Goal: Information Seeking & Learning: Learn about a topic

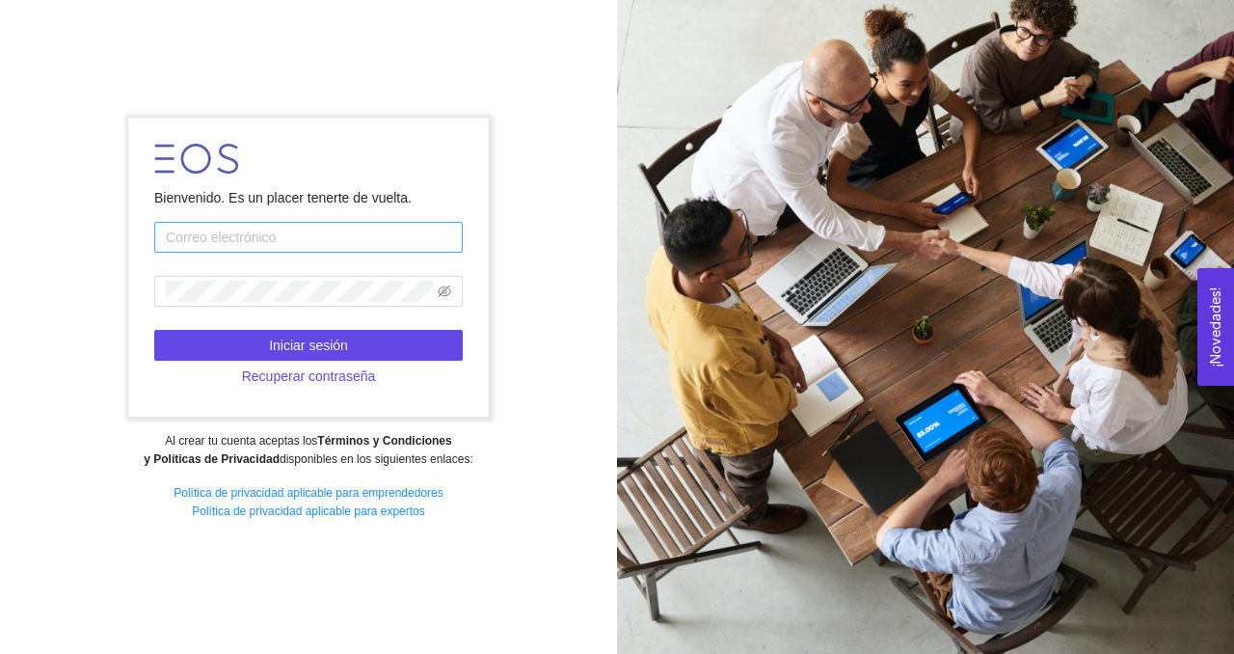
click at [290, 237] on input "text" at bounding box center [308, 237] width 308 height 31
click at [219, 237] on input "text" at bounding box center [308, 237] width 308 height 31
type input "e"
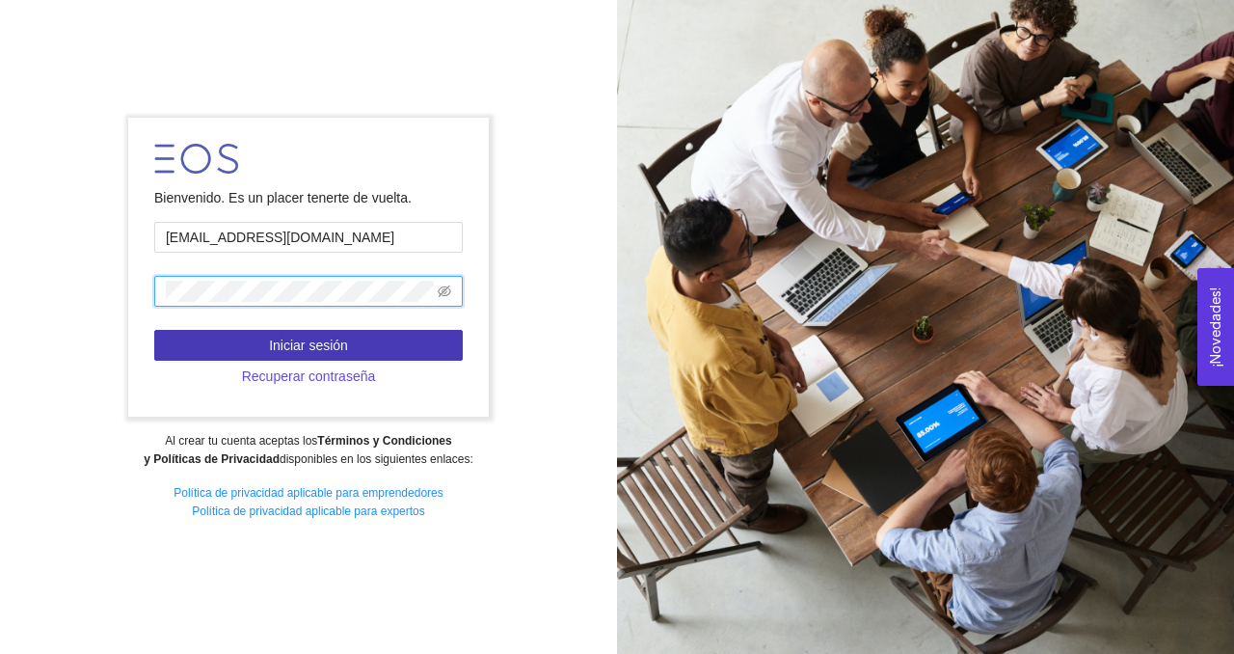
click at [294, 340] on span "Iniciar sesión" at bounding box center [308, 345] width 79 height 21
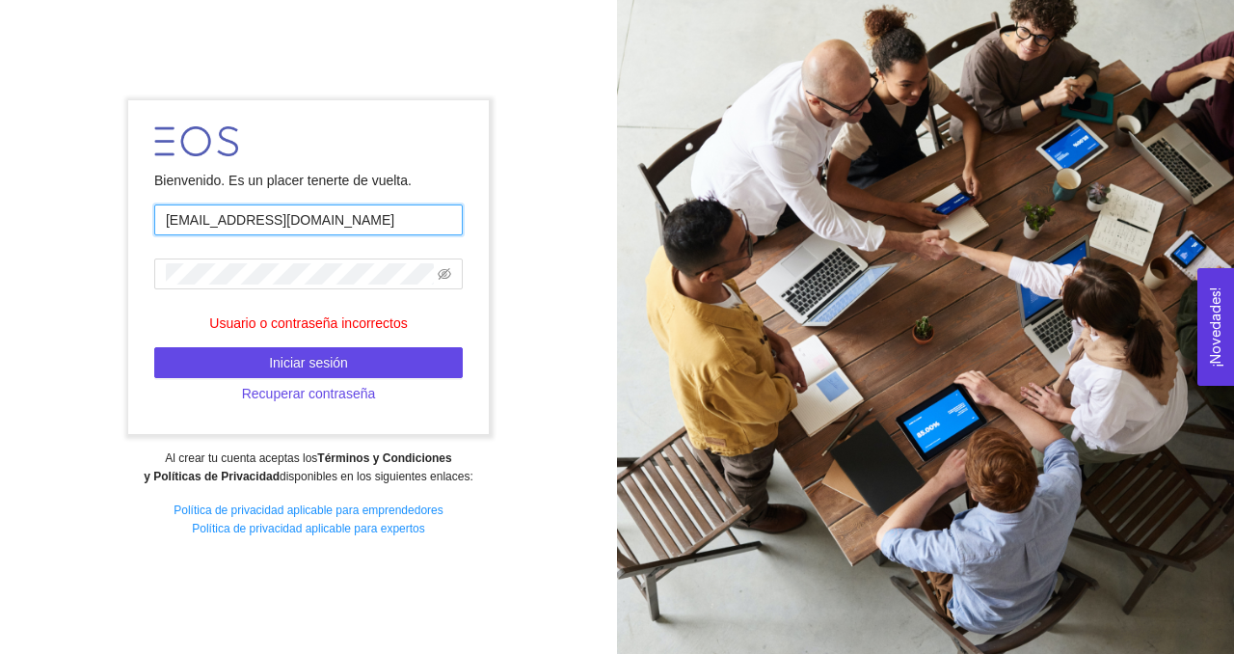
click at [277, 221] on input "[EMAIL_ADDRESS][DOMAIN_NAME]" at bounding box center [308, 219] width 308 height 31
type input "[EMAIL_ADDRESS][DOMAIN_NAME]"
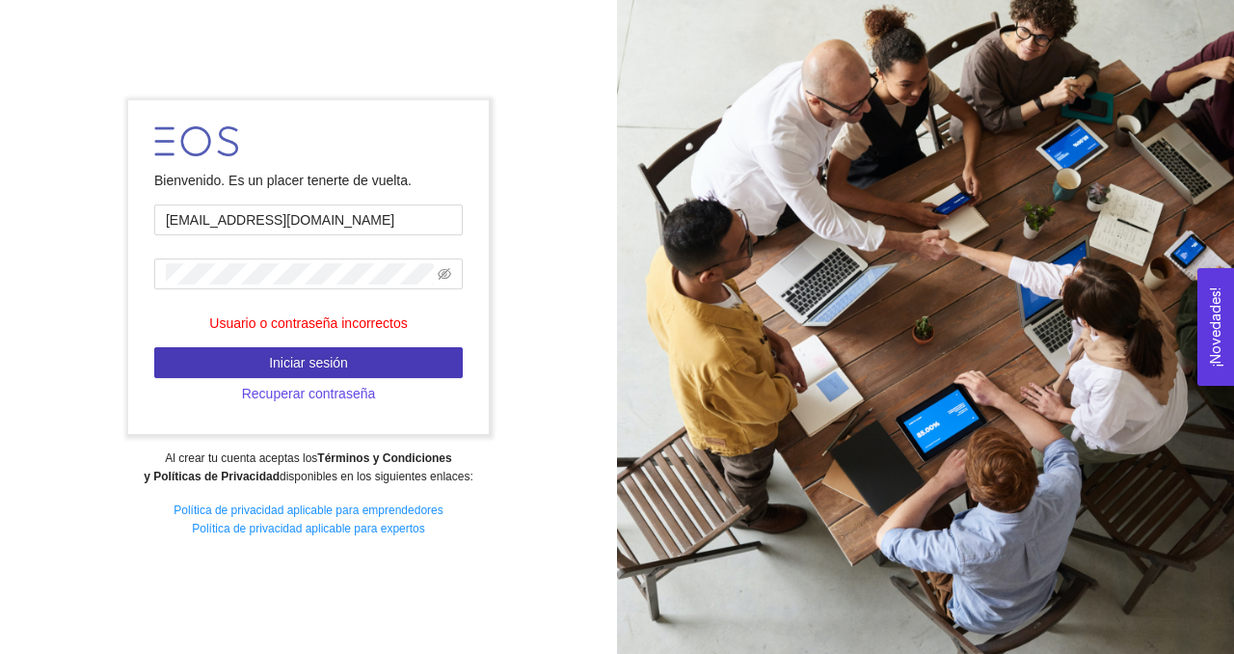
click at [320, 365] on span "Iniciar sesión" at bounding box center [308, 362] width 79 height 21
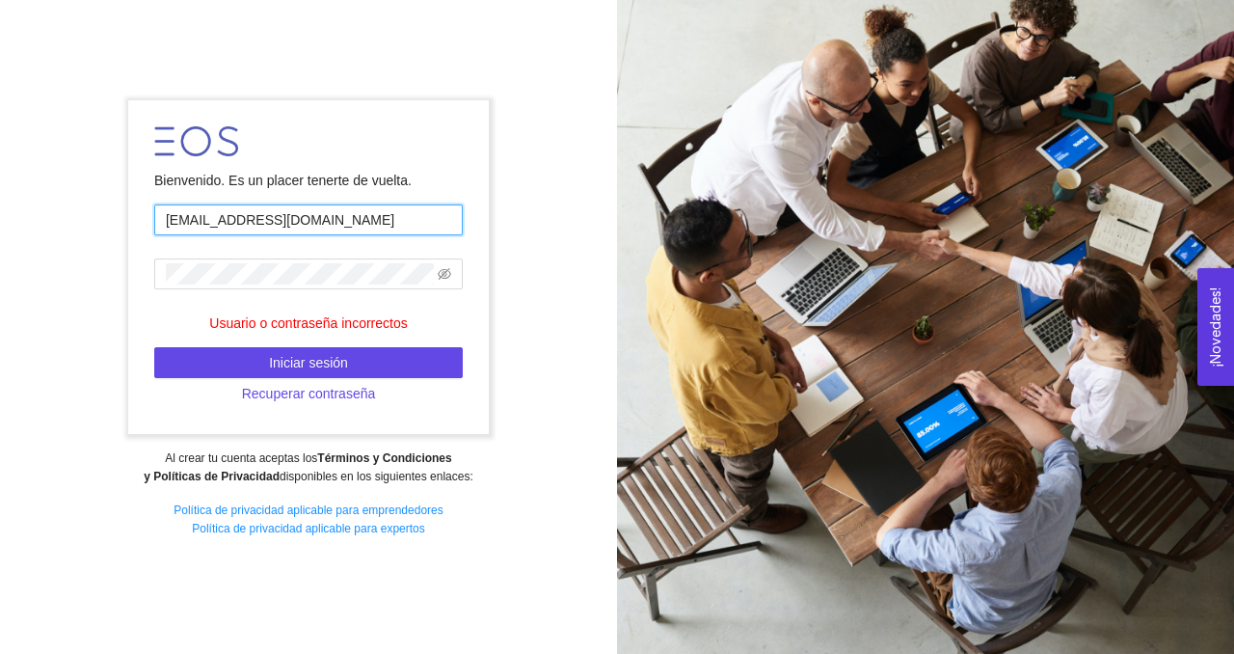
click at [310, 227] on input "[EMAIL_ADDRESS][DOMAIN_NAME]" at bounding box center [308, 219] width 308 height 31
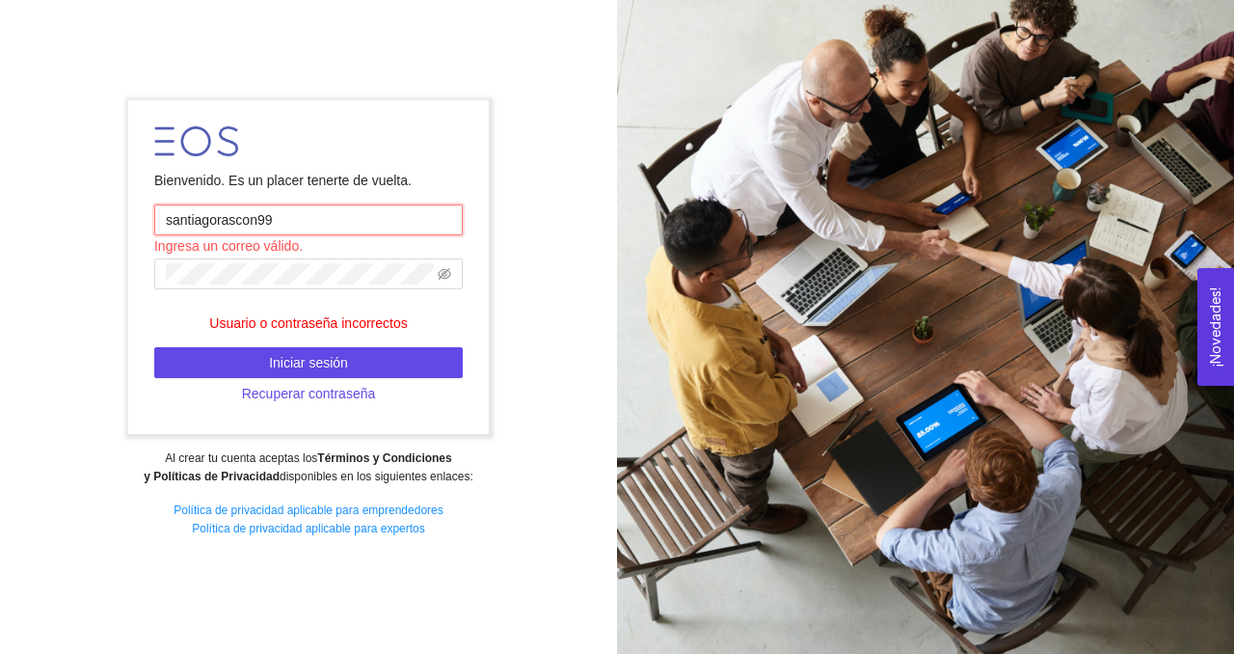
type input "[EMAIL_ADDRESS][DOMAIN_NAME]"
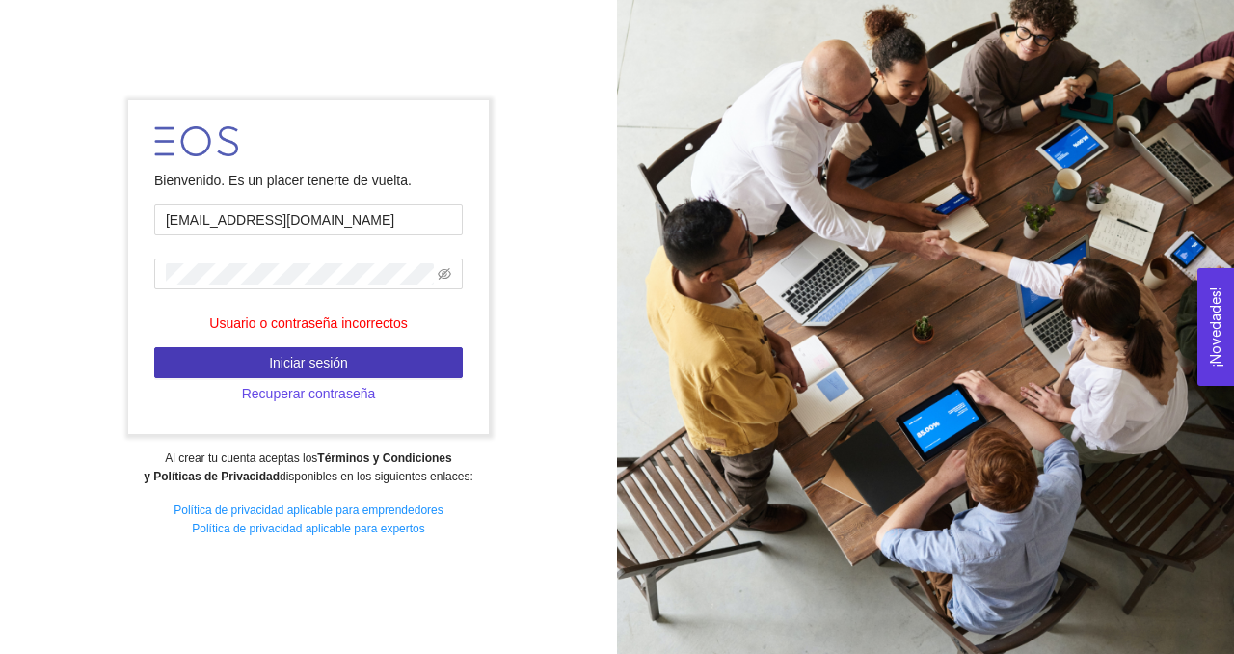
click at [345, 357] on span "Iniciar sesión" at bounding box center [308, 362] width 79 height 21
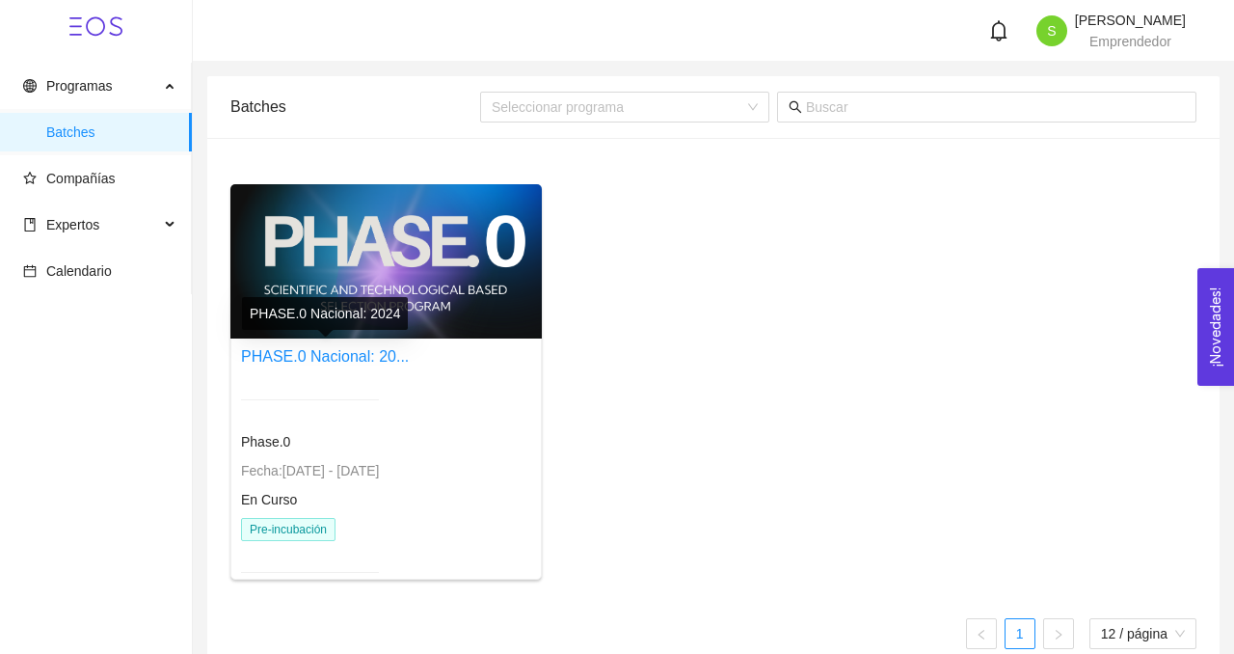
click at [330, 392] on div at bounding box center [310, 399] width 138 height 47
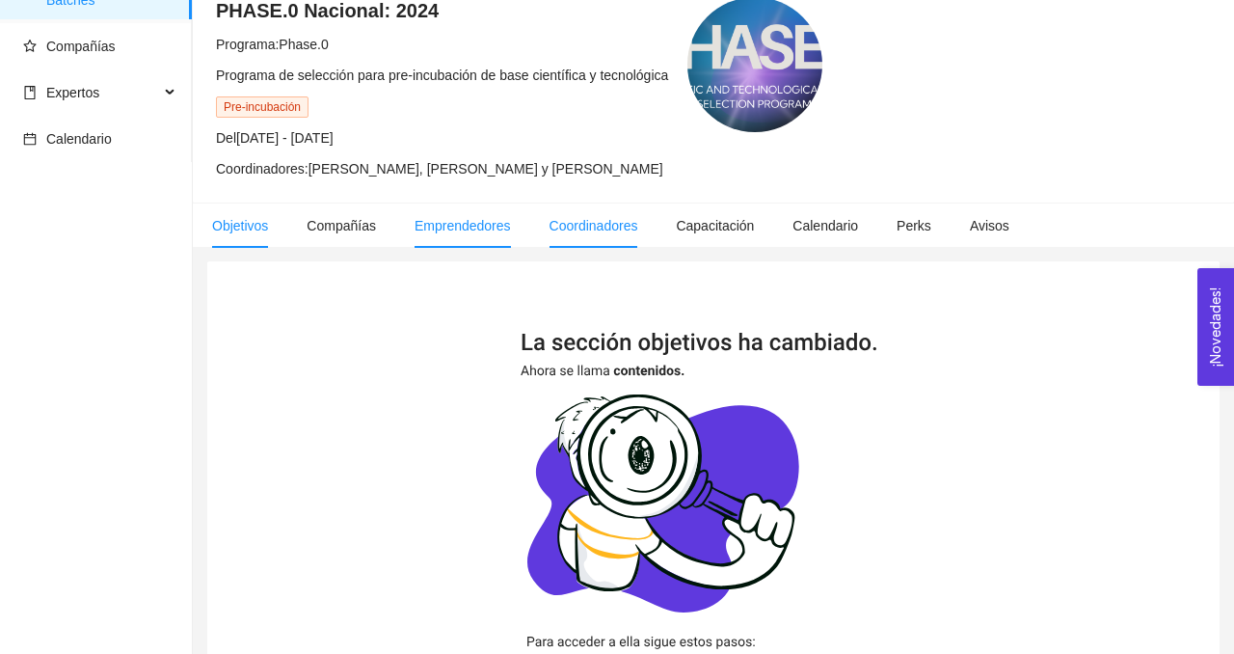
scroll to position [130, 0]
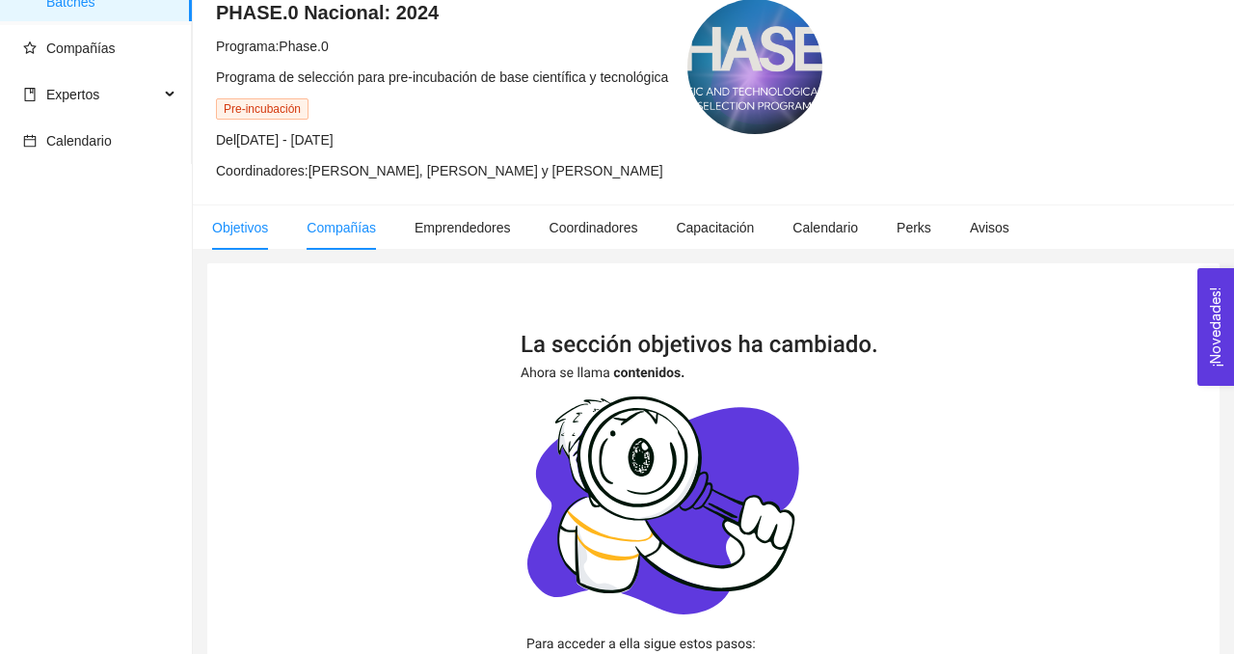
click at [346, 232] on span "Compañías" at bounding box center [341, 227] width 69 height 15
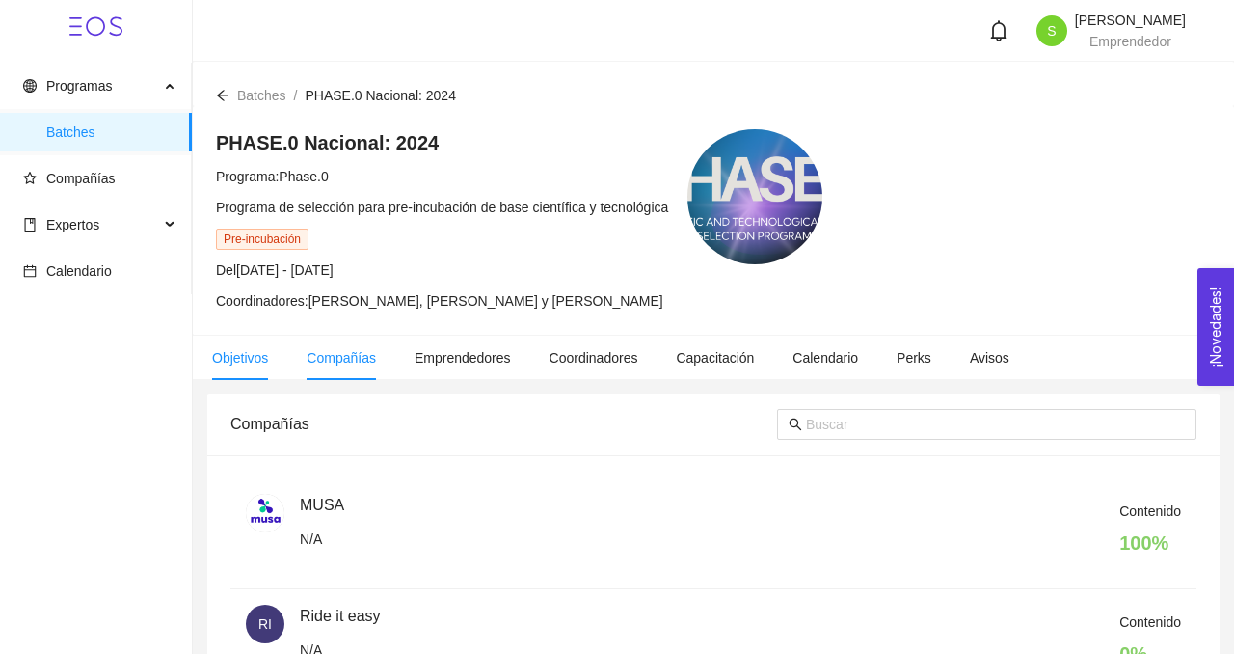
click at [242, 363] on span "Objetivos" at bounding box center [240, 357] width 56 height 15
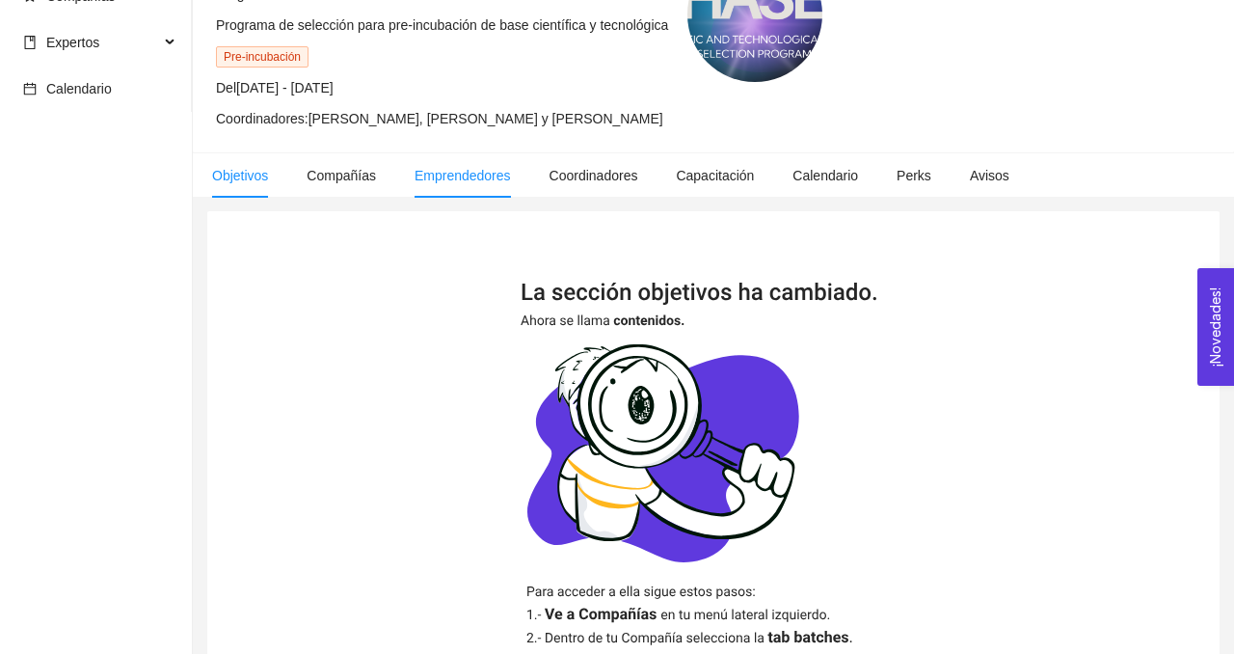
scroll to position [427, 0]
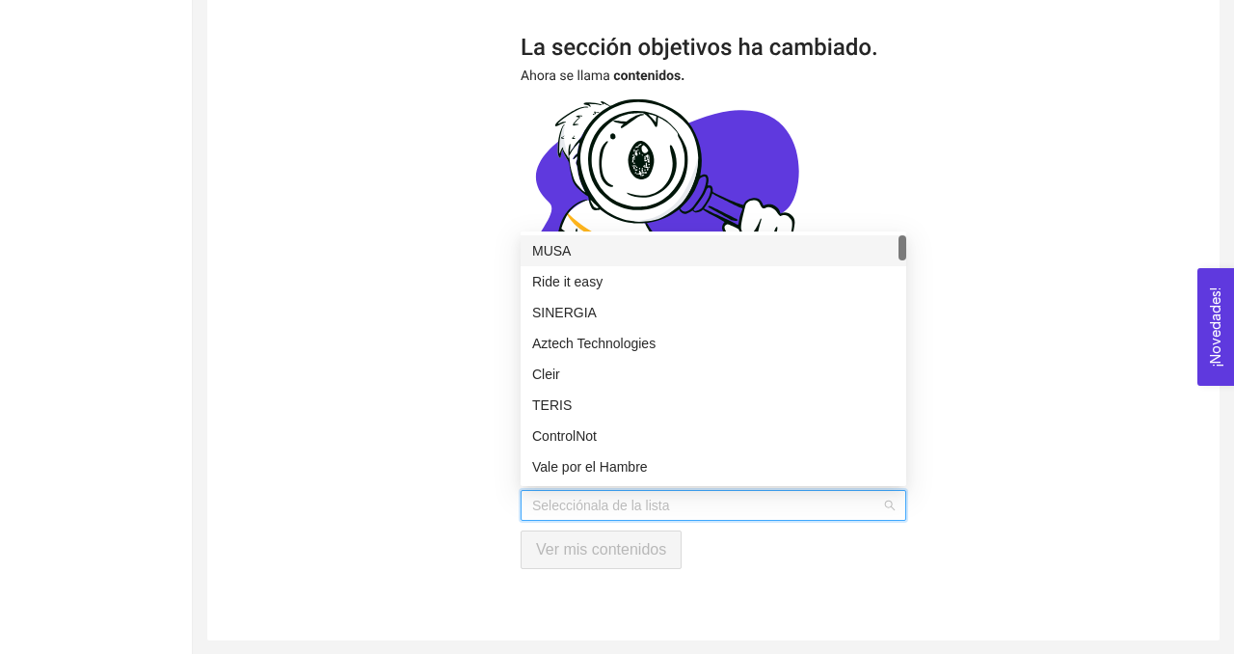
click at [649, 508] on input "search" at bounding box center [706, 505] width 349 height 29
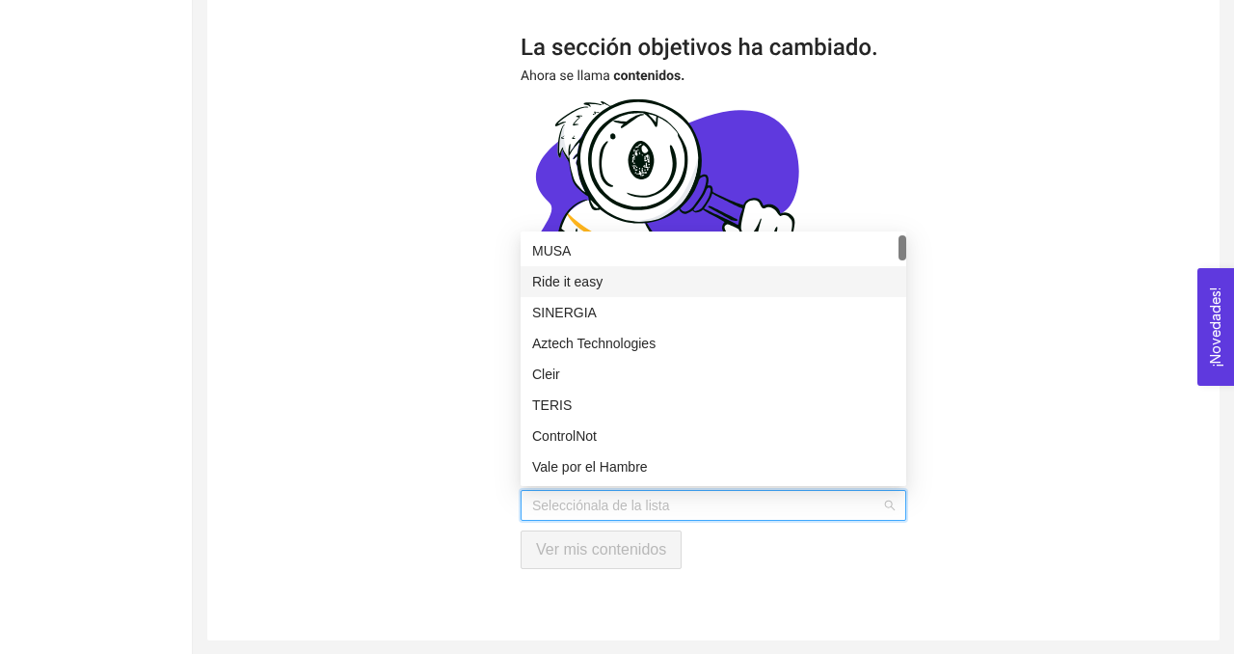
click at [451, 340] on div "Selecciónala de la lista Ver mis contenidos" at bounding box center [713, 303] width 1012 height 674
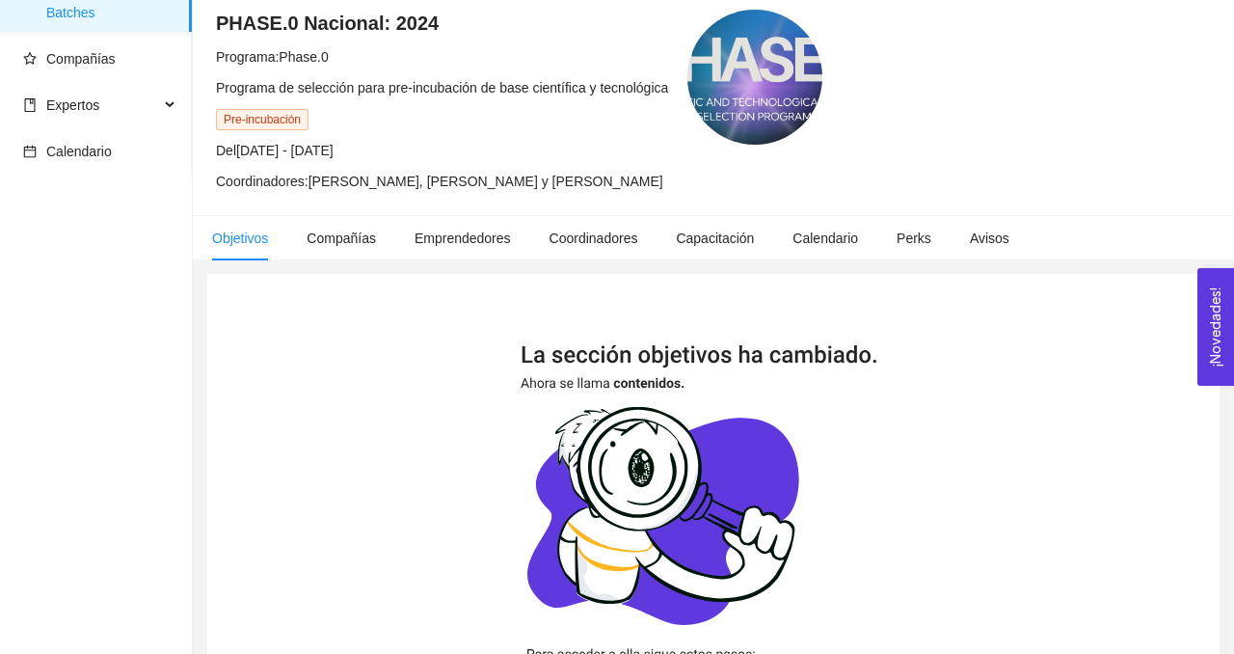
scroll to position [0, 0]
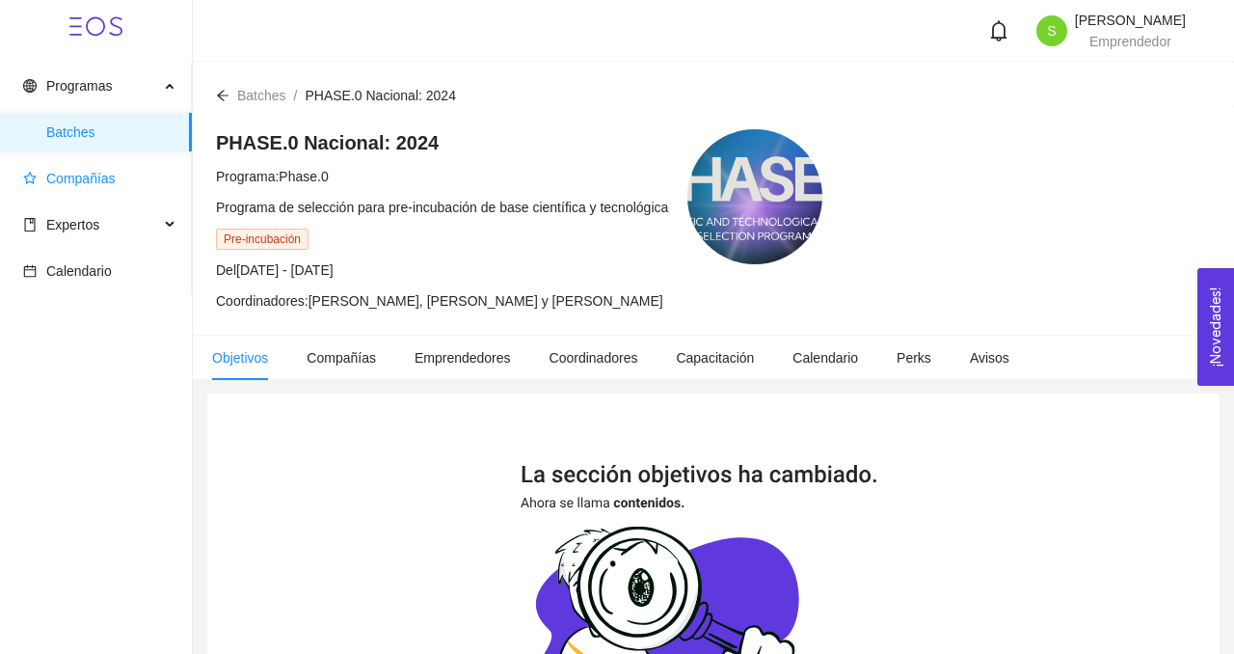
click at [78, 183] on span "Compañías" at bounding box center [80, 178] width 69 height 15
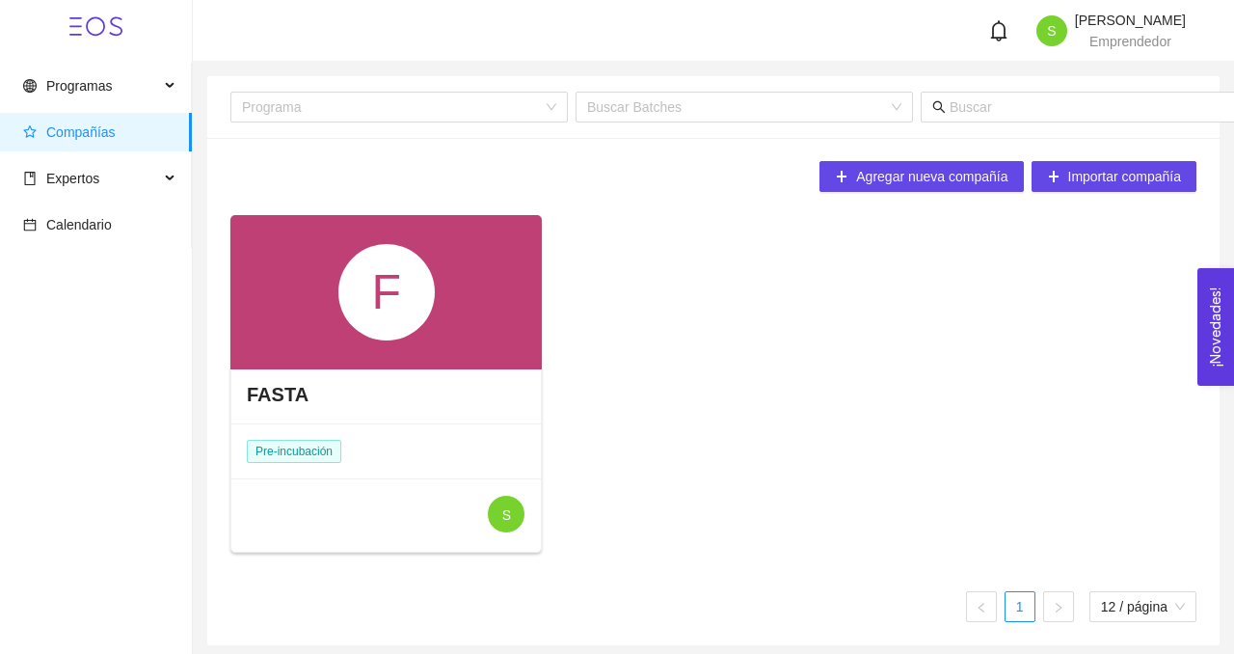
click at [367, 330] on div "F" at bounding box center [386, 292] width 96 height 96
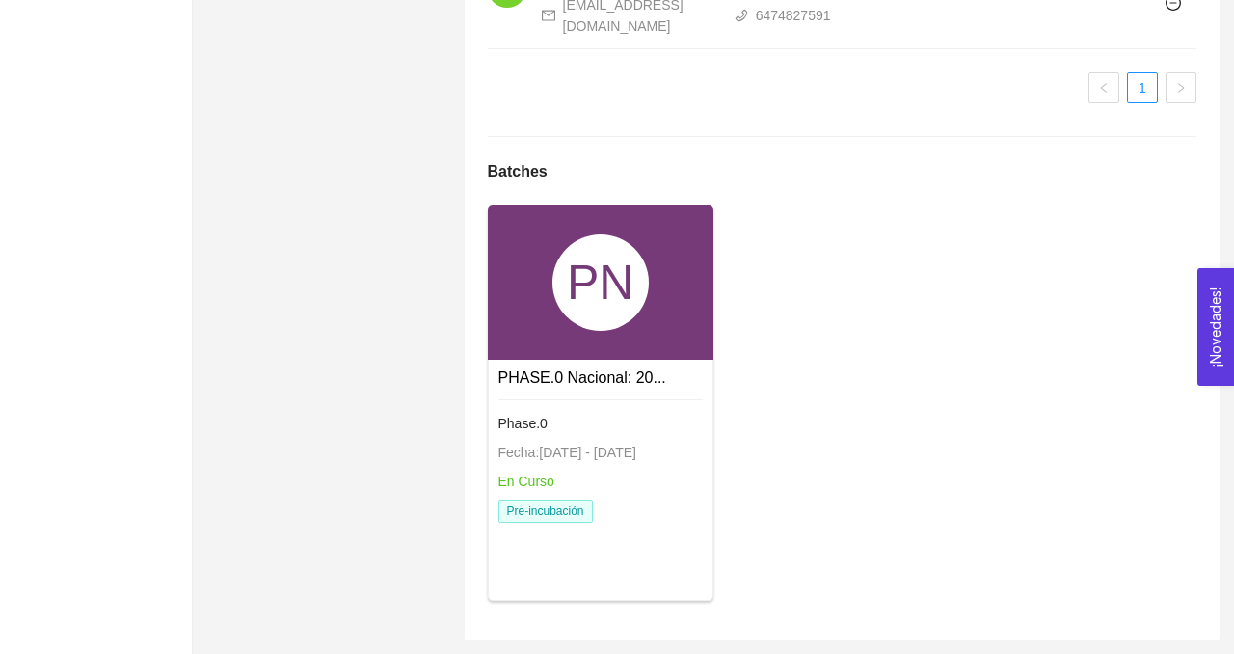
scroll to position [1359, 0]
click at [578, 489] on div "Phase.0 Fecha: [DATE] - [DATE] En Curso Pre-incubación" at bounding box center [600, 467] width 204 height 137
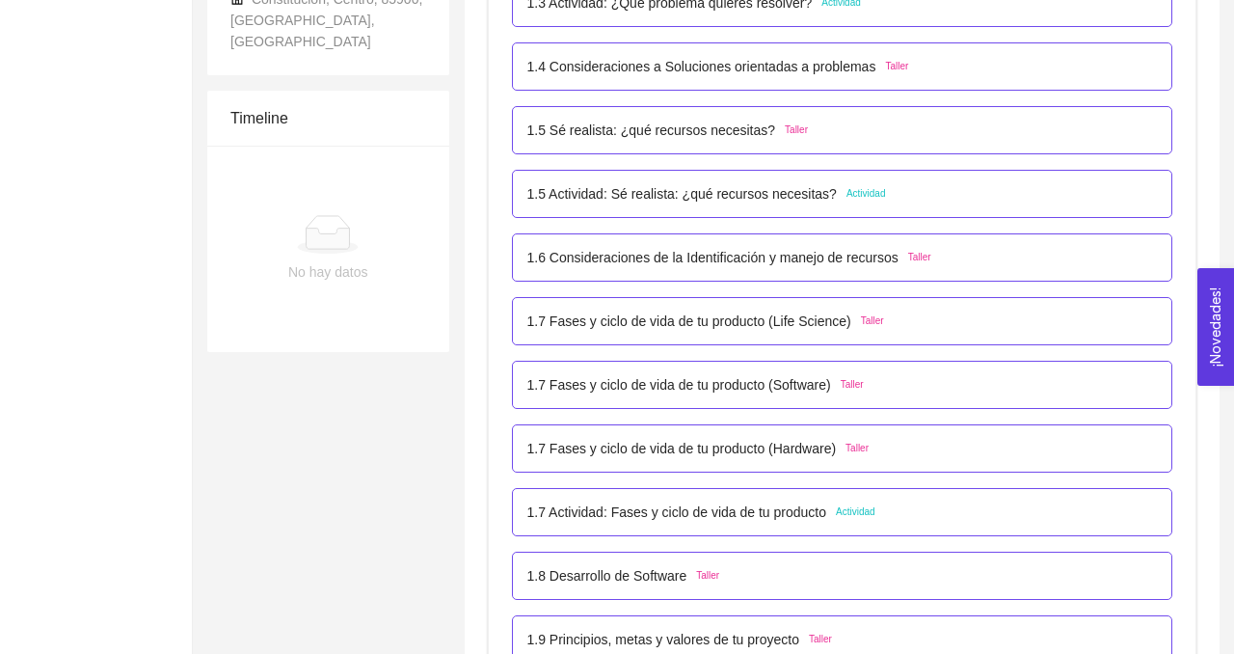
scroll to position [706, 0]
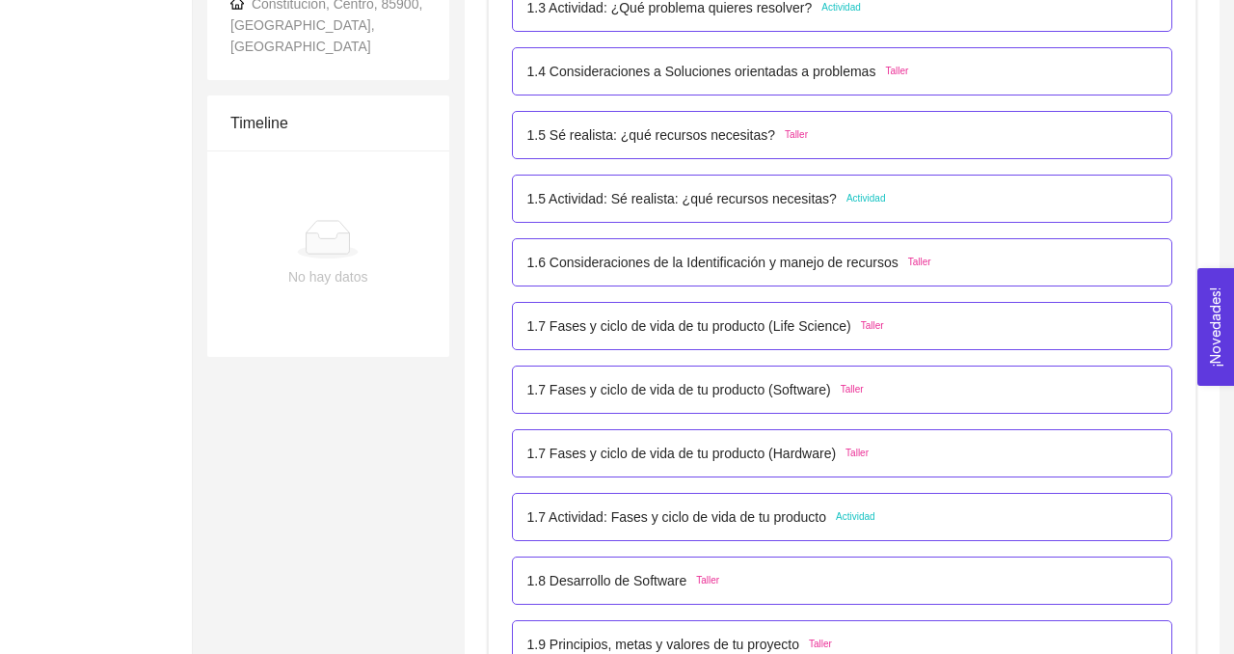
click at [869, 199] on span "Actividad" at bounding box center [866, 198] width 40 height 15
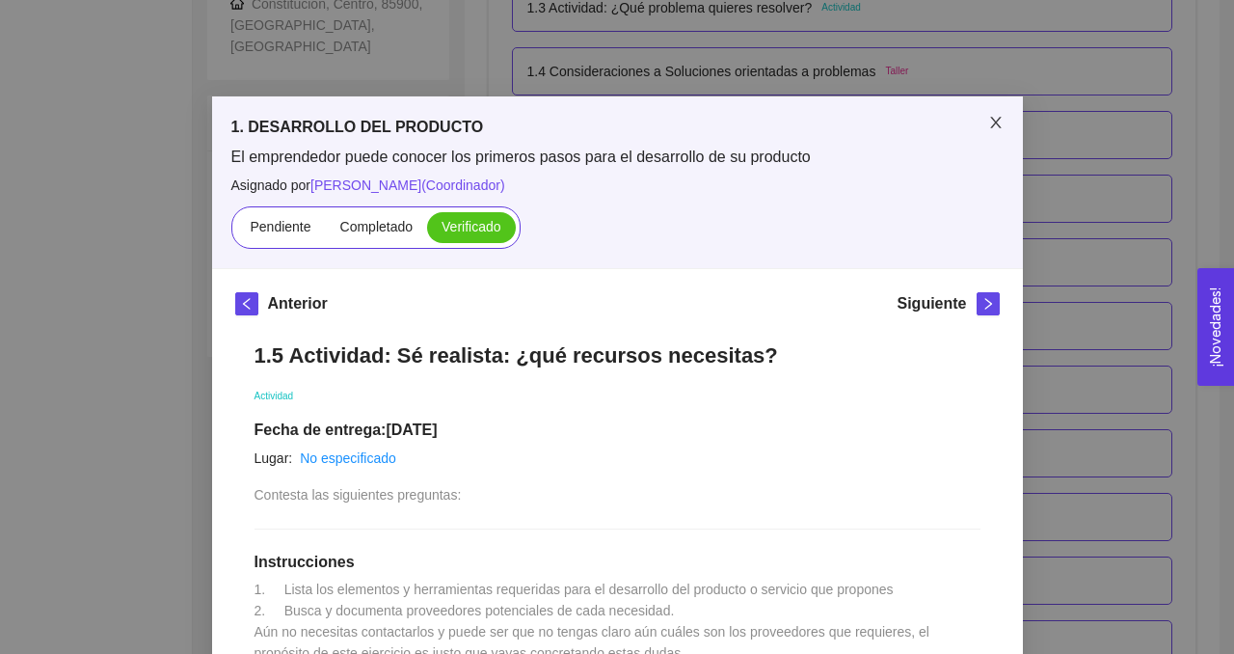
click at [990, 123] on icon "close" at bounding box center [995, 122] width 15 height 15
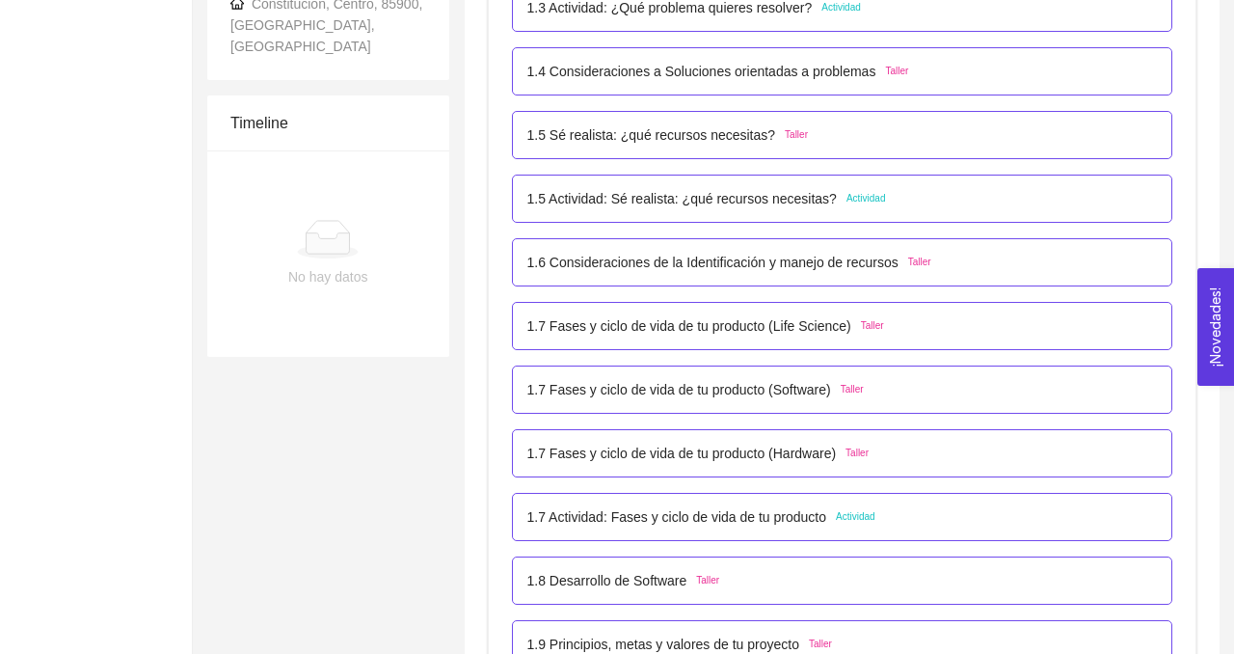
click at [789, 453] on p "1.7 Fases y ciclo de vida de tu producto (Hardware)" at bounding box center [681, 452] width 309 height 21
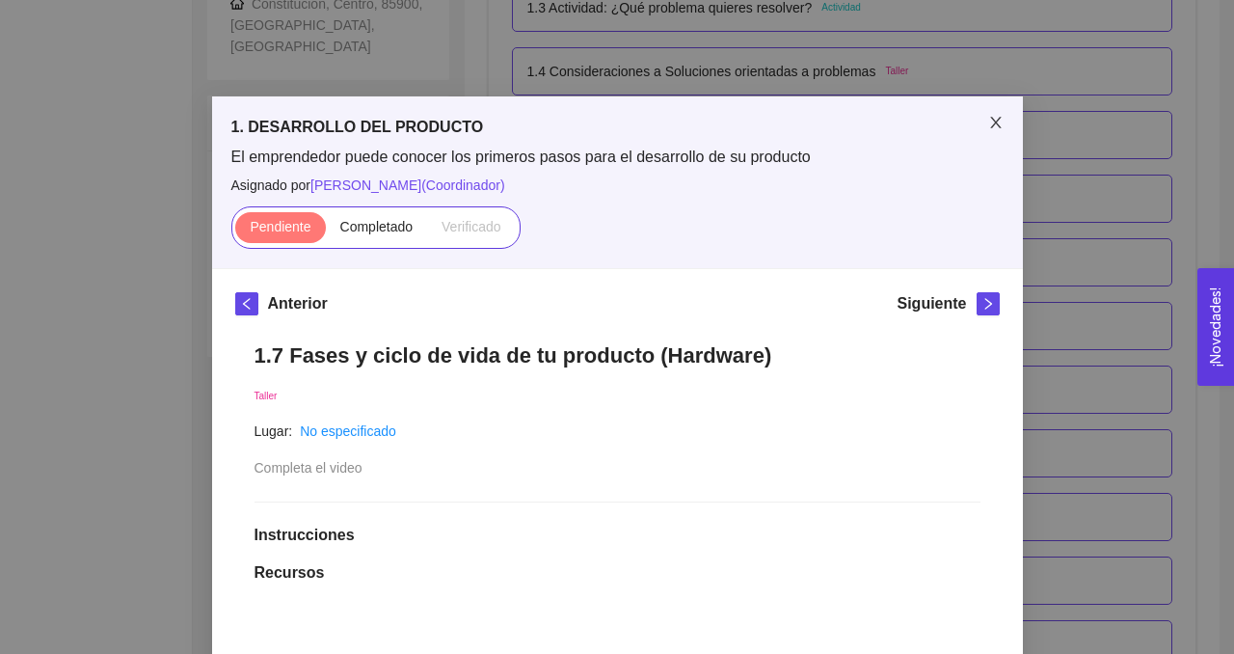
click at [996, 121] on icon "close" at bounding box center [995, 123] width 11 height 12
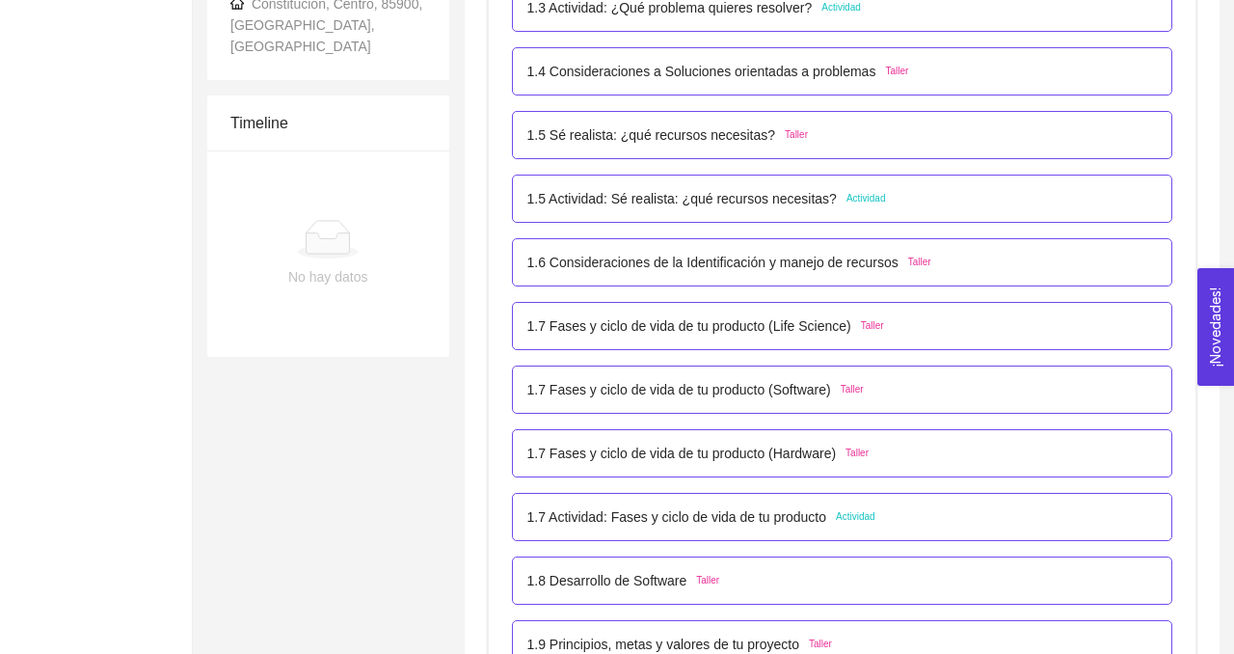
click at [856, 257] on p "1.6 Consideraciones de la Identificación y manejo de recursos" at bounding box center [712, 262] width 371 height 21
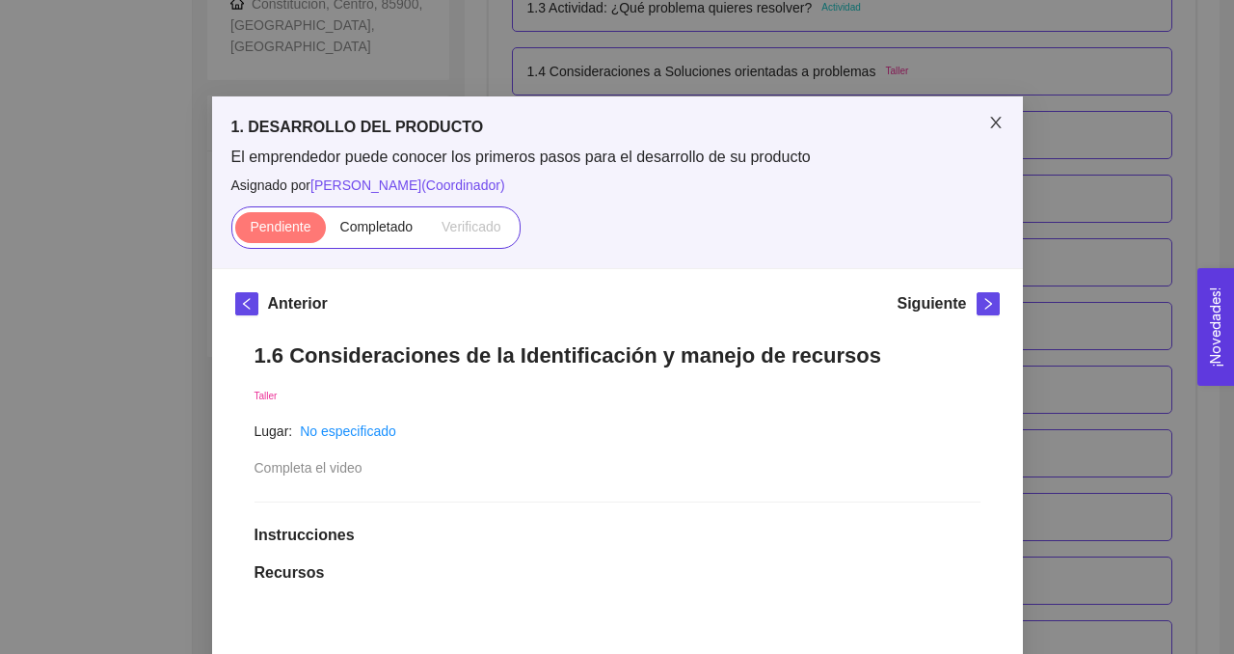
click at [1002, 118] on icon "close" at bounding box center [995, 122] width 15 height 15
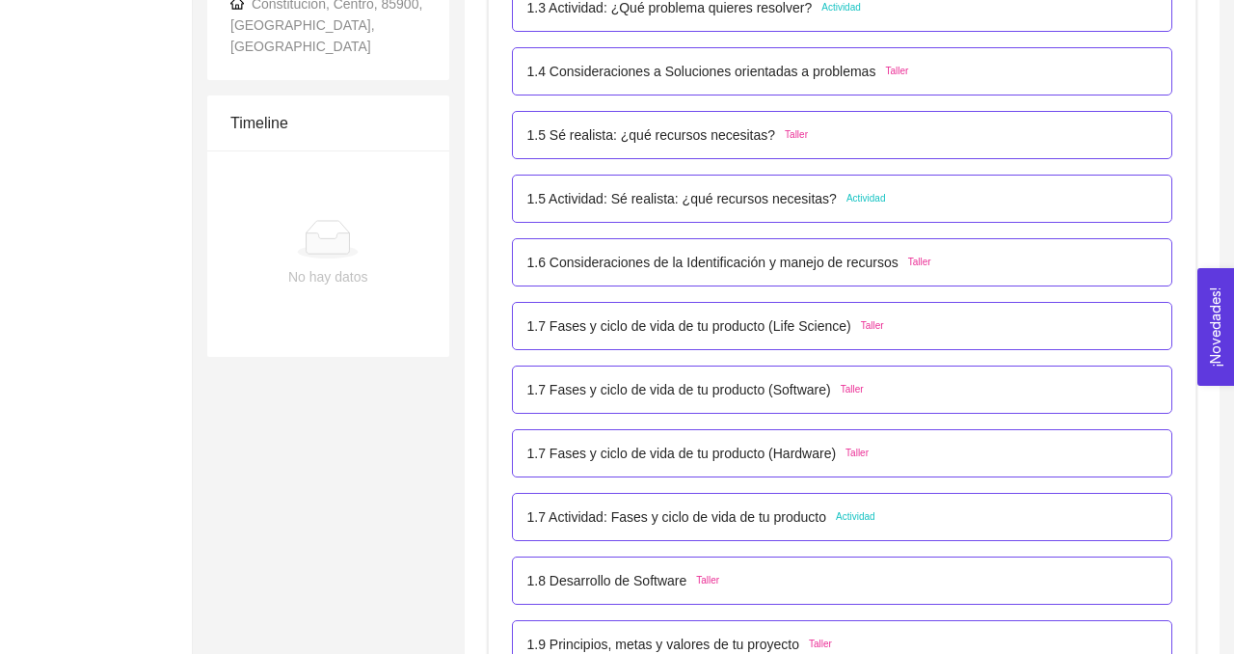
click at [802, 203] on p "1.5 Actividad: Sé realista: ¿qué recursos necesitas?" at bounding box center [681, 198] width 309 height 21
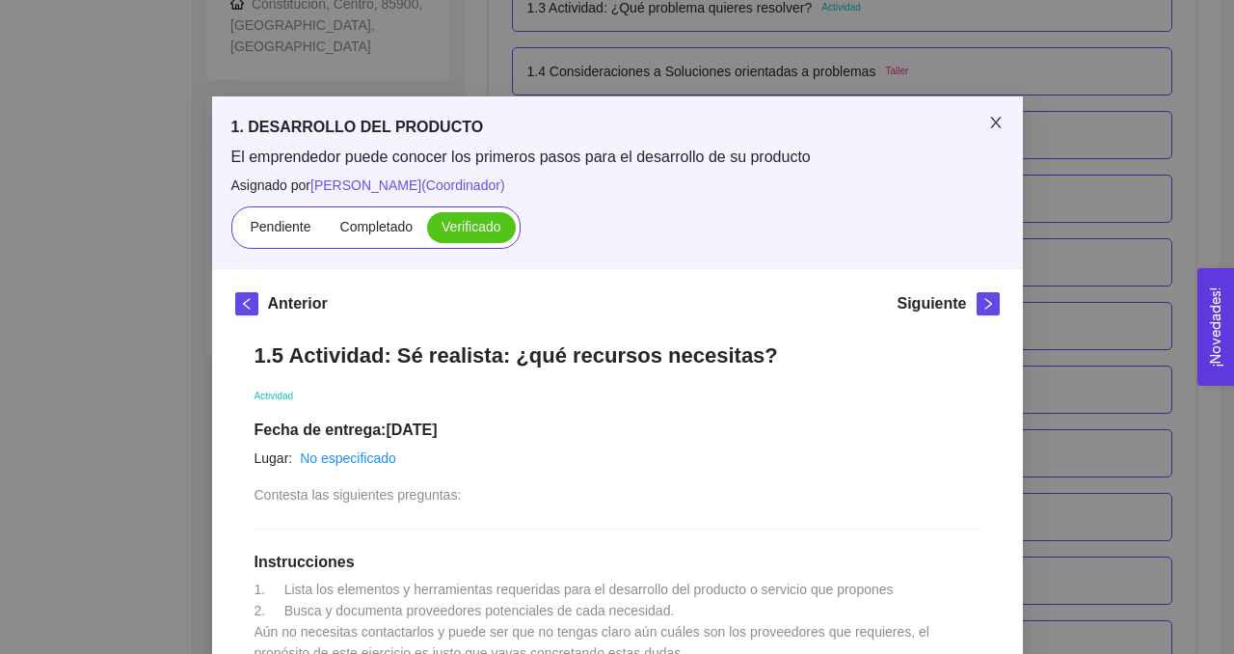
click at [1002, 119] on icon "close" at bounding box center [995, 122] width 15 height 15
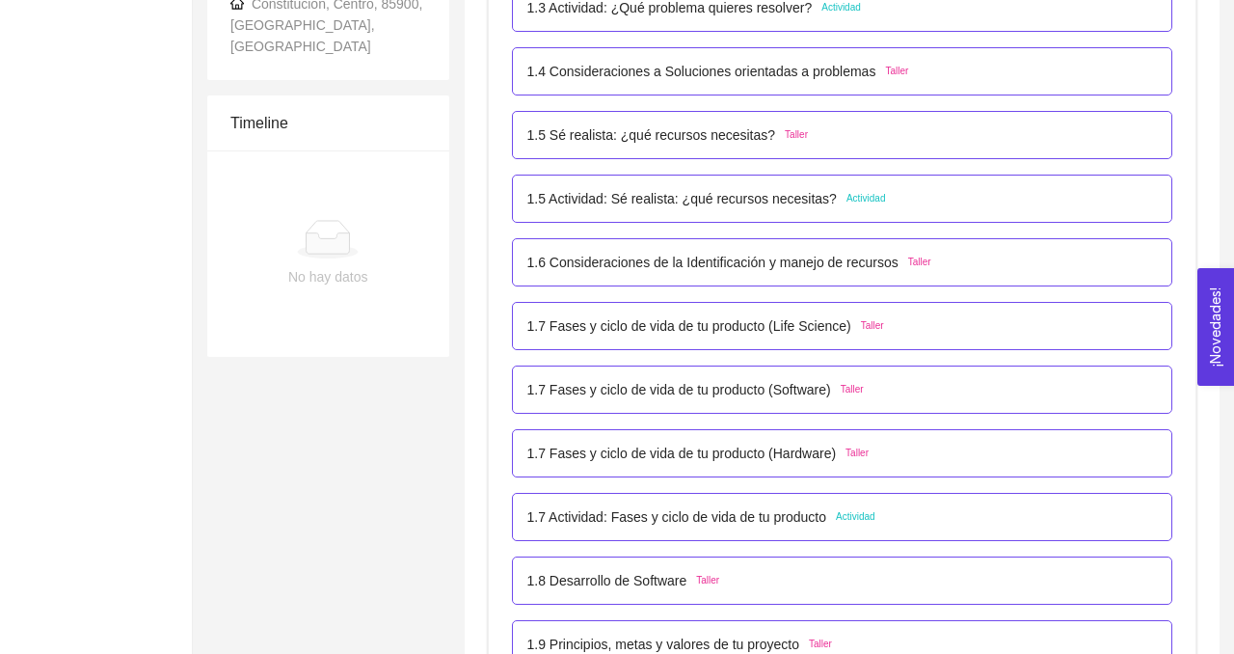
click at [913, 262] on div "1.6 Consideraciones de la Identificación y manejo de recursos Taller" at bounding box center [729, 262] width 404 height 21
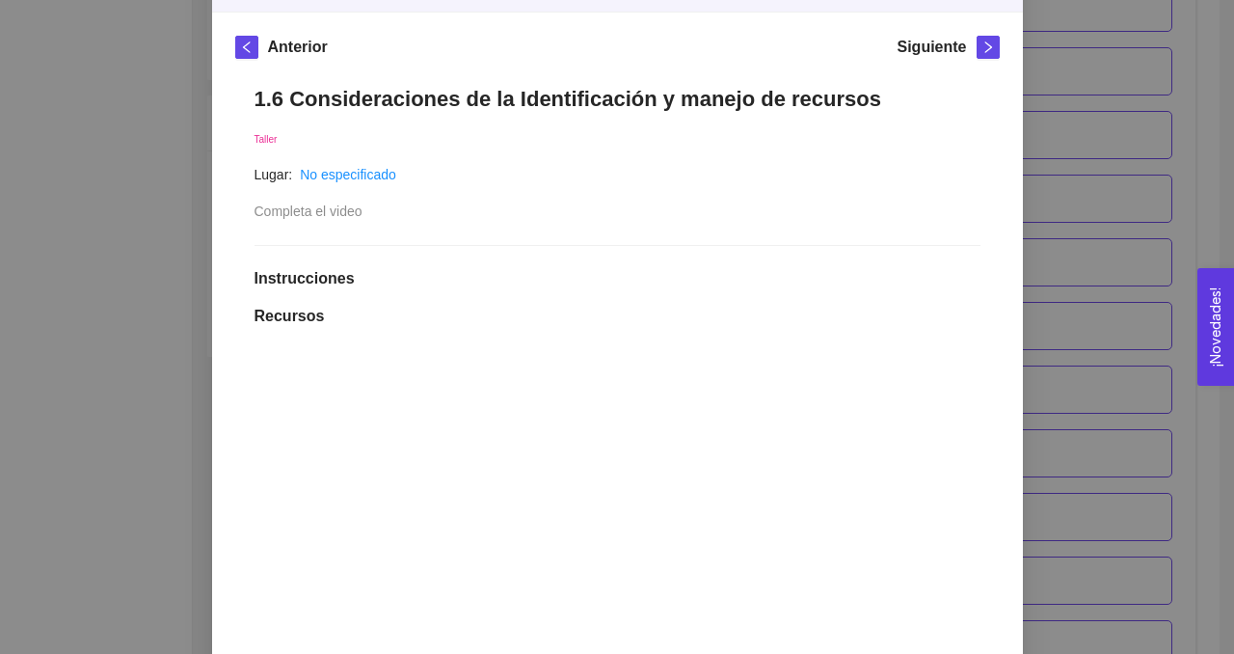
scroll to position [180, 0]
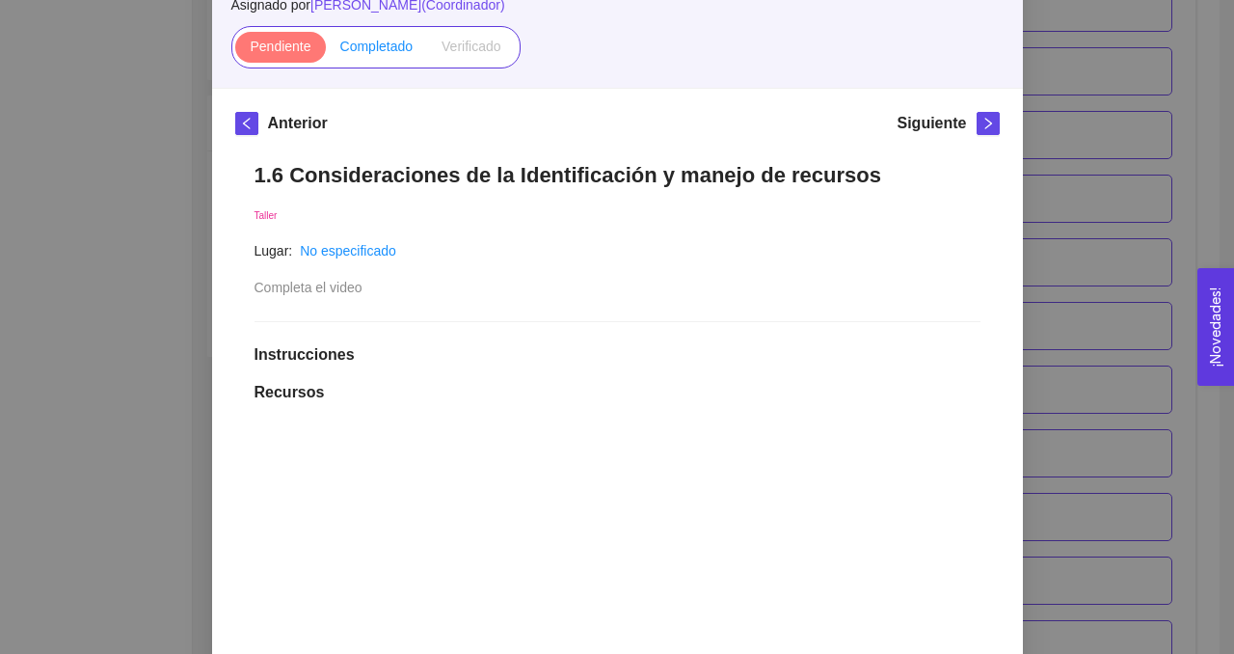
click at [391, 48] on span "Completado" at bounding box center [376, 46] width 73 height 15
click at [326, 51] on input "Completado" at bounding box center [326, 51] width 0 height 0
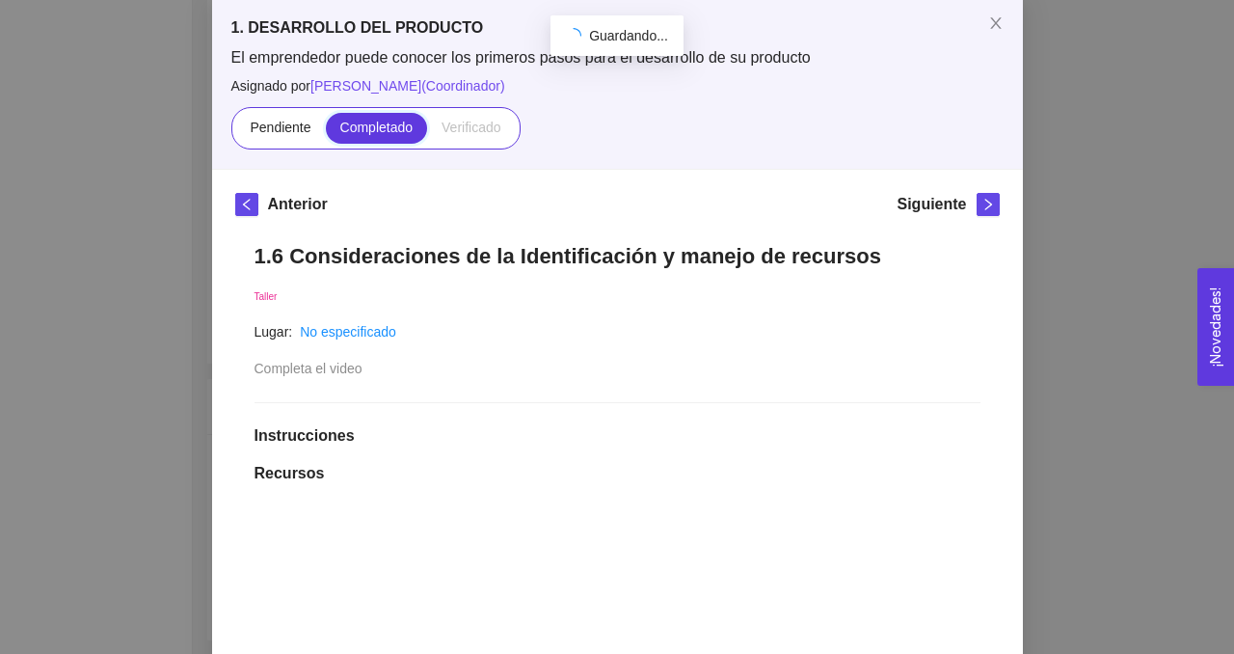
scroll to position [55, 0]
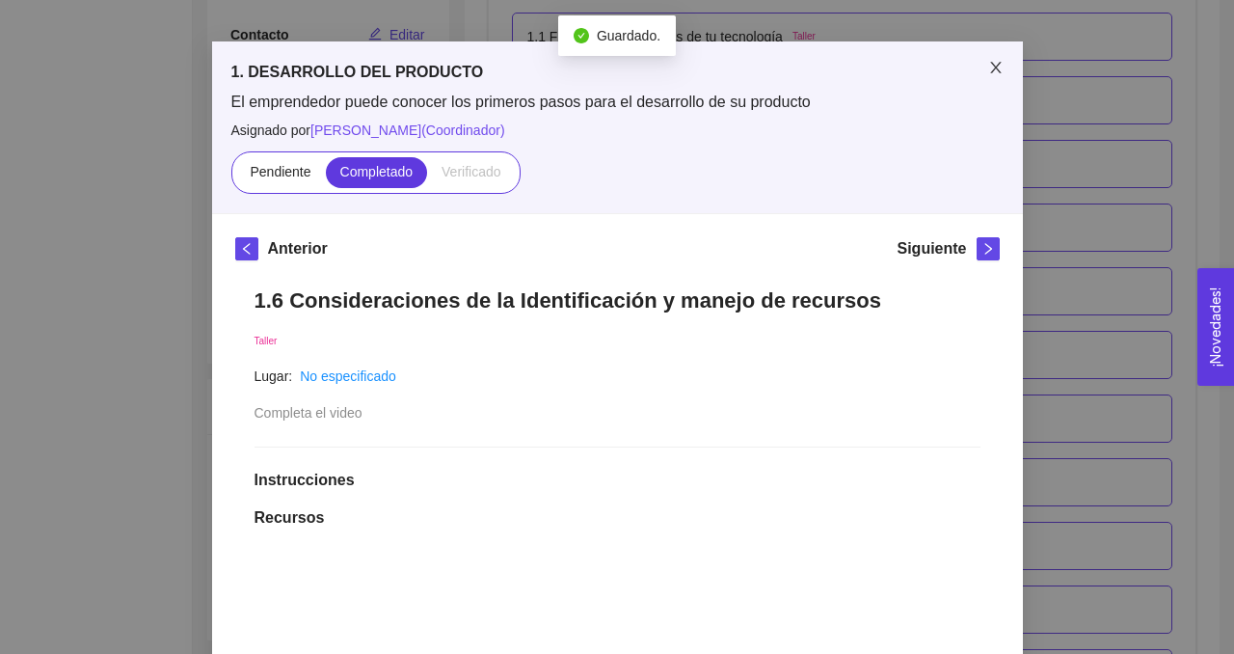
click at [1001, 69] on icon "close" at bounding box center [995, 67] width 15 height 15
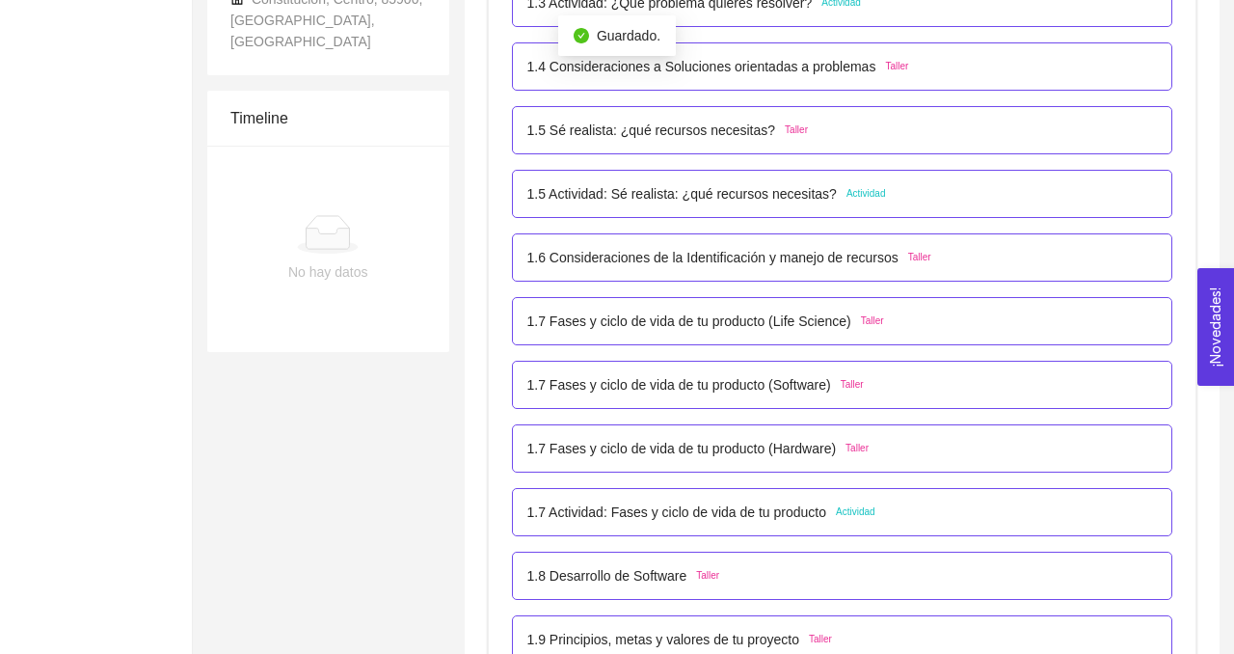
scroll to position [818, 0]
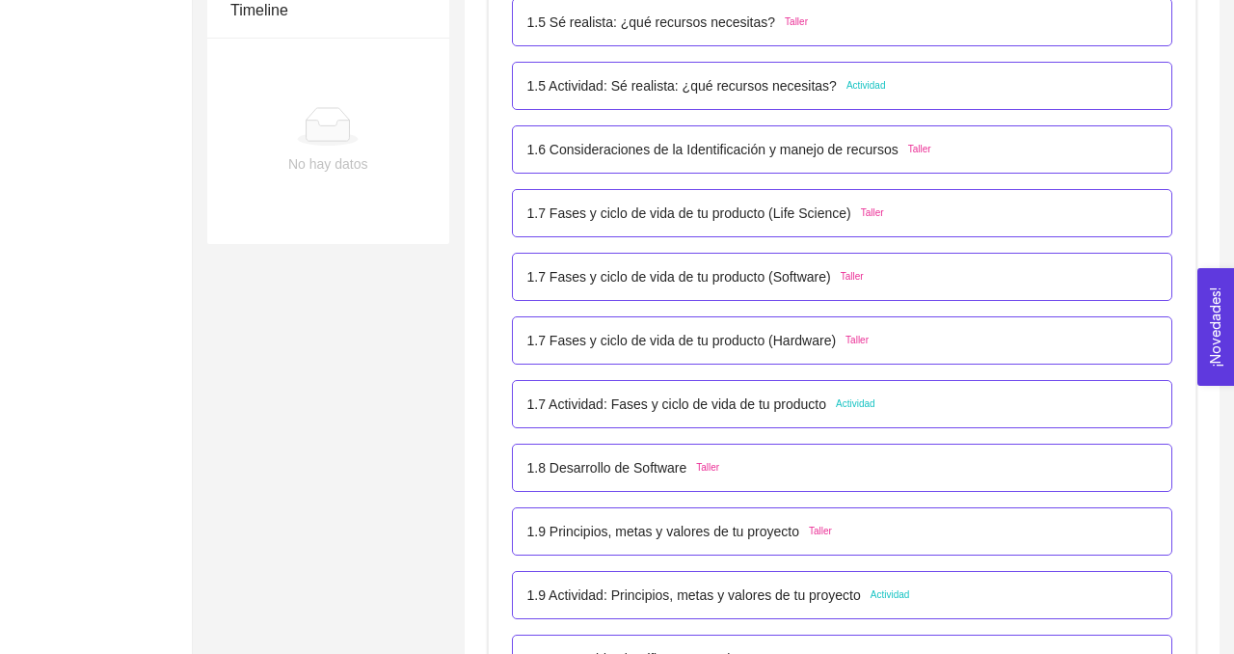
click at [884, 218] on span "Taller" at bounding box center [872, 212] width 23 height 15
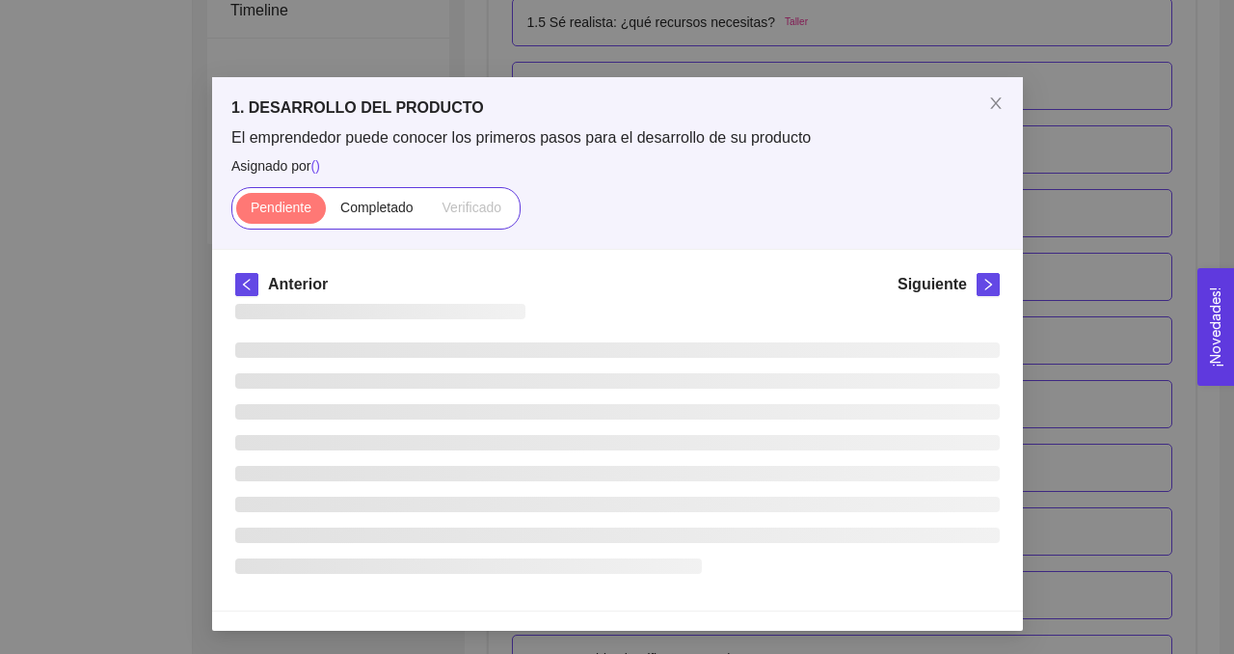
scroll to position [0, 0]
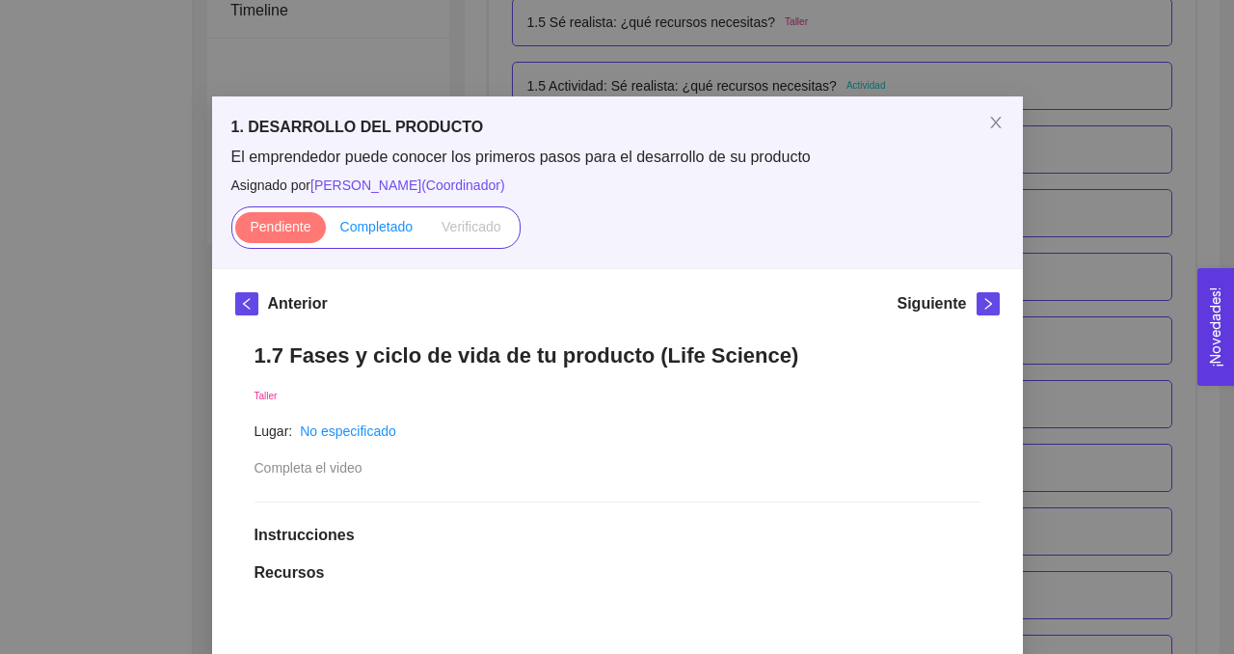
click at [369, 223] on span "Completado" at bounding box center [376, 226] width 73 height 15
click at [326, 231] on input "Completado" at bounding box center [326, 231] width 0 height 0
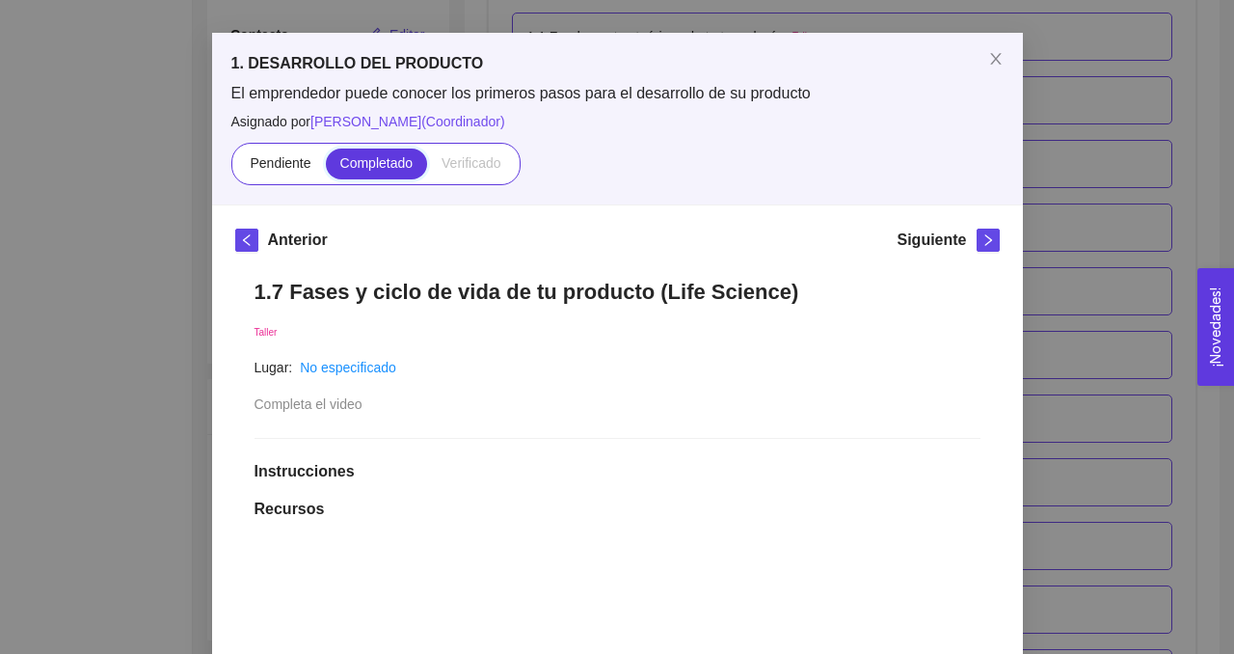
scroll to position [54, 0]
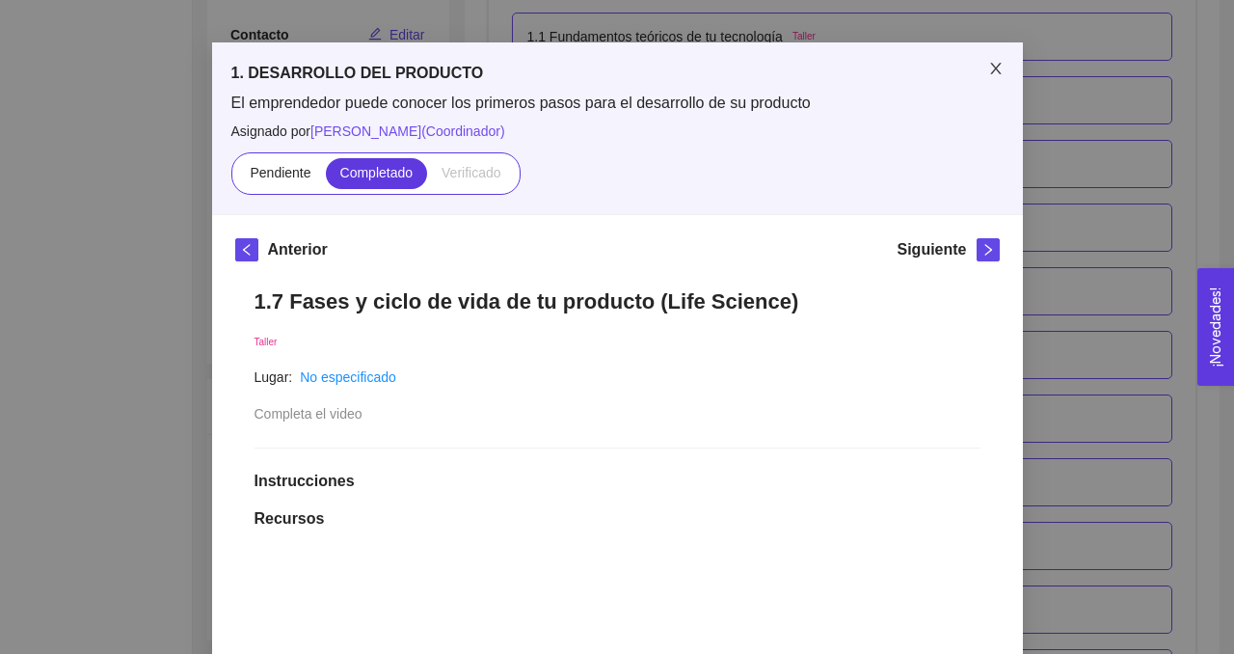
click at [1003, 67] on icon "close" at bounding box center [995, 68] width 15 height 15
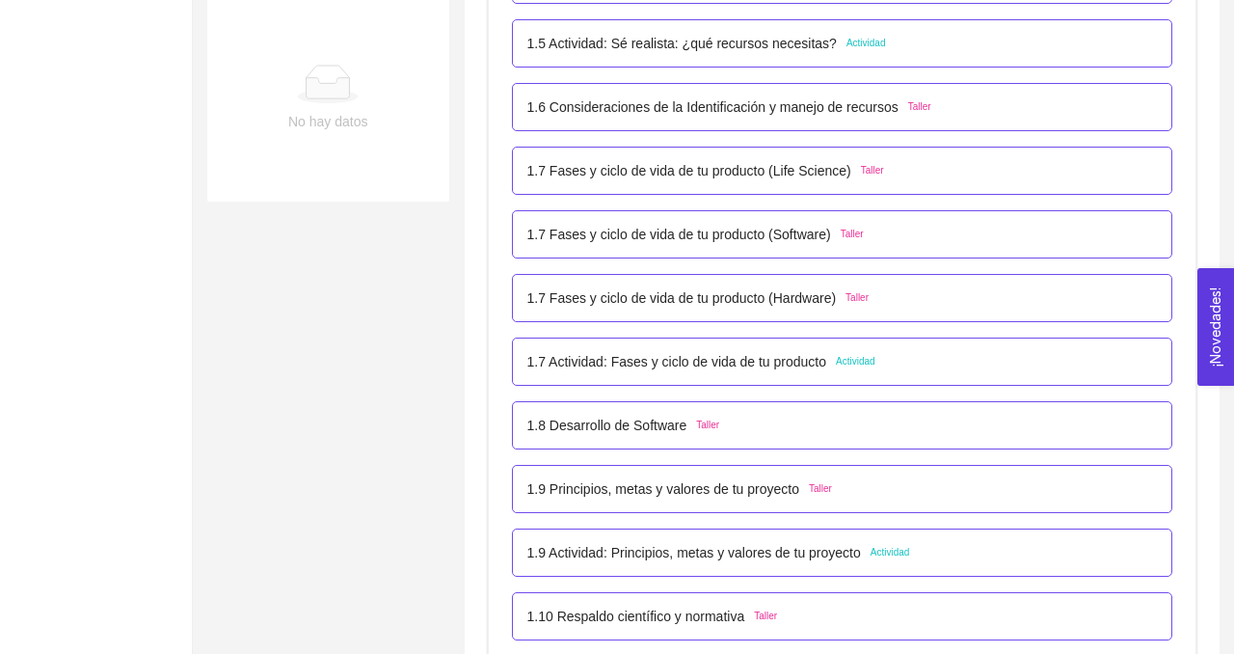
scroll to position [859, 0]
click at [824, 302] on p "1.7 Fases y ciclo de vida de tu producto (Hardware)" at bounding box center [681, 299] width 309 height 21
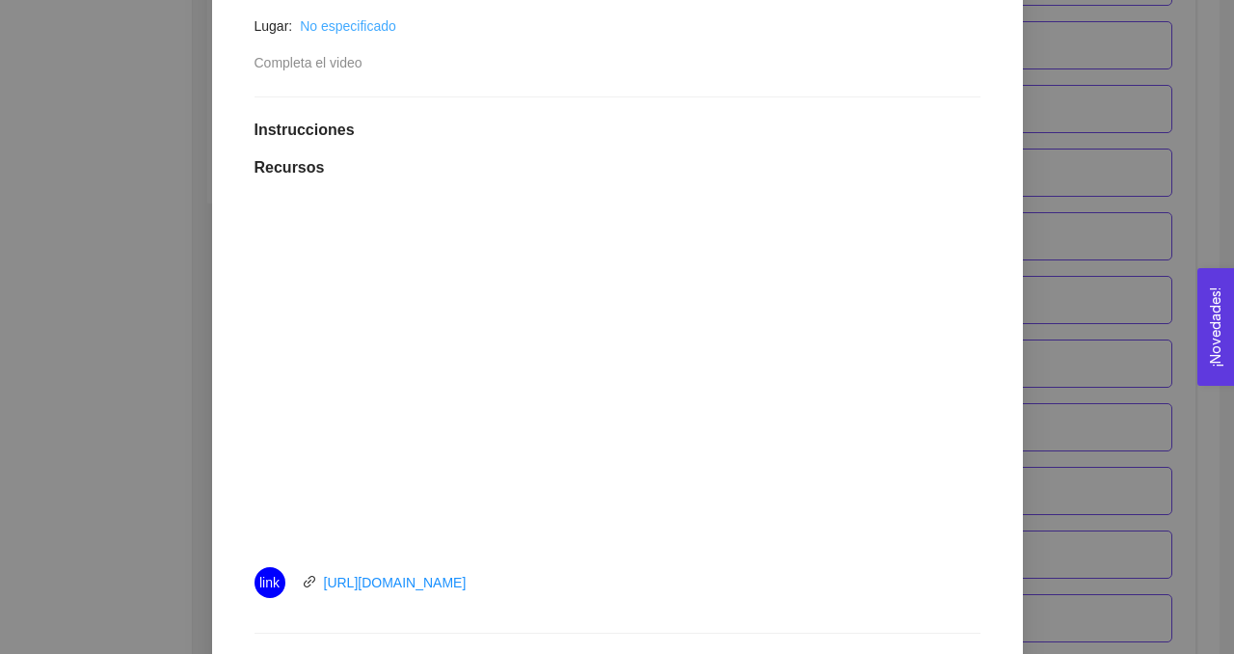
scroll to position [763, 0]
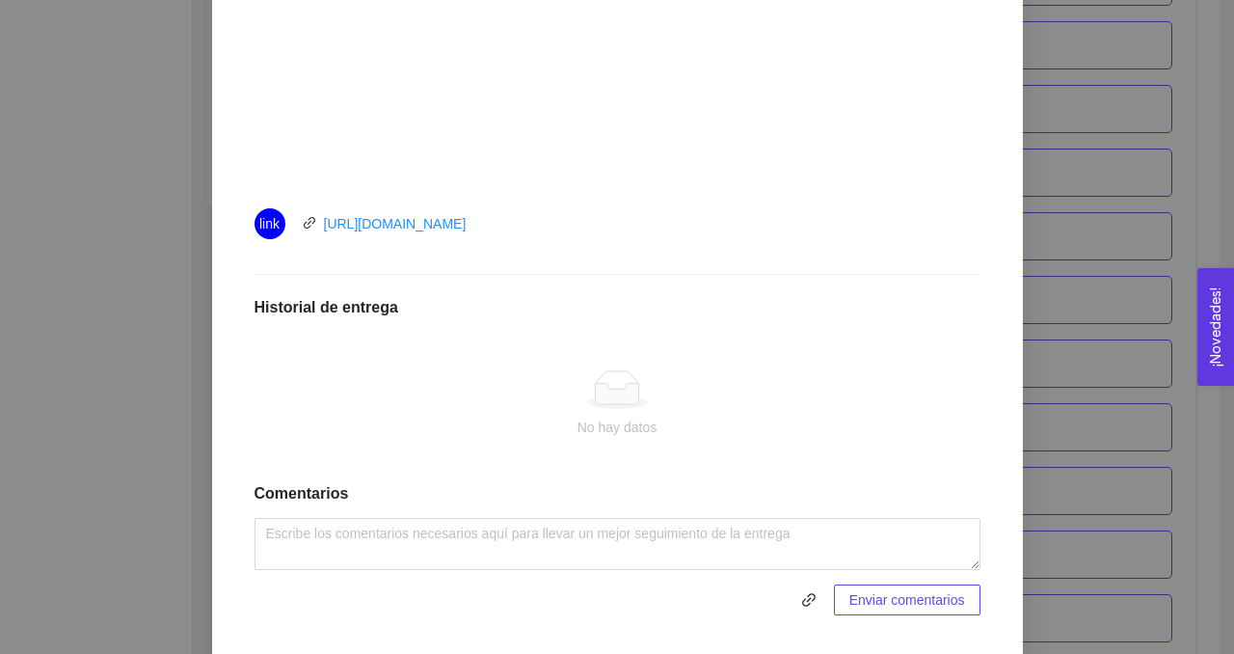
click at [534, 221] on div "link [URL][DOMAIN_NAME]" at bounding box center [471, 223] width 434 height 31
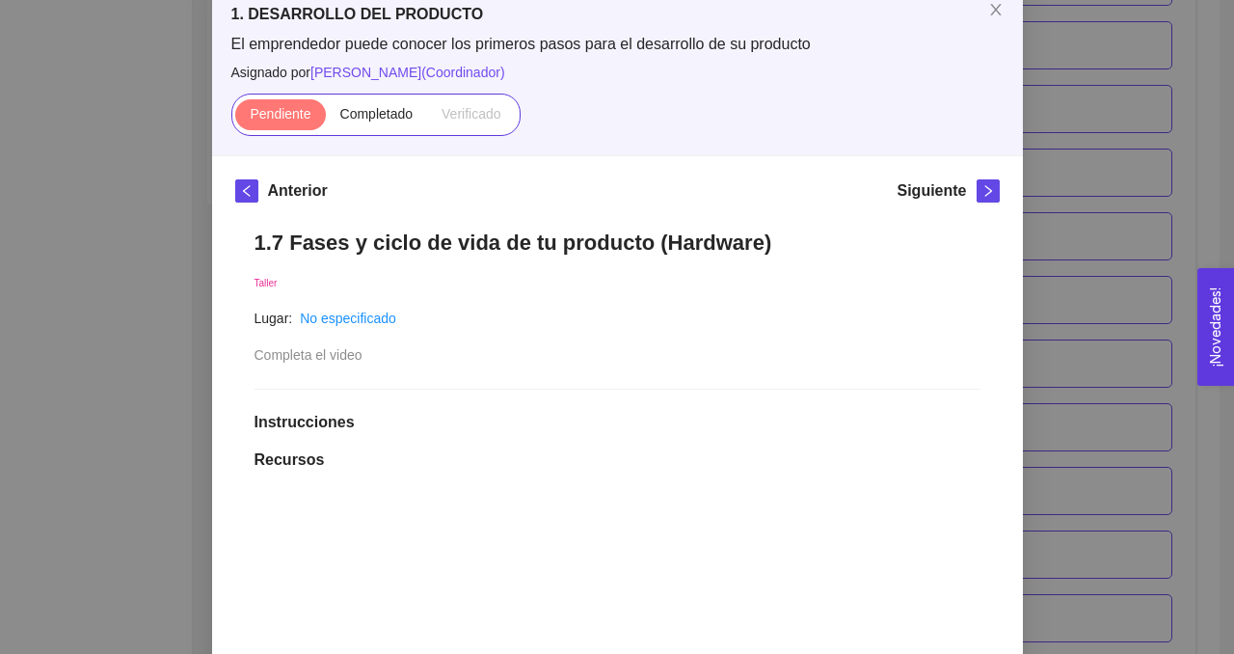
scroll to position [114, 0]
click at [380, 116] on span "Completado" at bounding box center [376, 112] width 73 height 15
click at [326, 118] on input "Completado" at bounding box center [326, 118] width 0 height 0
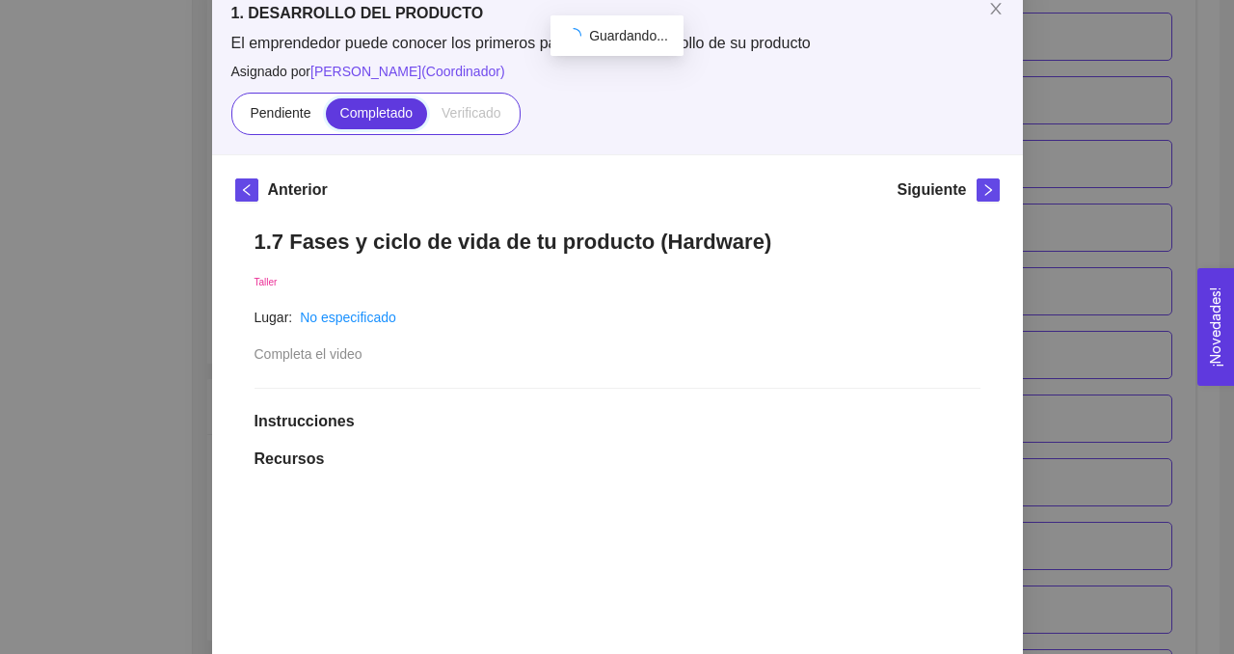
scroll to position [859, 0]
click at [992, 10] on icon "close" at bounding box center [995, 8] width 15 height 15
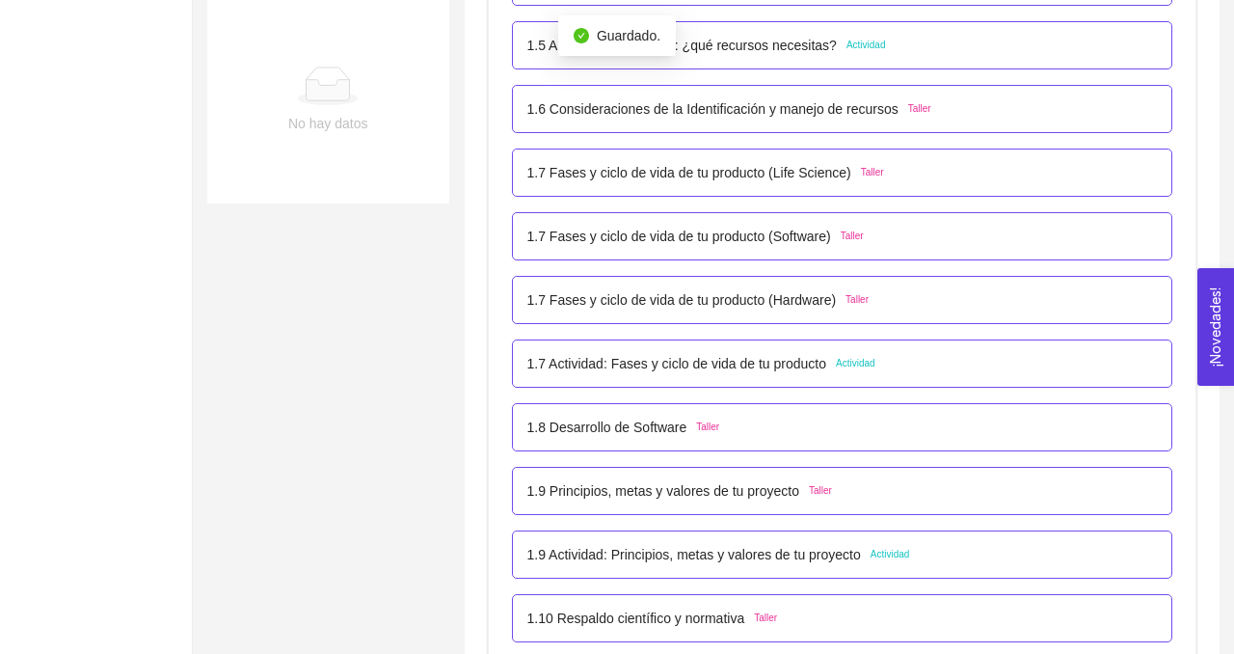
click at [876, 172] on span "Taller" at bounding box center [872, 172] width 23 height 15
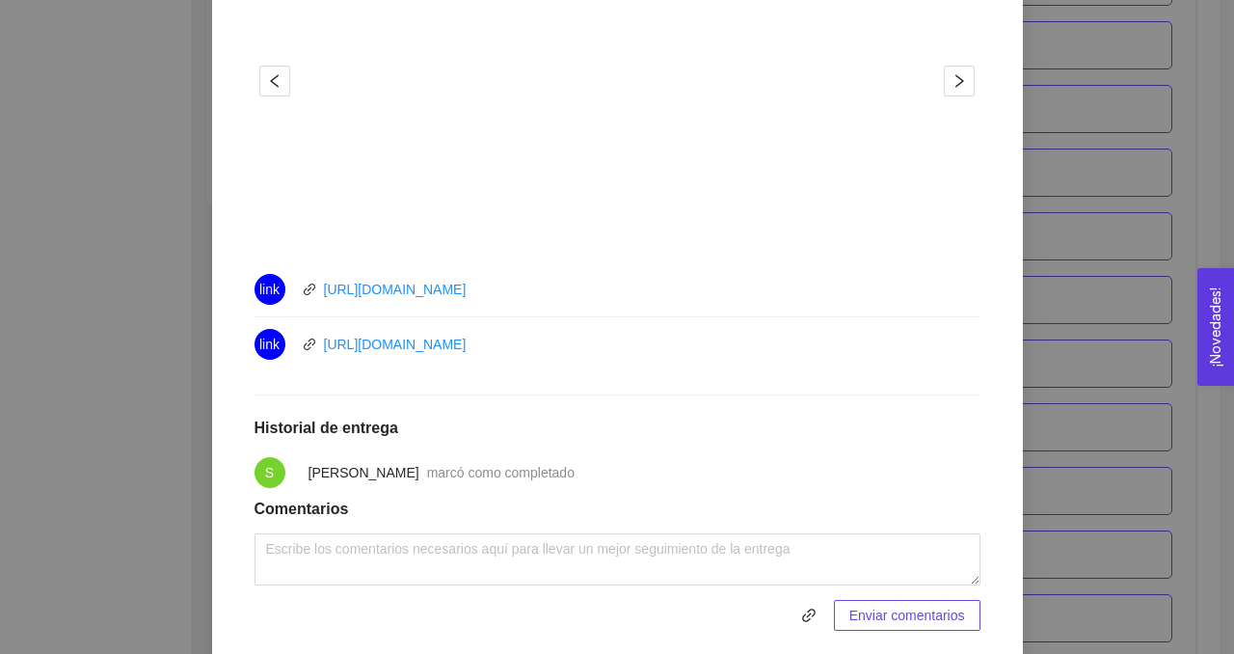
scroll to position [786, 0]
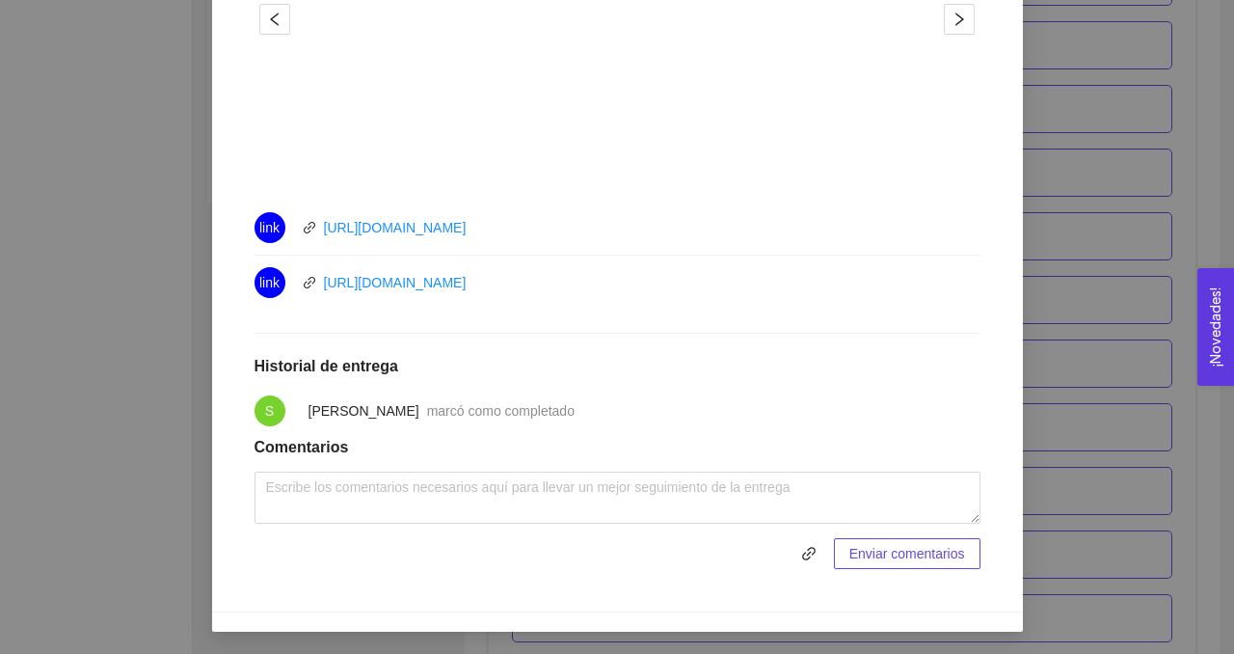
drag, startPoint x: 528, startPoint y: 282, endPoint x: 300, endPoint y: 286, distance: 228.5
click at [300, 286] on div "link [URL][DOMAIN_NAME]" at bounding box center [471, 282] width 434 height 31
drag, startPoint x: 645, startPoint y: 227, endPoint x: 318, endPoint y: 232, distance: 326.8
click at [318, 232] on div "link [URL][DOMAIN_NAME]" at bounding box center [471, 227] width 434 height 31
copy link "[URL][DOMAIN_NAME]"
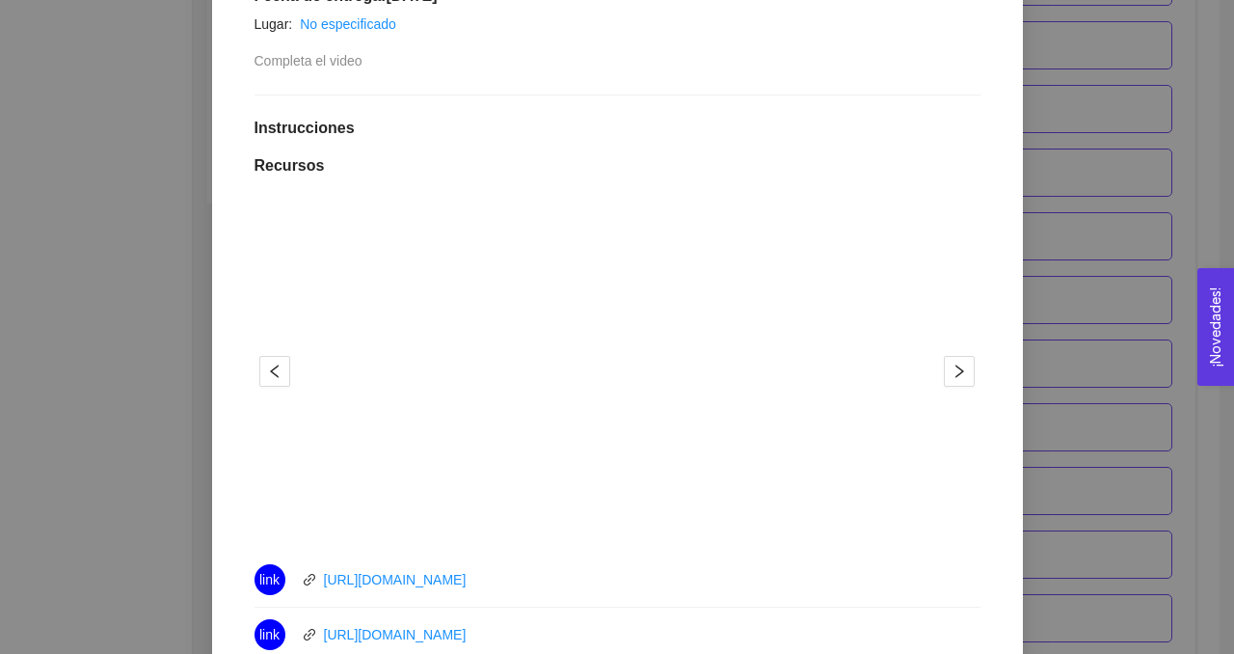
scroll to position [396, 0]
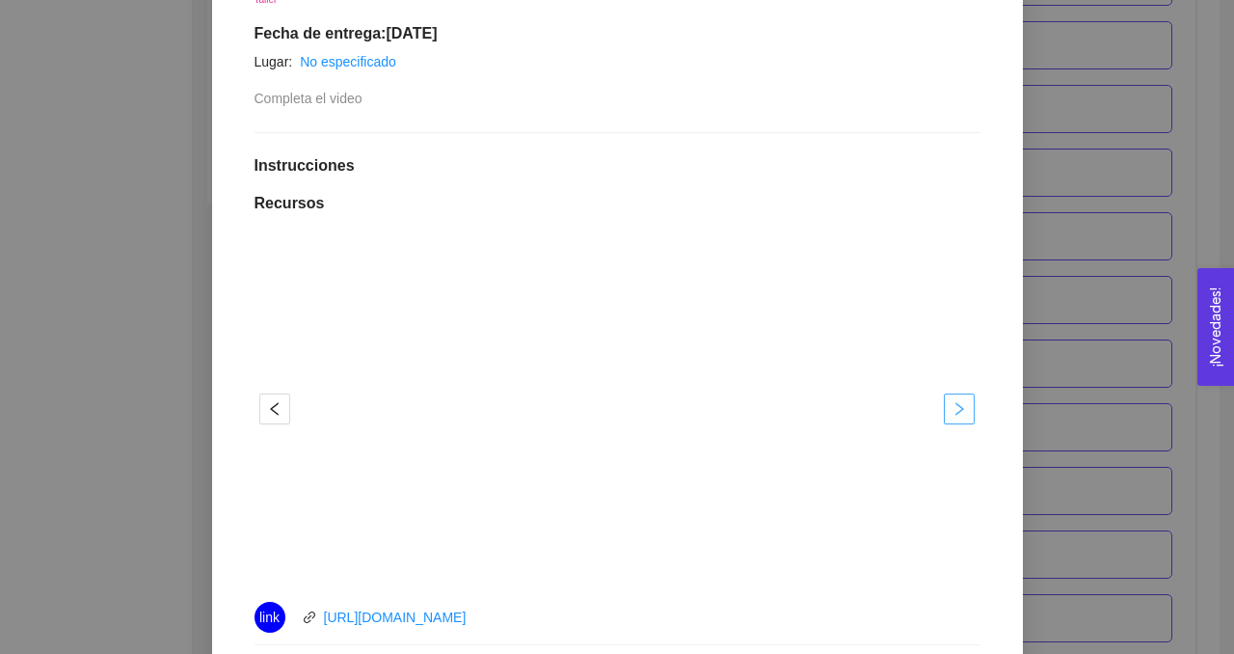
click at [956, 407] on icon "right" at bounding box center [958, 408] width 15 height 15
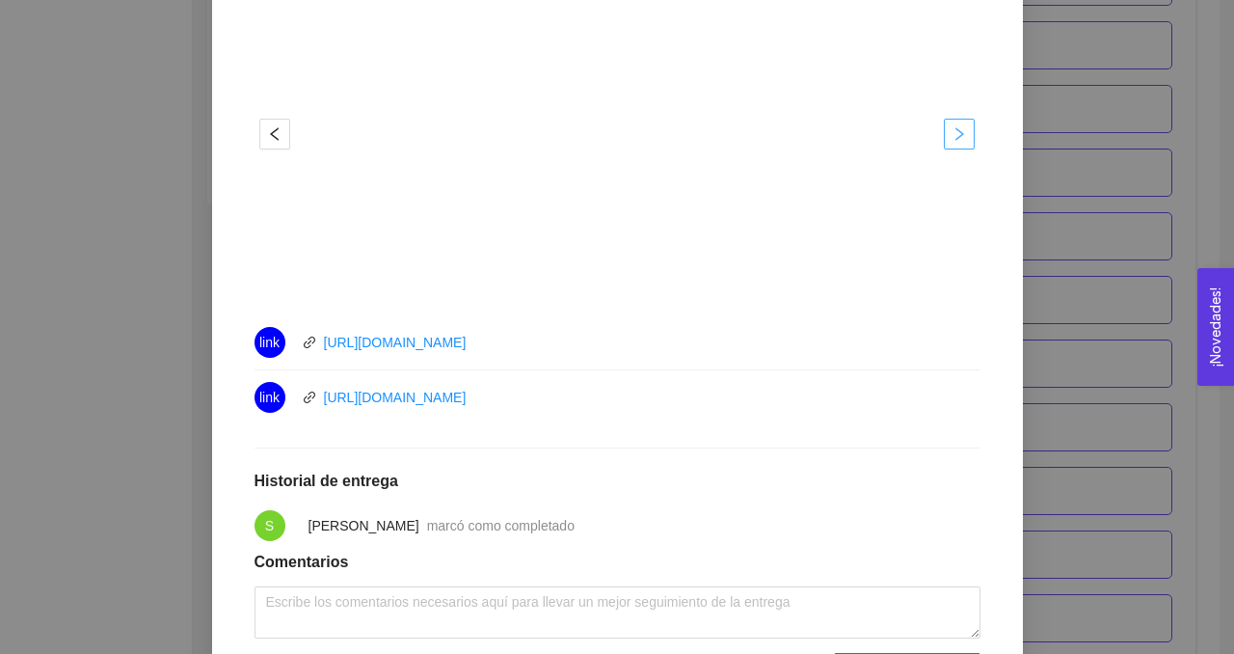
scroll to position [673, 0]
click at [538, 392] on div "link [URL][DOMAIN_NAME]" at bounding box center [471, 395] width 434 height 31
drag, startPoint x: 523, startPoint y: 393, endPoint x: 314, endPoint y: 402, distance: 209.4
click at [314, 402] on div "link [URL][DOMAIN_NAME]" at bounding box center [471, 395] width 434 height 31
copy link "[URL][DOMAIN_NAME]"
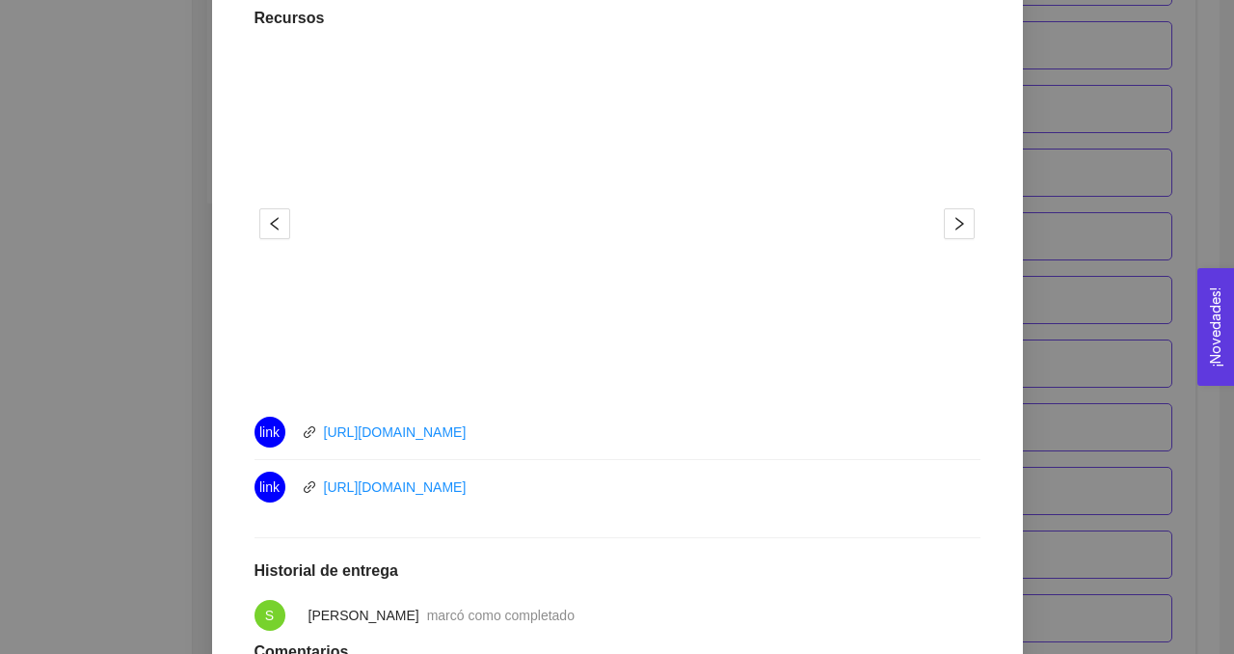
scroll to position [609, 0]
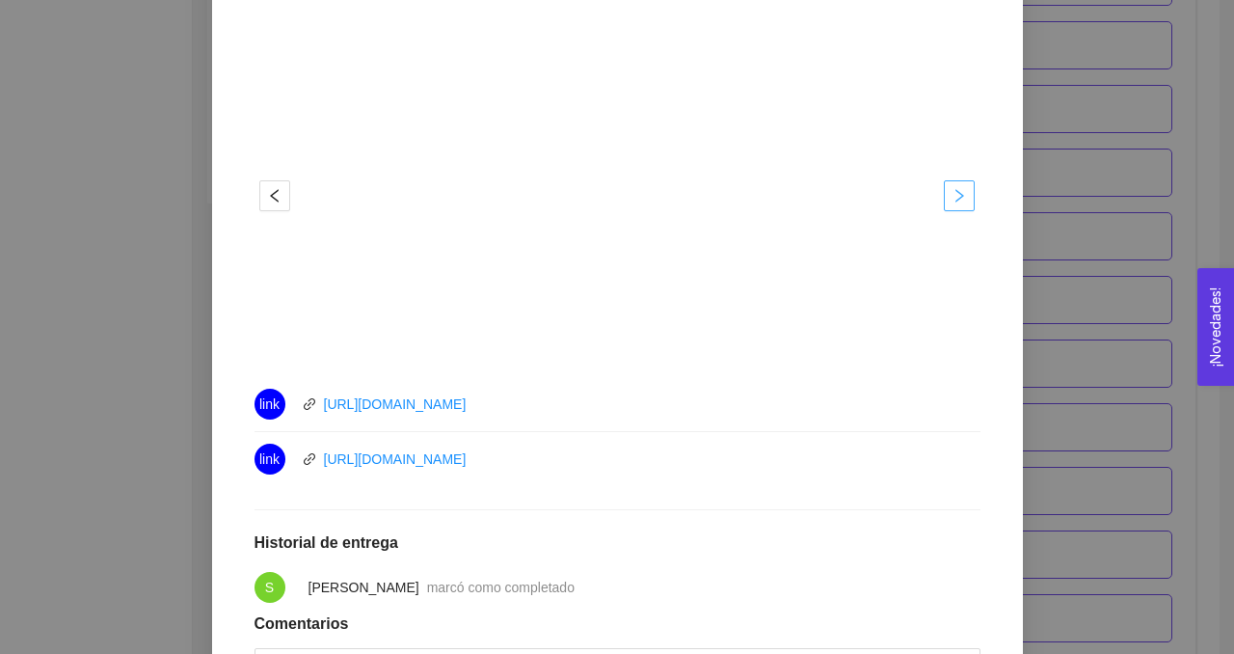
click at [964, 200] on icon "right" at bounding box center [958, 195] width 15 height 15
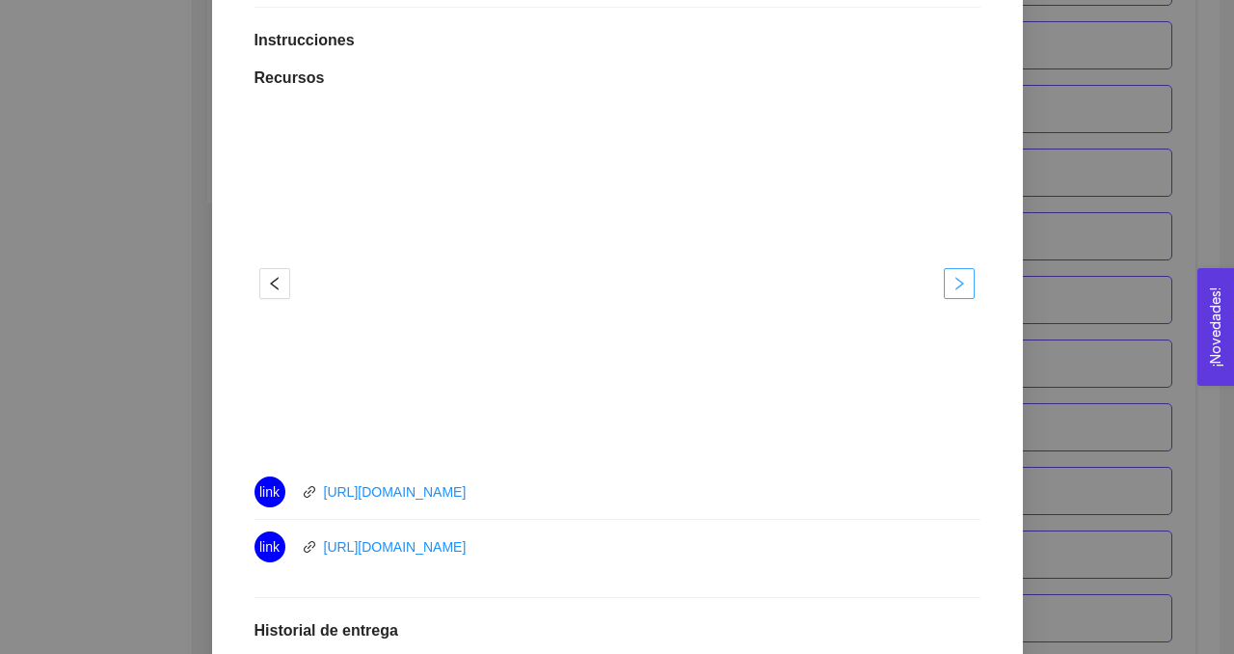
scroll to position [706, 0]
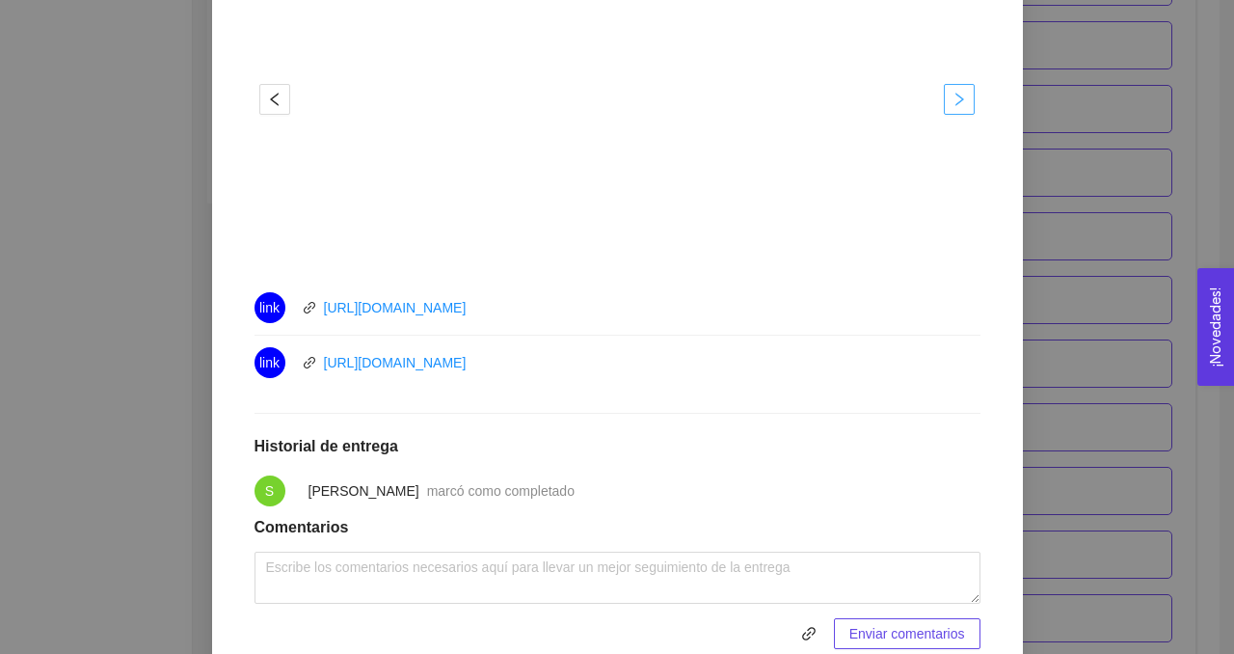
copy link "[URL][DOMAIN_NAME]"
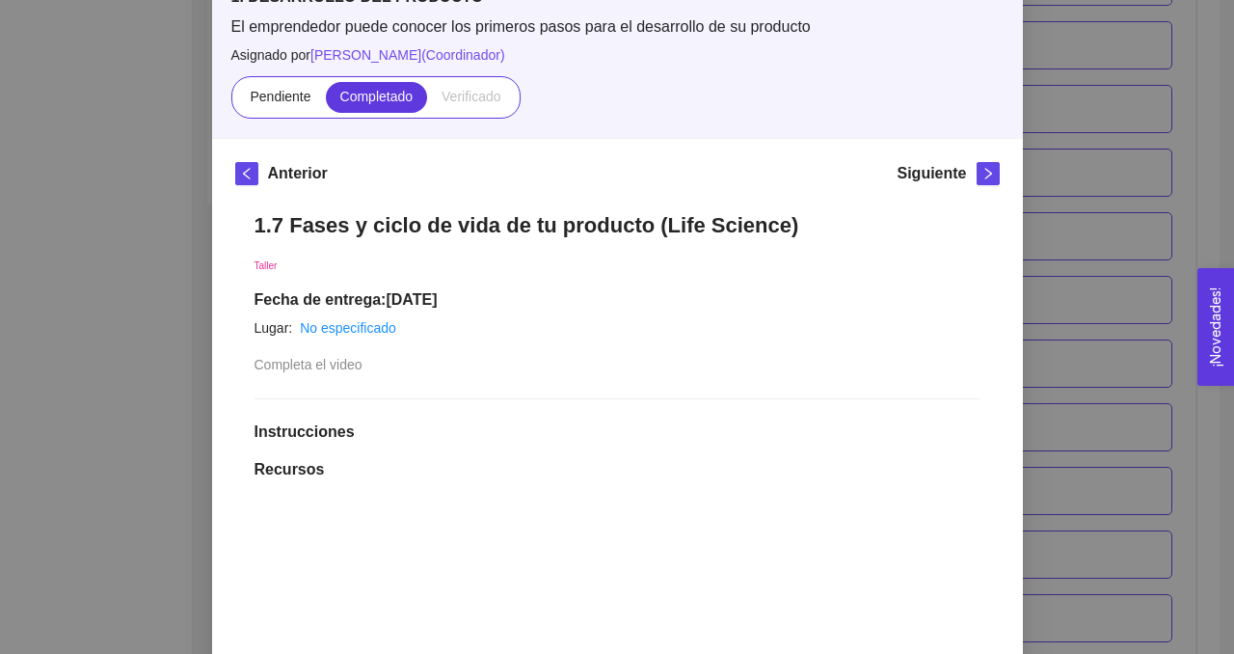
scroll to position [0, 0]
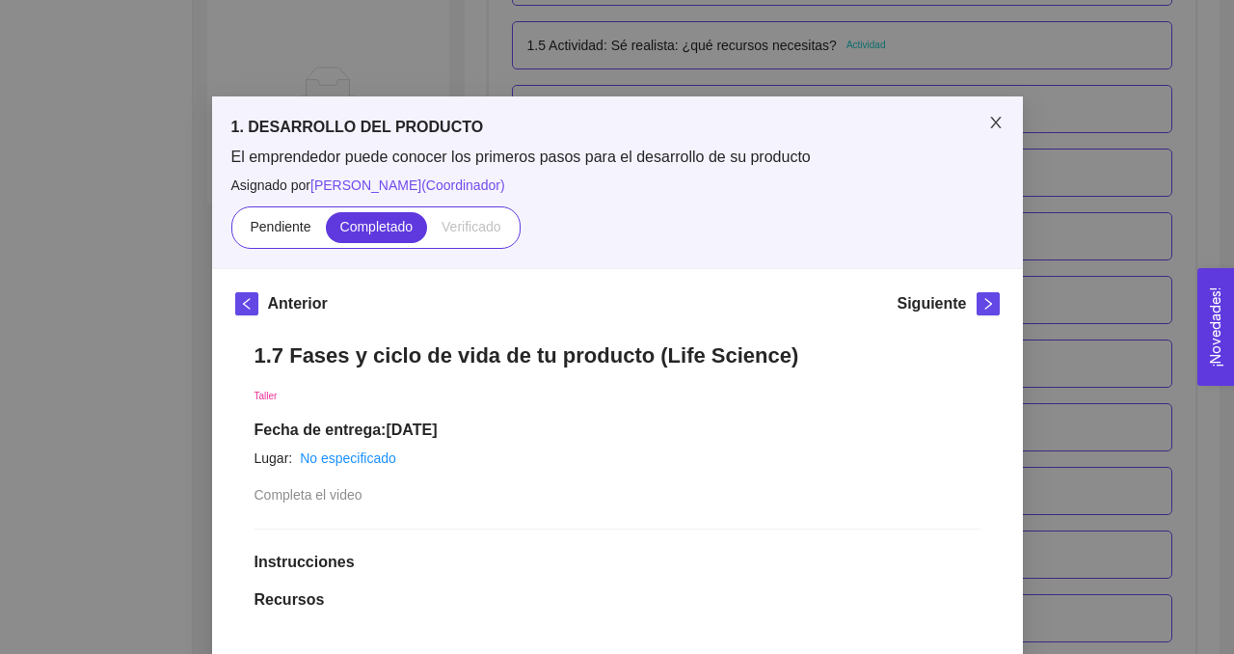
click at [989, 116] on icon "close" at bounding box center [995, 122] width 15 height 15
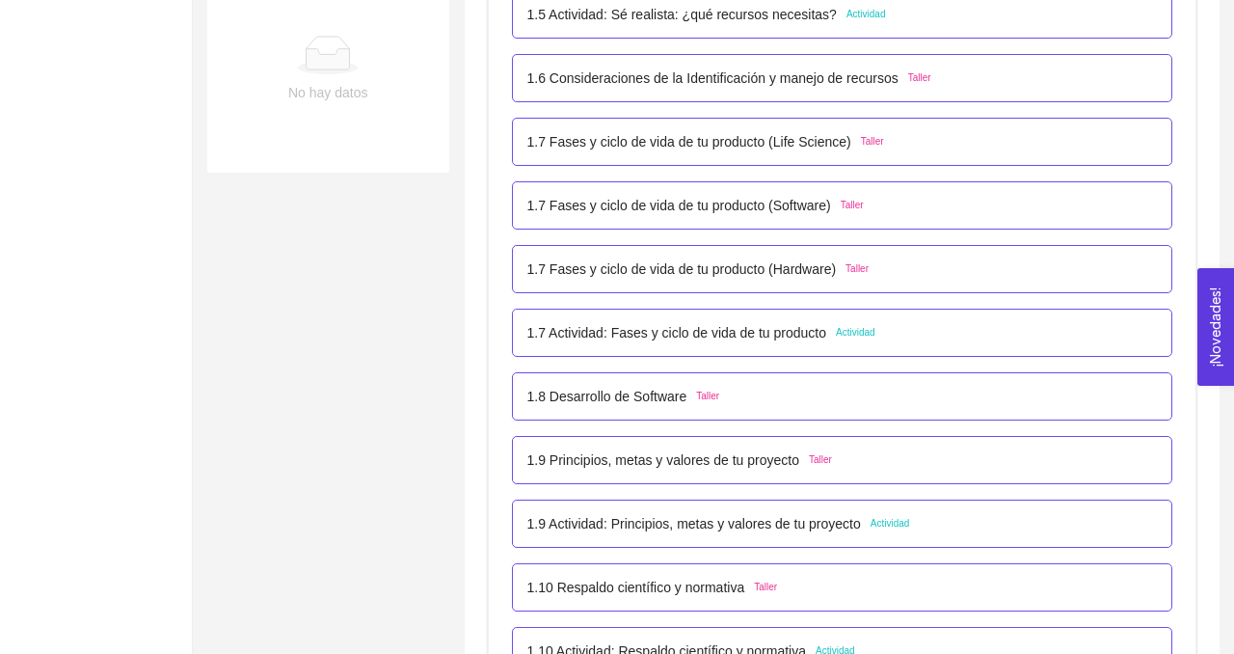
scroll to position [889, 0]
click at [696, 210] on p "1.7 Fases y ciclo de vida de tu producto (Software)" at bounding box center [679, 206] width 304 height 21
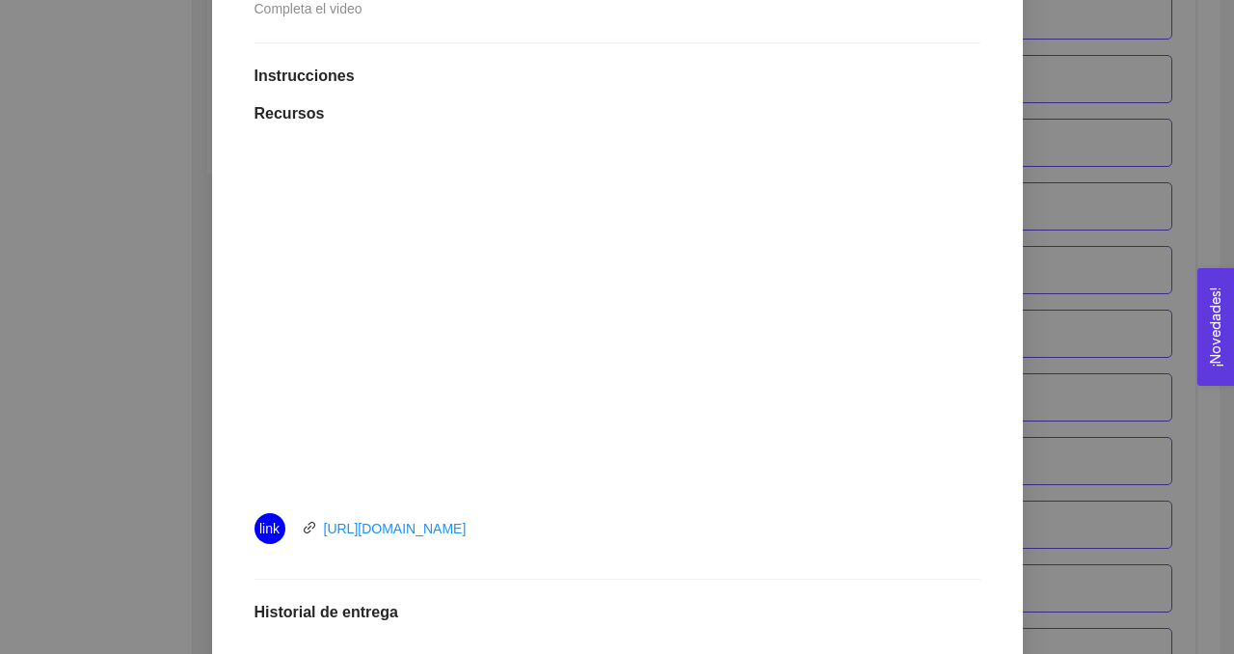
scroll to position [569, 0]
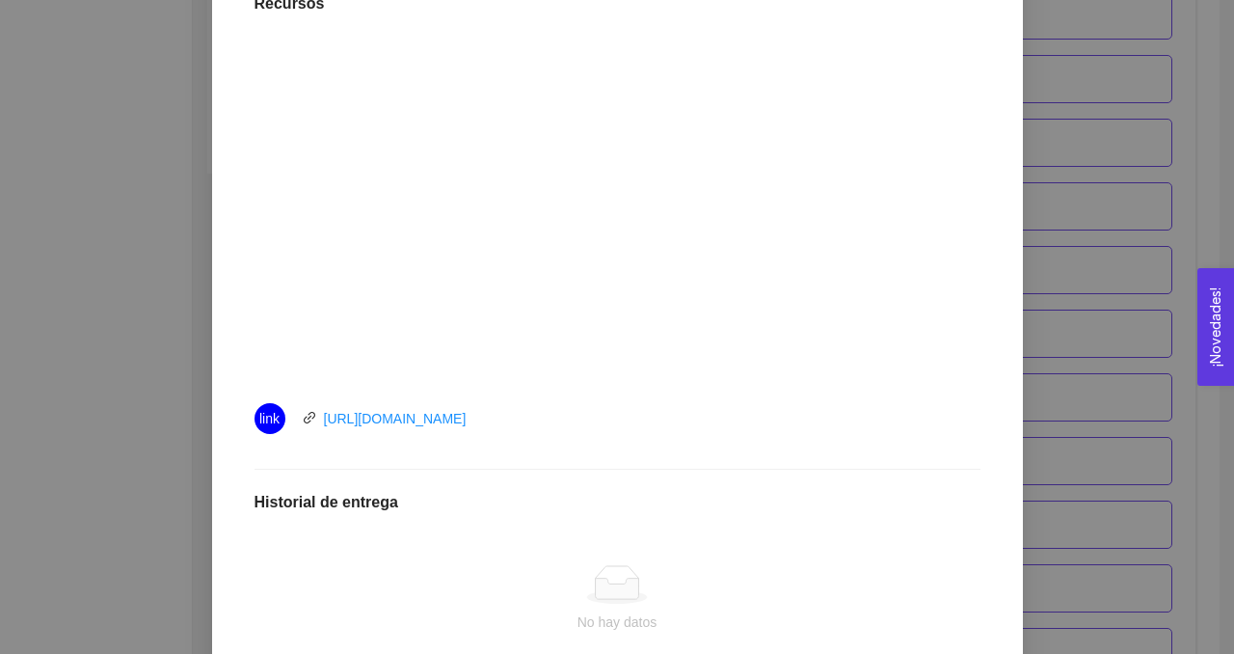
drag, startPoint x: 540, startPoint y: 413, endPoint x: 310, endPoint y: 423, distance: 229.7
click at [310, 423] on div "link [URL][DOMAIN_NAME]" at bounding box center [471, 418] width 434 height 31
copy link "[URL][DOMAIN_NAME]"
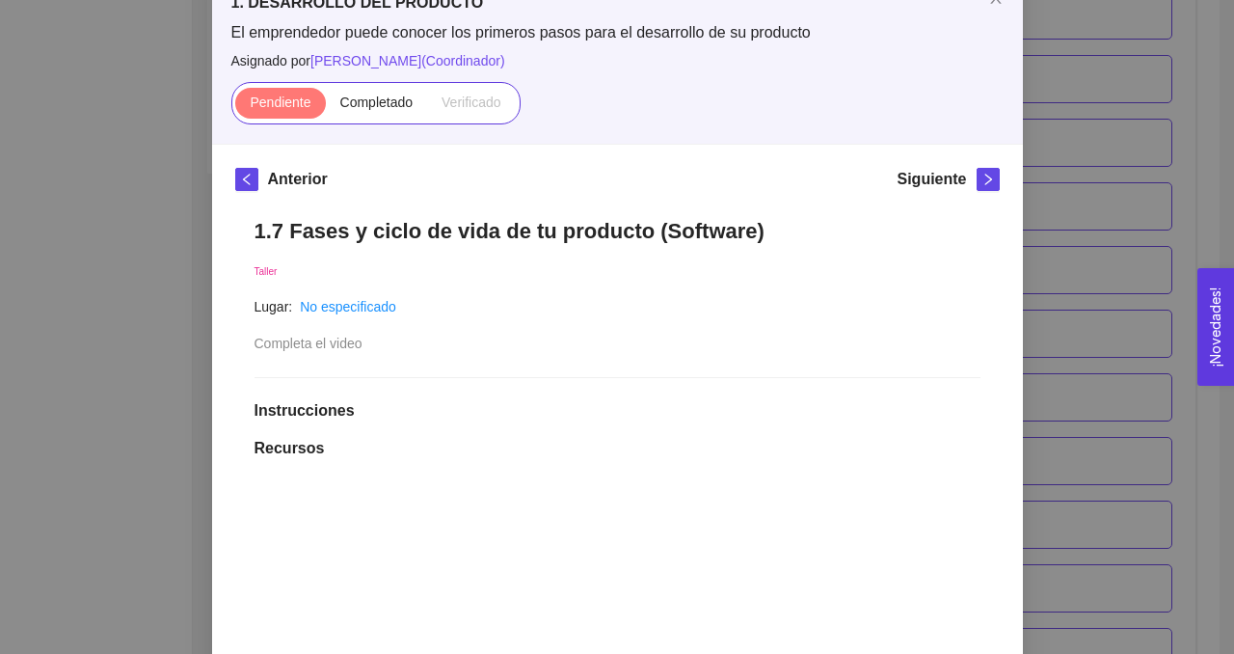
scroll to position [71, 0]
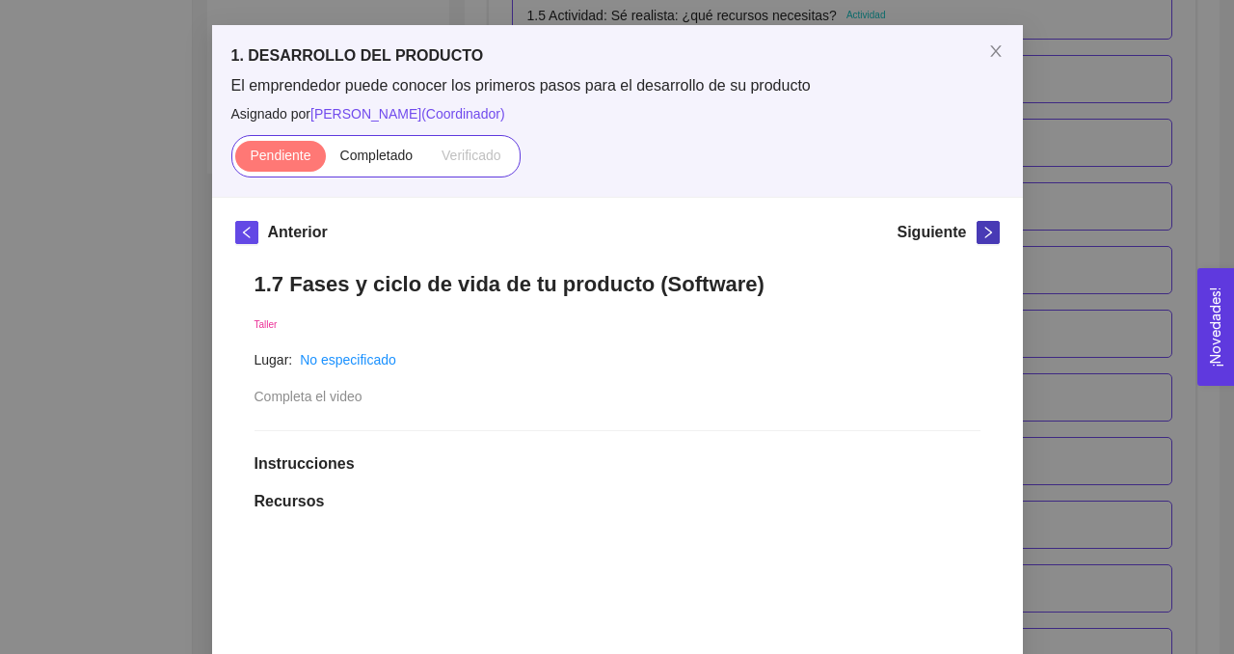
click at [986, 233] on icon "right" at bounding box center [987, 232] width 13 height 13
click at [364, 159] on span "Completado" at bounding box center [376, 154] width 73 height 15
click at [326, 160] on input "Completado" at bounding box center [326, 160] width 0 height 0
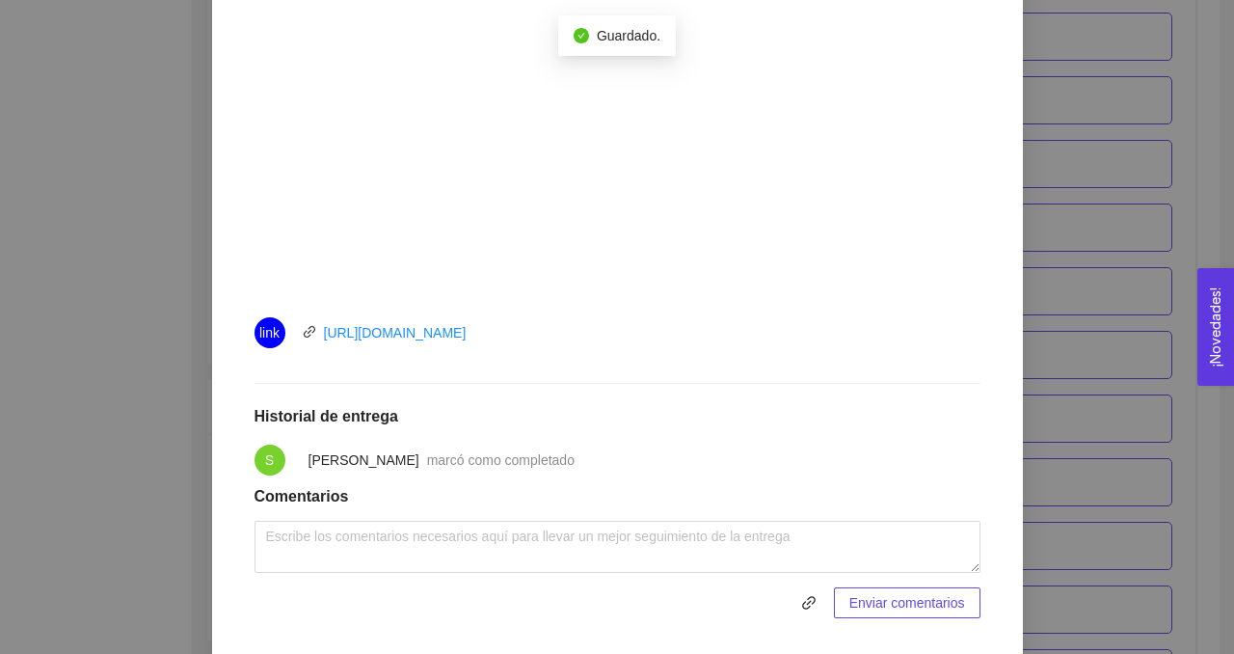
scroll to position [656, 0]
drag, startPoint x: 522, startPoint y: 333, endPoint x: 320, endPoint y: 335, distance: 202.4
click at [320, 335] on div "link [URL][DOMAIN_NAME]" at bounding box center [471, 331] width 434 height 31
copy link "[URL][DOMAIN_NAME]"
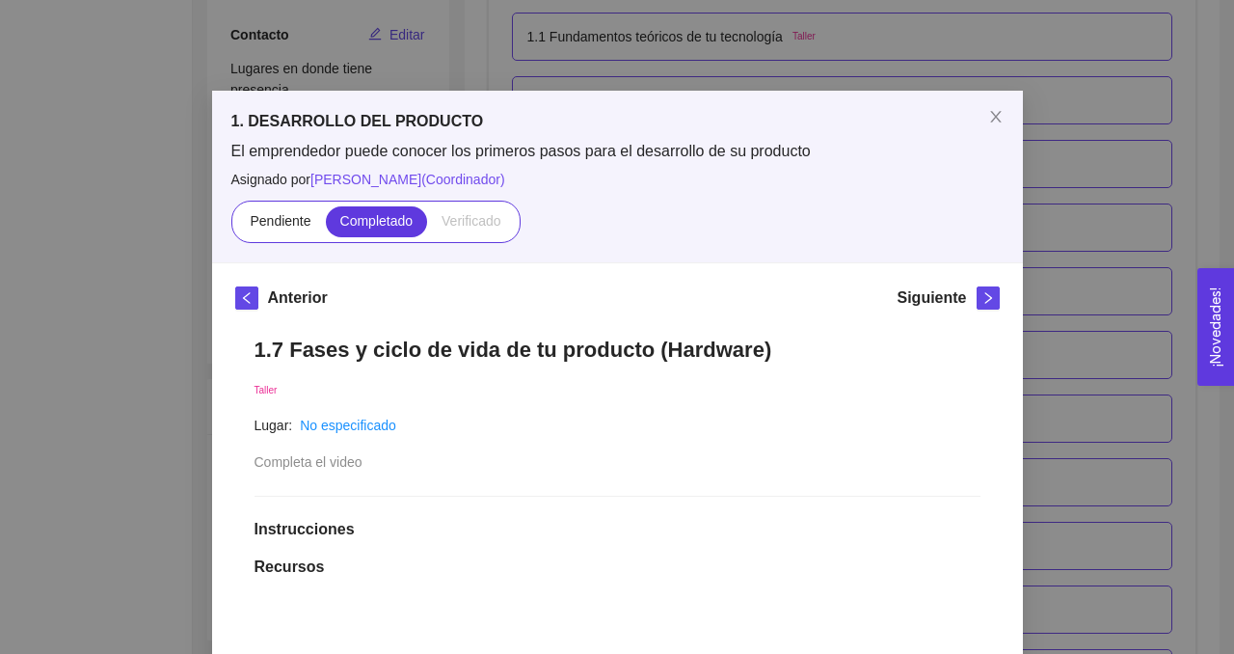
scroll to position [5, 0]
click at [992, 110] on icon "close" at bounding box center [995, 117] width 15 height 15
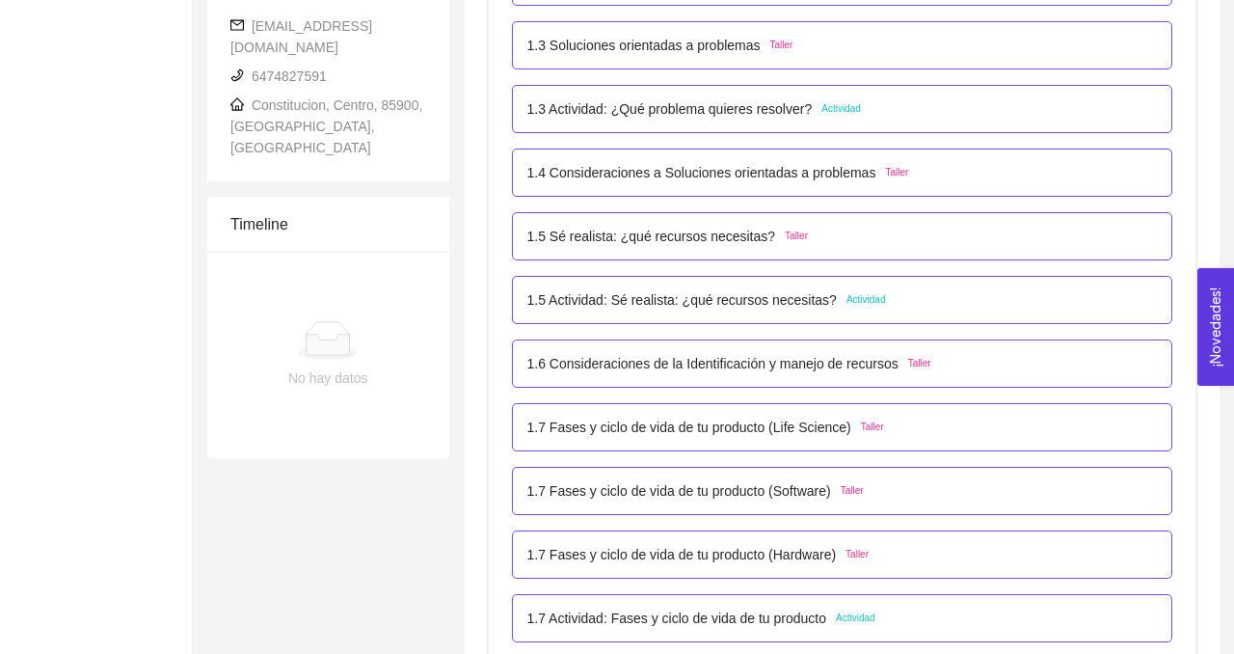
scroll to position [878, 0]
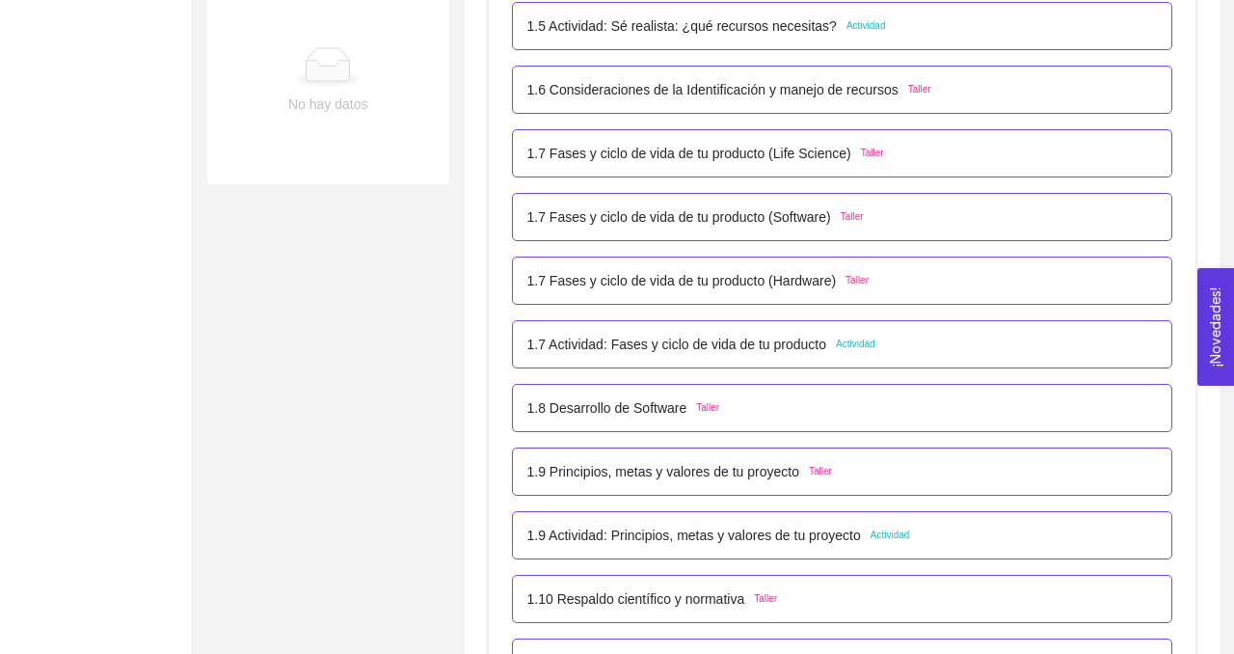
click at [624, 282] on p "1.7 Fases y ciclo de vida de tu producto (Hardware)" at bounding box center [681, 280] width 309 height 21
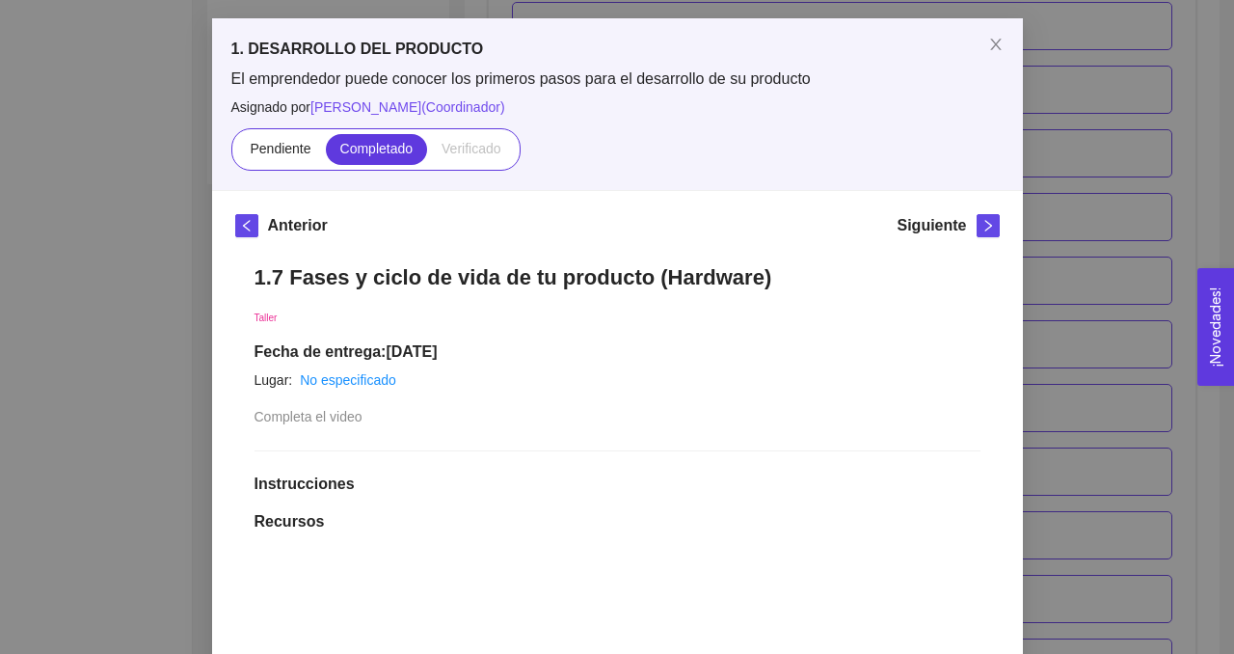
scroll to position [0, 0]
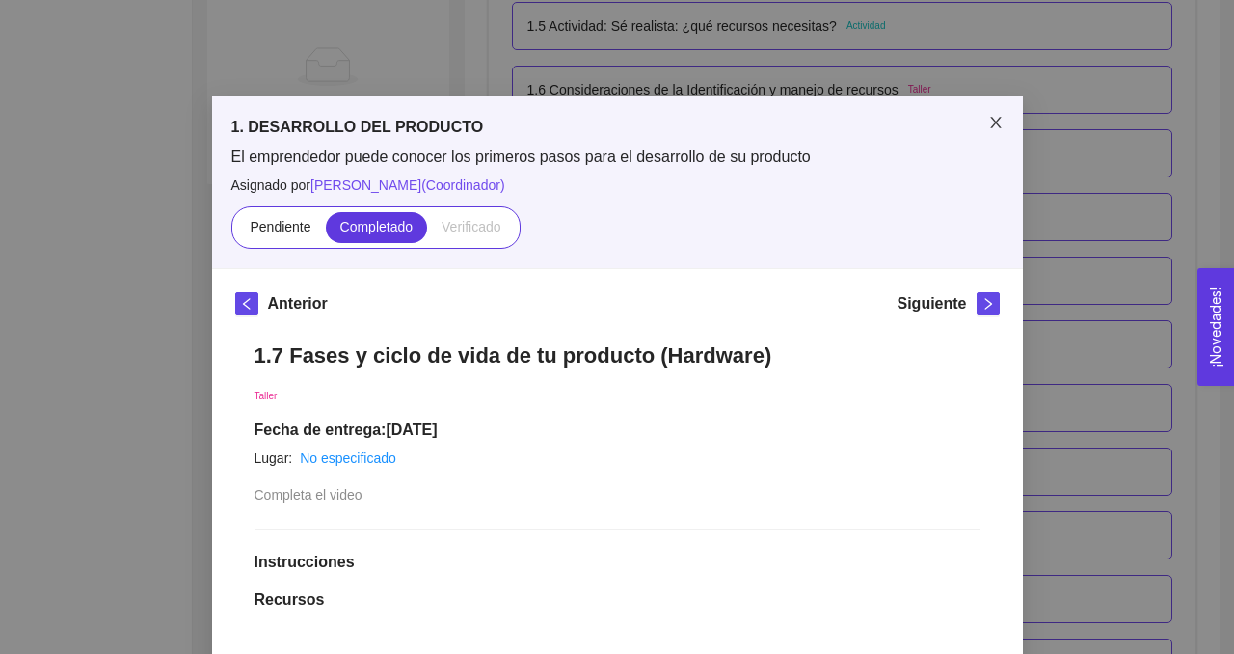
click at [1000, 121] on icon "close" at bounding box center [995, 122] width 15 height 15
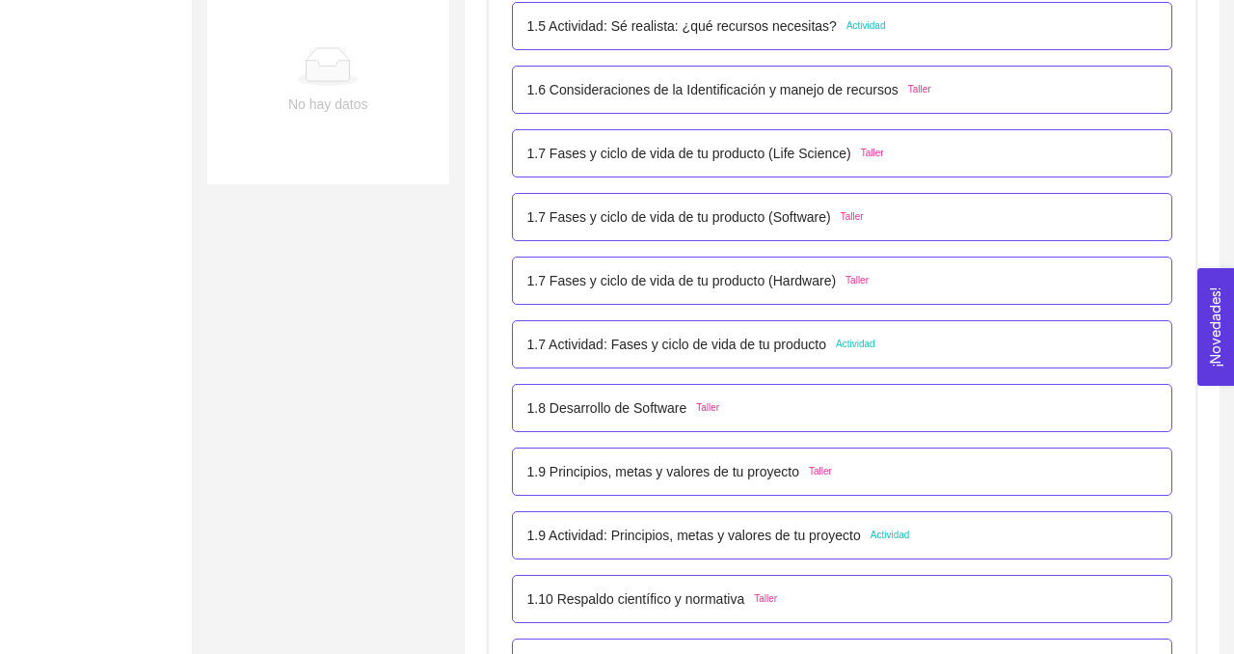
scroll to position [965, 0]
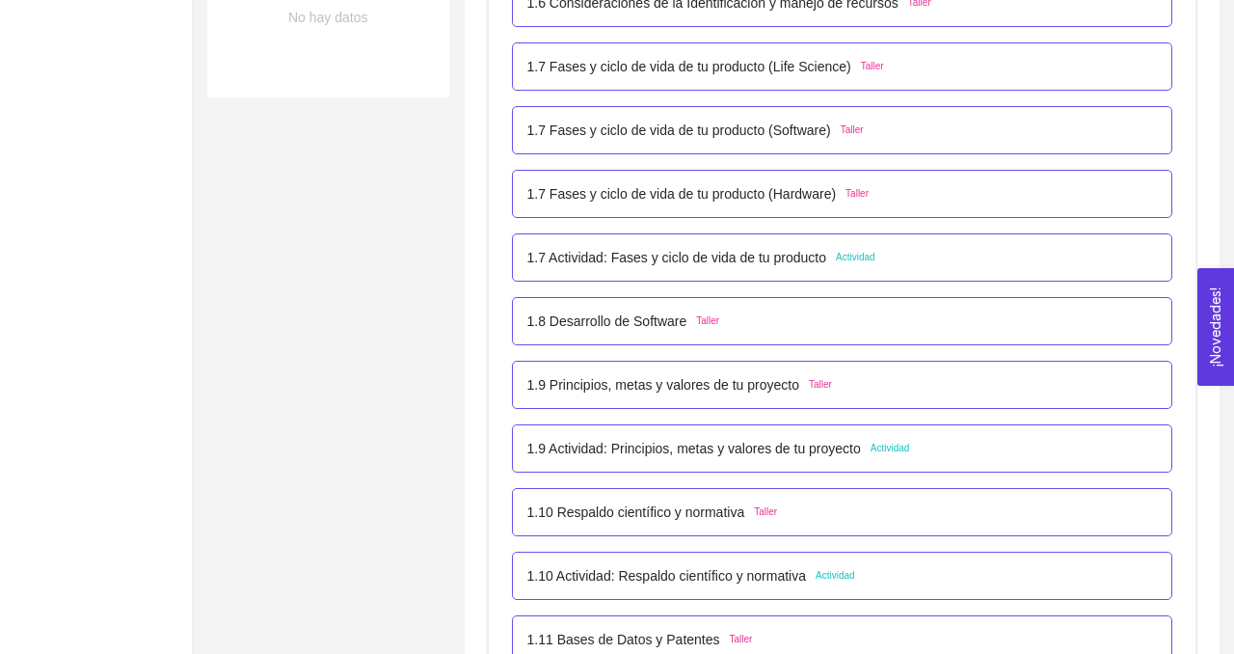
click at [645, 317] on p "1.8 Desarrollo de Software" at bounding box center [607, 320] width 160 height 21
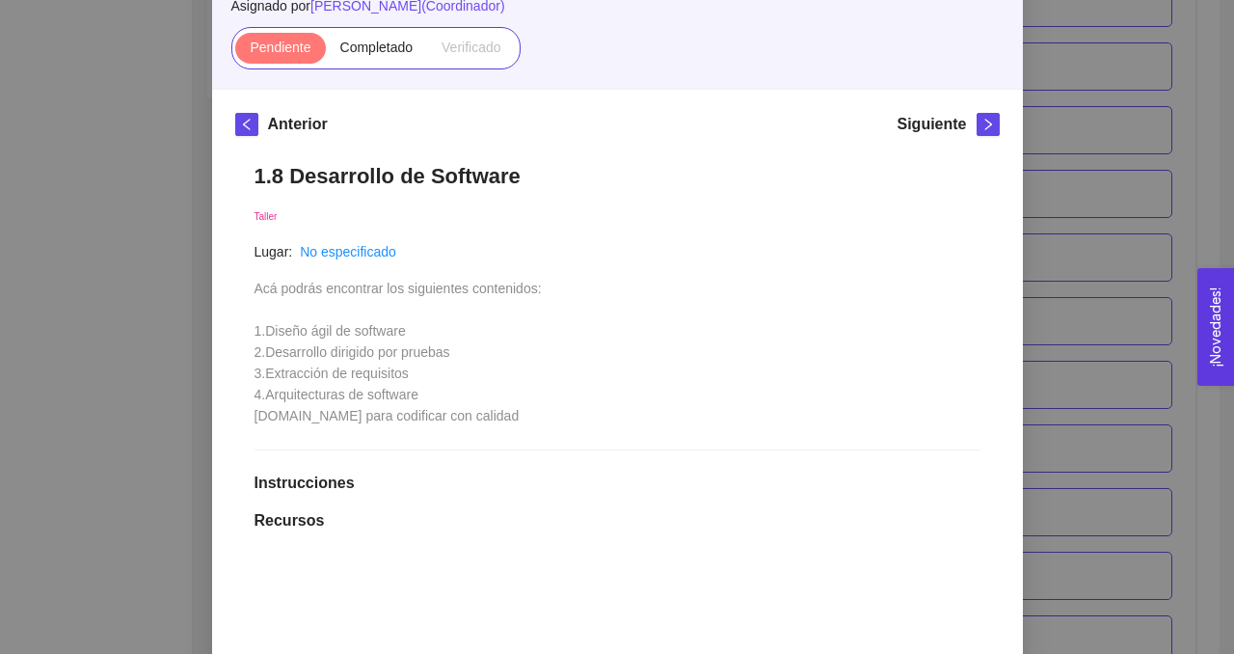
scroll to position [184, 0]
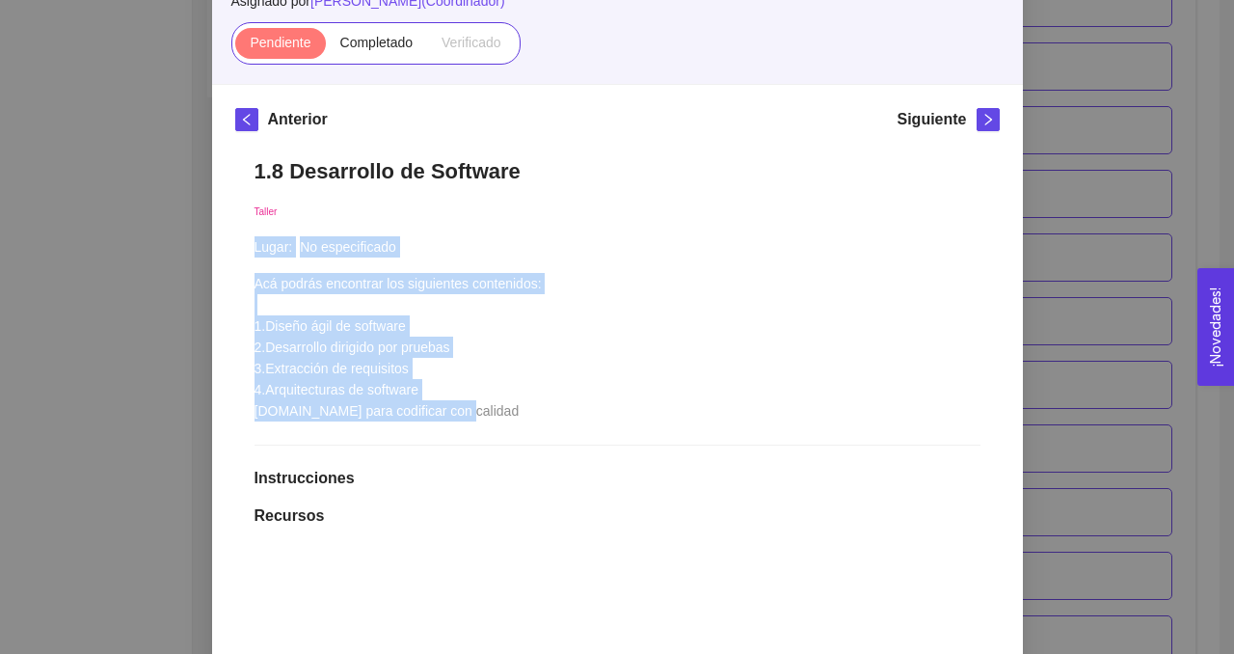
drag, startPoint x: 252, startPoint y: 282, endPoint x: 452, endPoint y: 410, distance: 237.5
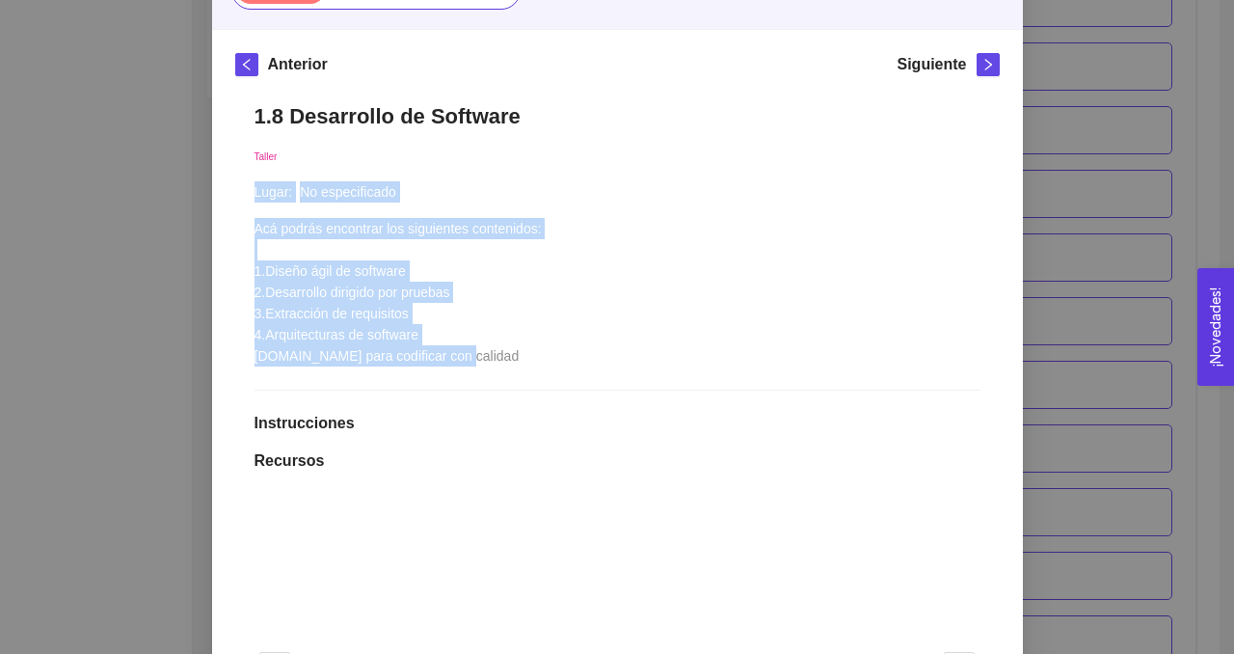
scroll to position [238, 0]
copy div "Lugar: No especificado Acá podrás encontrar los siguientes contenidos: 1.Diseño…"
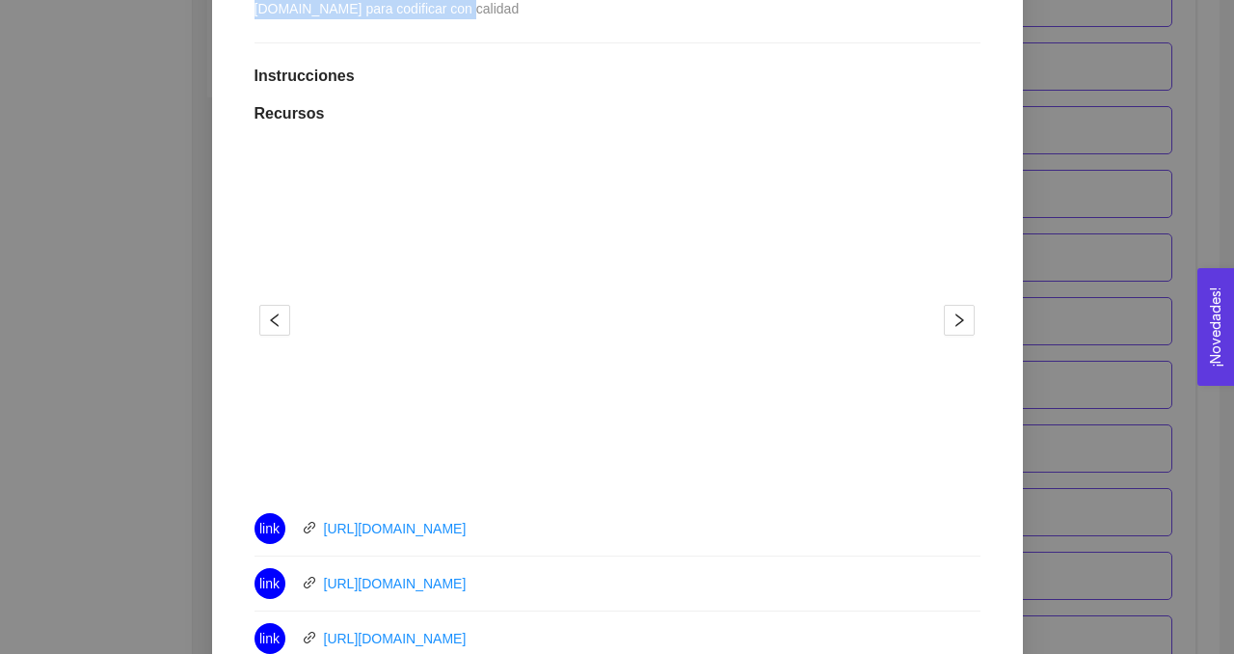
scroll to position [576, 0]
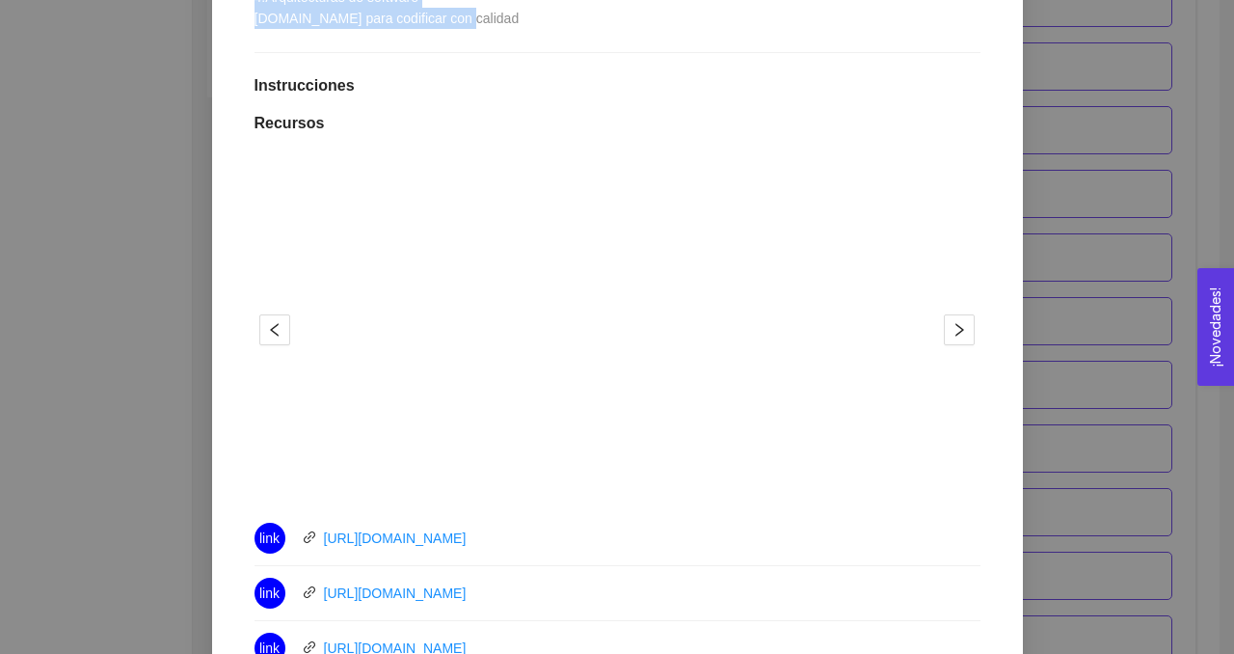
click at [601, 475] on button "2" at bounding box center [599, 476] width 15 height 3
click at [572, 475] on button "1" at bounding box center [570, 476] width 15 height 3
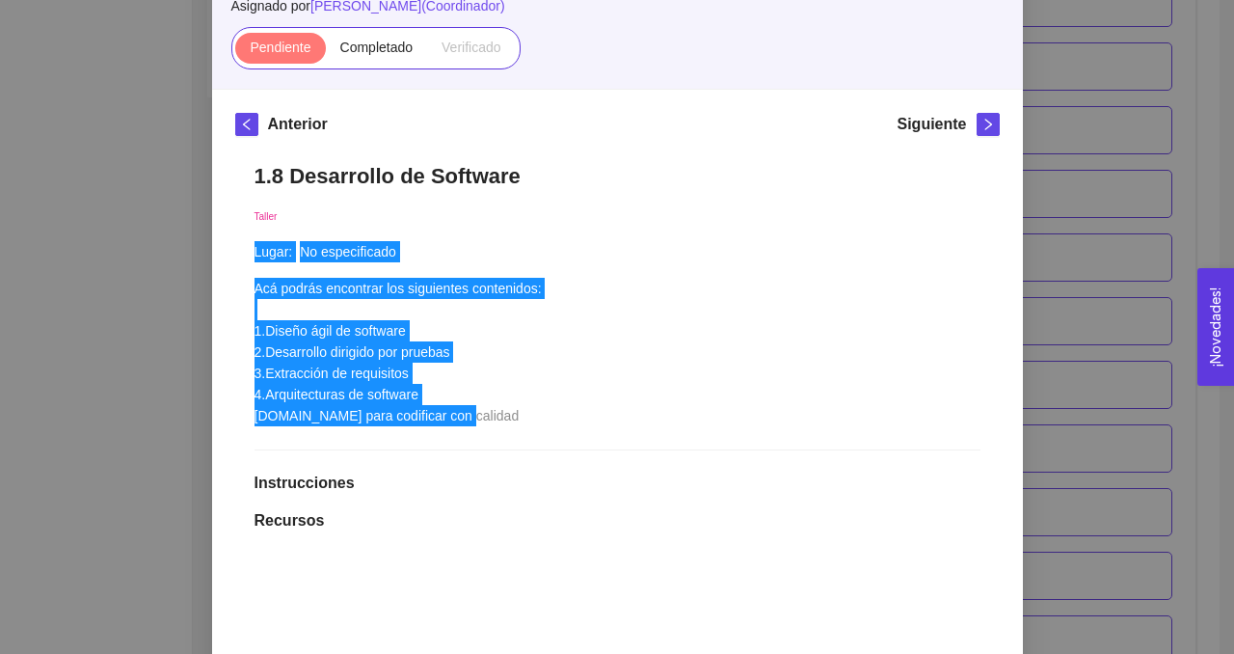
scroll to position [177, 0]
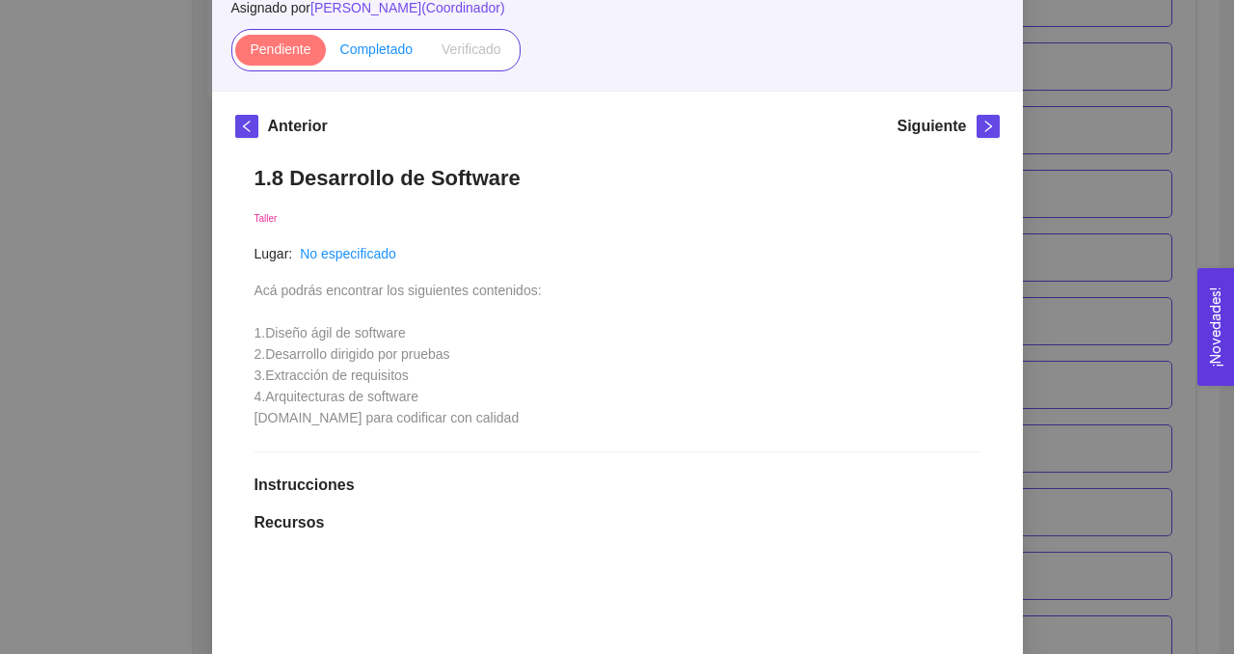
click at [386, 54] on span "Completado" at bounding box center [376, 48] width 73 height 15
click at [326, 54] on input "Completado" at bounding box center [326, 54] width 0 height 0
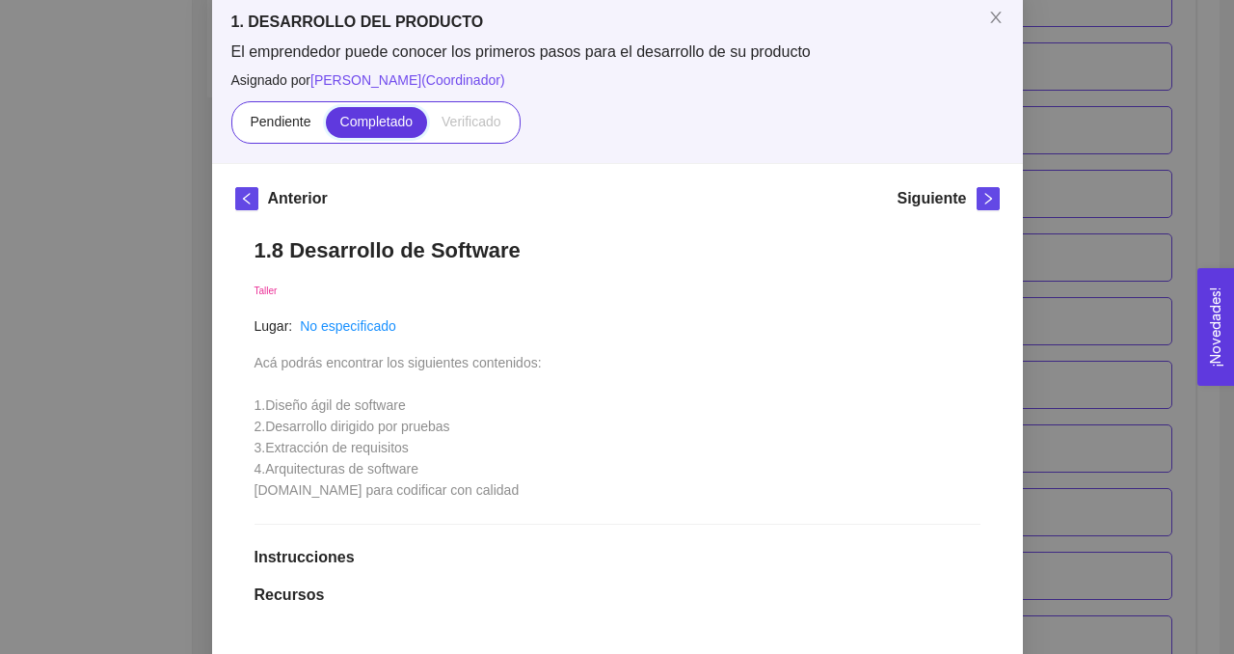
scroll to position [0, 0]
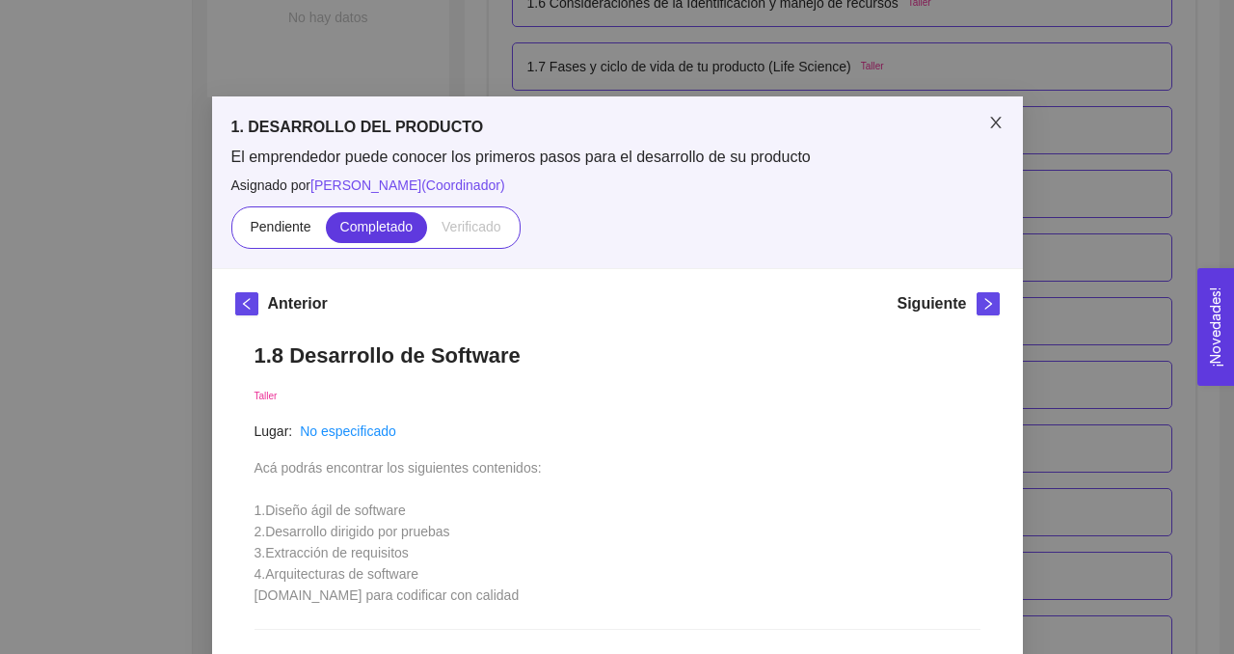
click at [994, 126] on icon "close" at bounding box center [995, 122] width 15 height 15
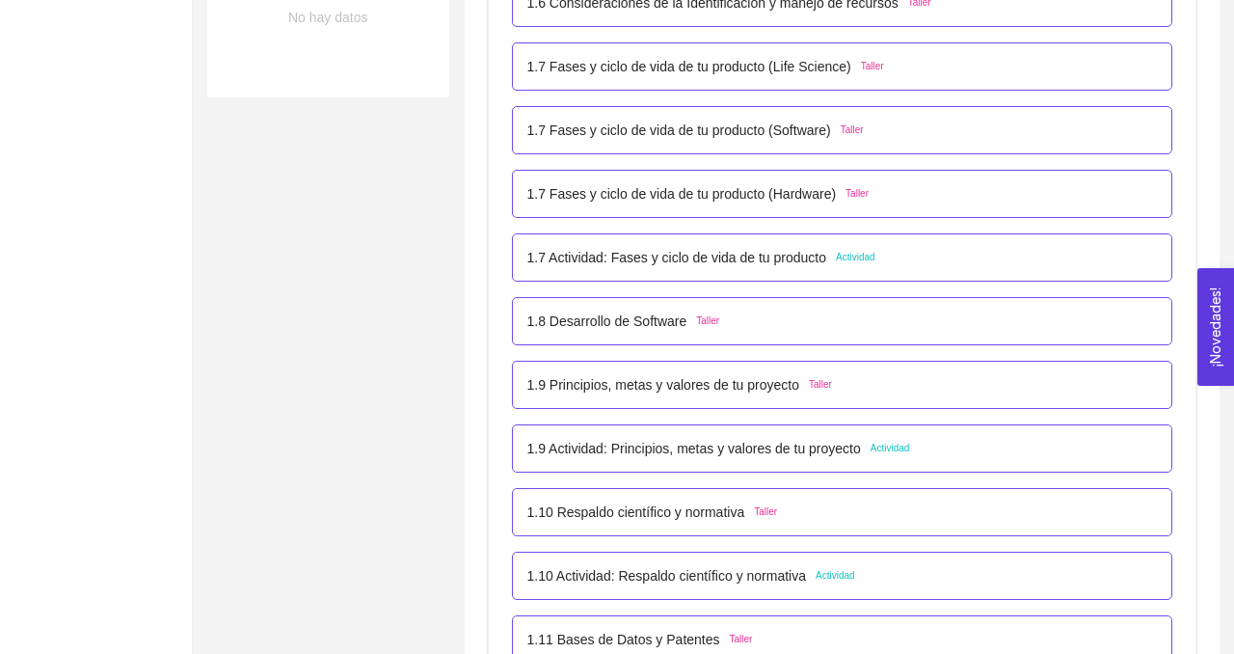
click at [722, 261] on p "1.7 Actividad: Fases y ciclo de vida de tu producto" at bounding box center [677, 257] width 300 height 21
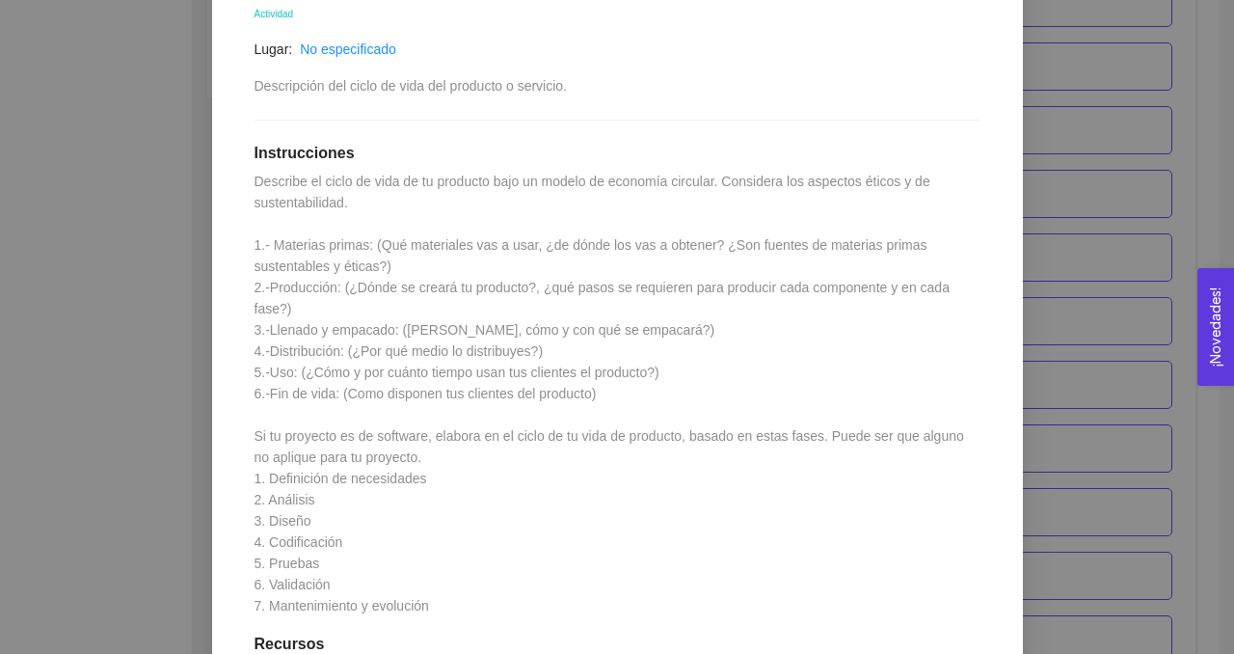
scroll to position [461, 0]
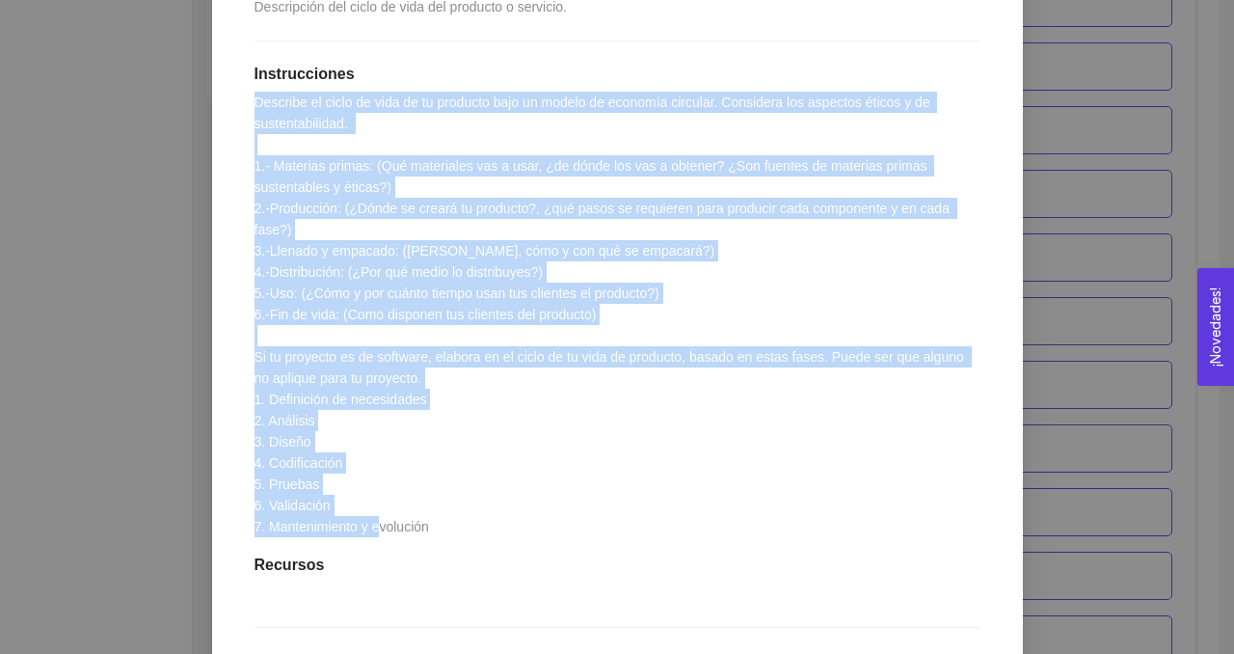
drag, startPoint x: 451, startPoint y: 531, endPoint x: 232, endPoint y: 105, distance: 479.0
click at [232, 105] on div "Anterior Siguiente 1.7 Actividad: Fases y ciclo de vida de tu producto Activida…" at bounding box center [617, 409] width 811 height 1202
copy span "Describe el ciclo de vida de tu producto bajo un modelo de economía circular. C…"
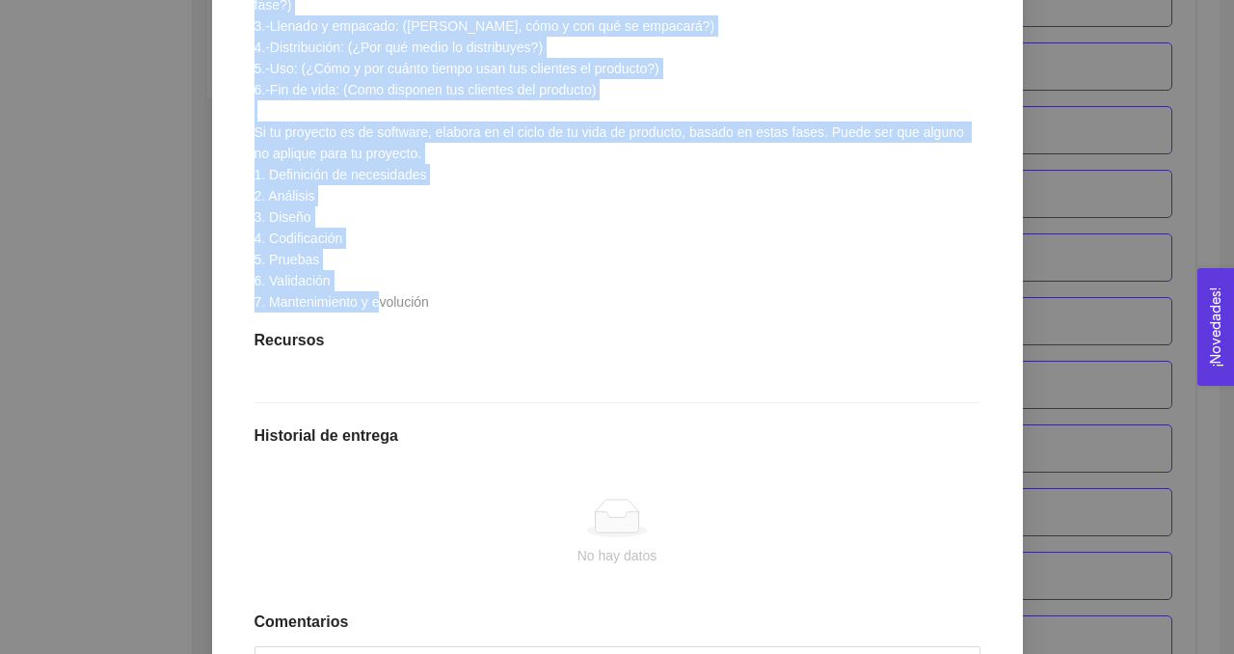
scroll to position [862, 0]
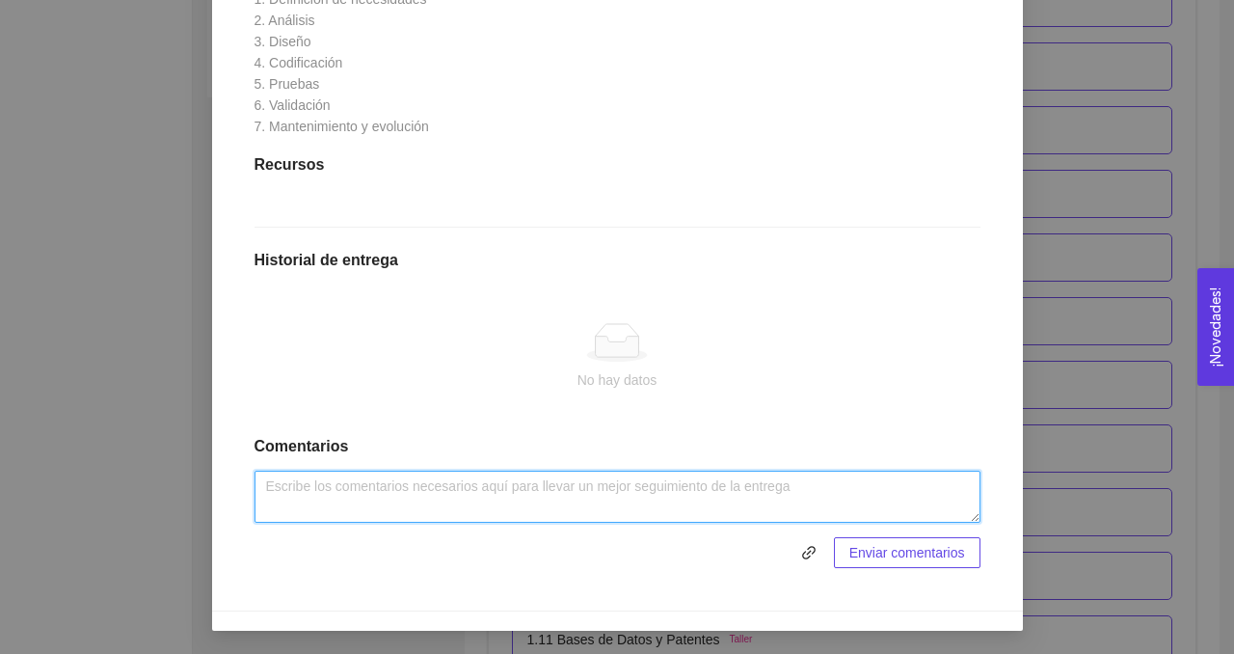
click at [337, 514] on textarea at bounding box center [617, 496] width 726 height 52
paste textarea "7. Loremips dolors Ametconsec adipiscing: Elitsed do eiusm, temporinci u lab et…"
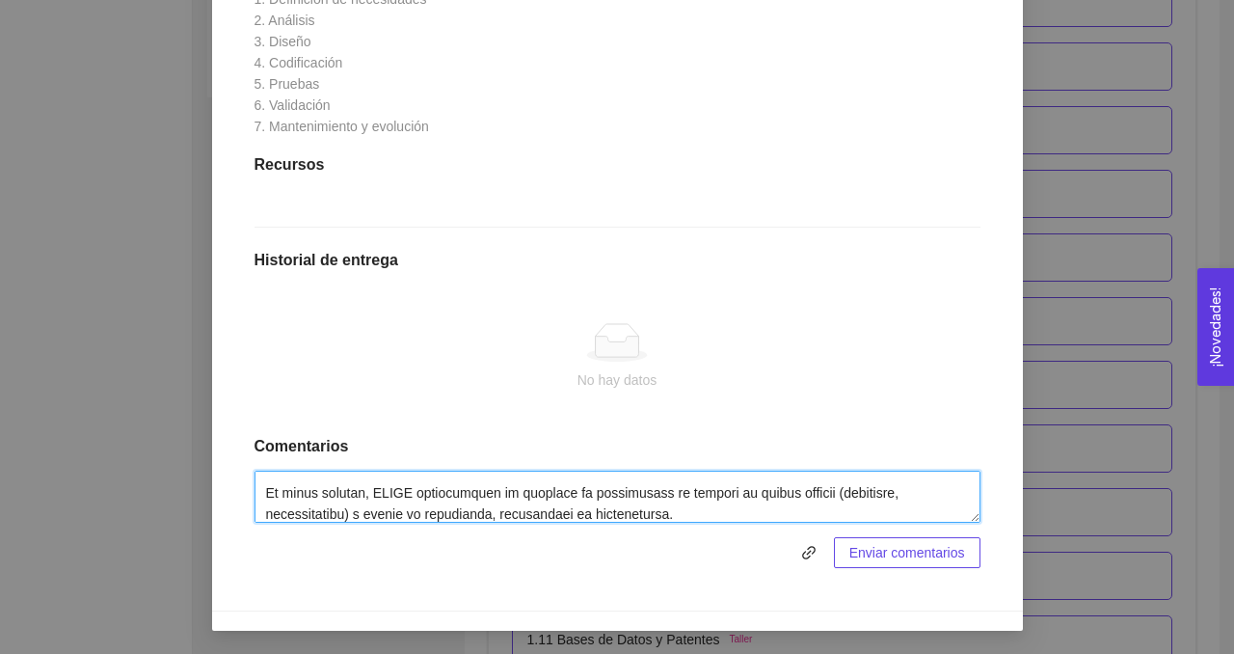
type textarea "7. Loremips dolors Ametconsec adipiscing: Elitsed do eiusm, temporinci u lab et…"
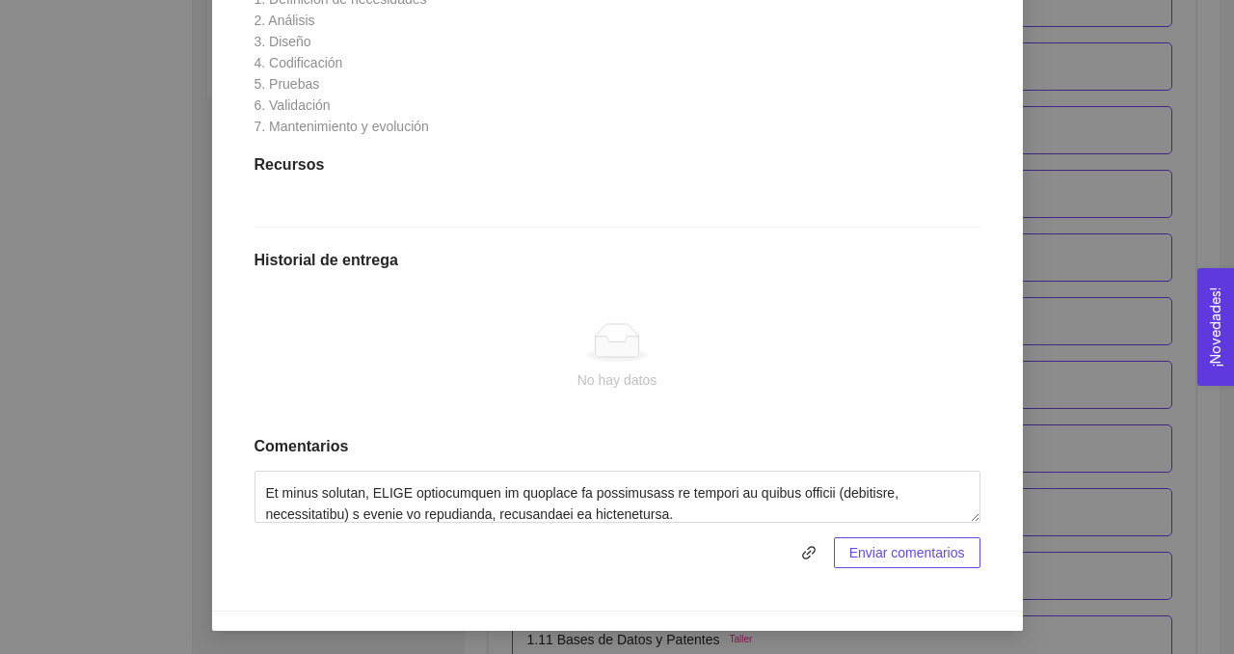
click at [889, 563] on span "Enviar comentarios" at bounding box center [907, 552] width 116 height 21
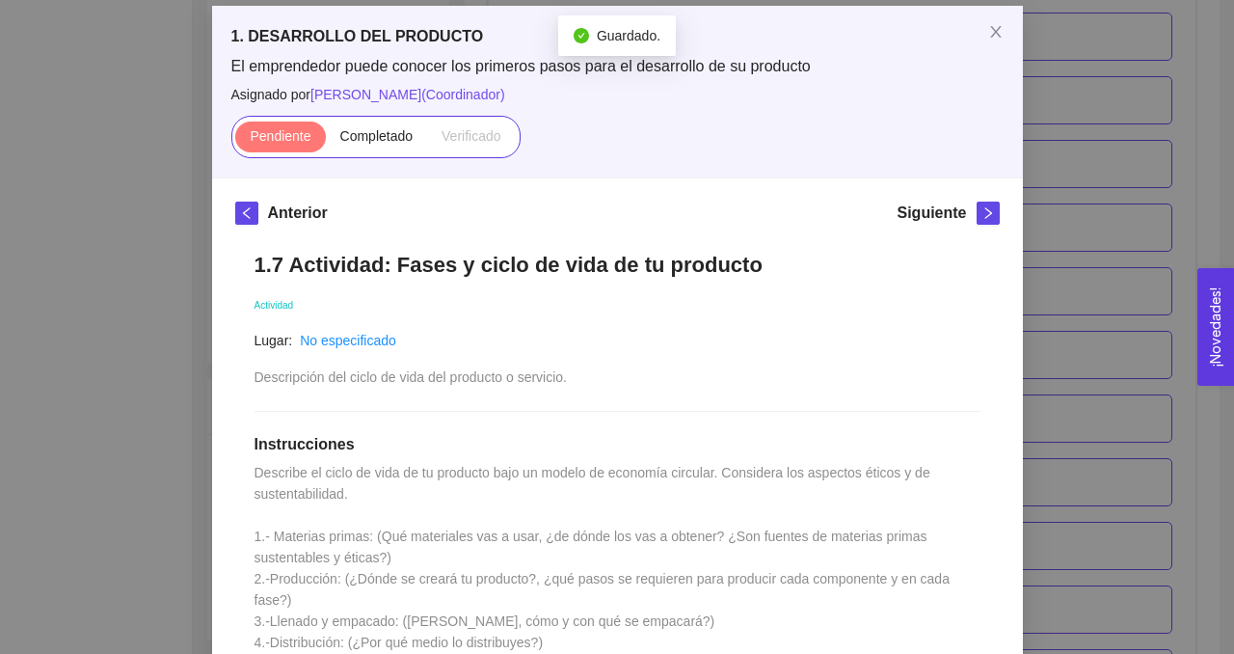
scroll to position [64, 0]
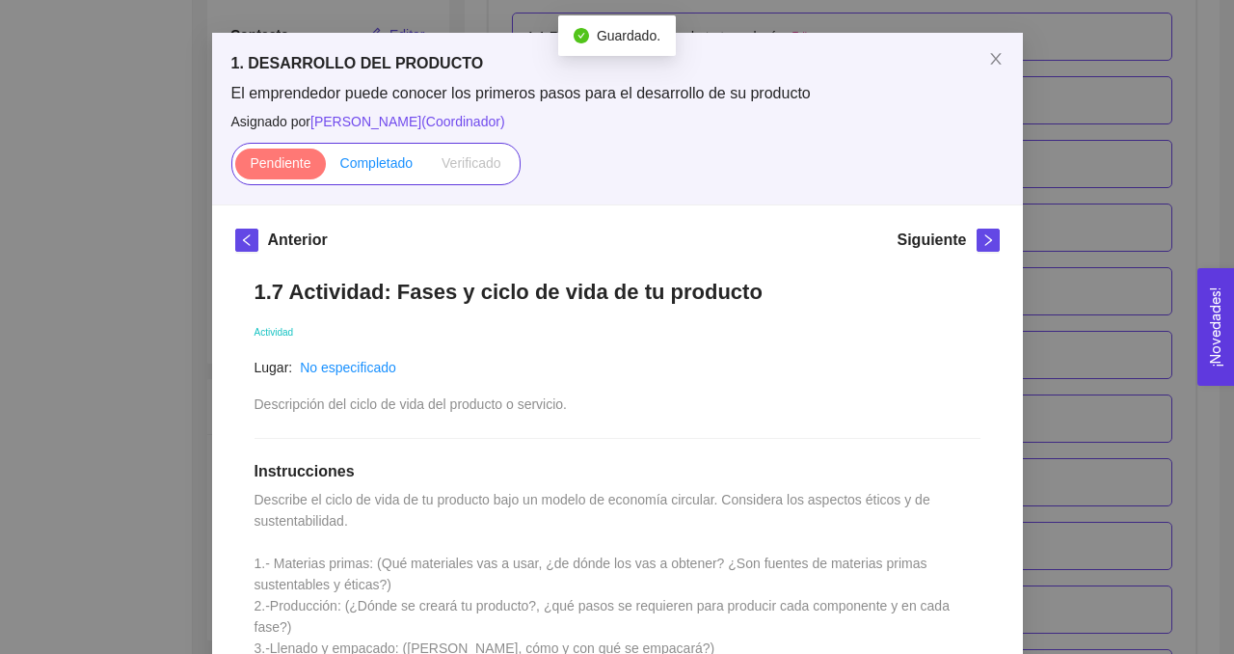
click at [399, 171] on label "Completado" at bounding box center [377, 163] width 102 height 31
click at [326, 168] on input "Completado" at bounding box center [326, 168] width 0 height 0
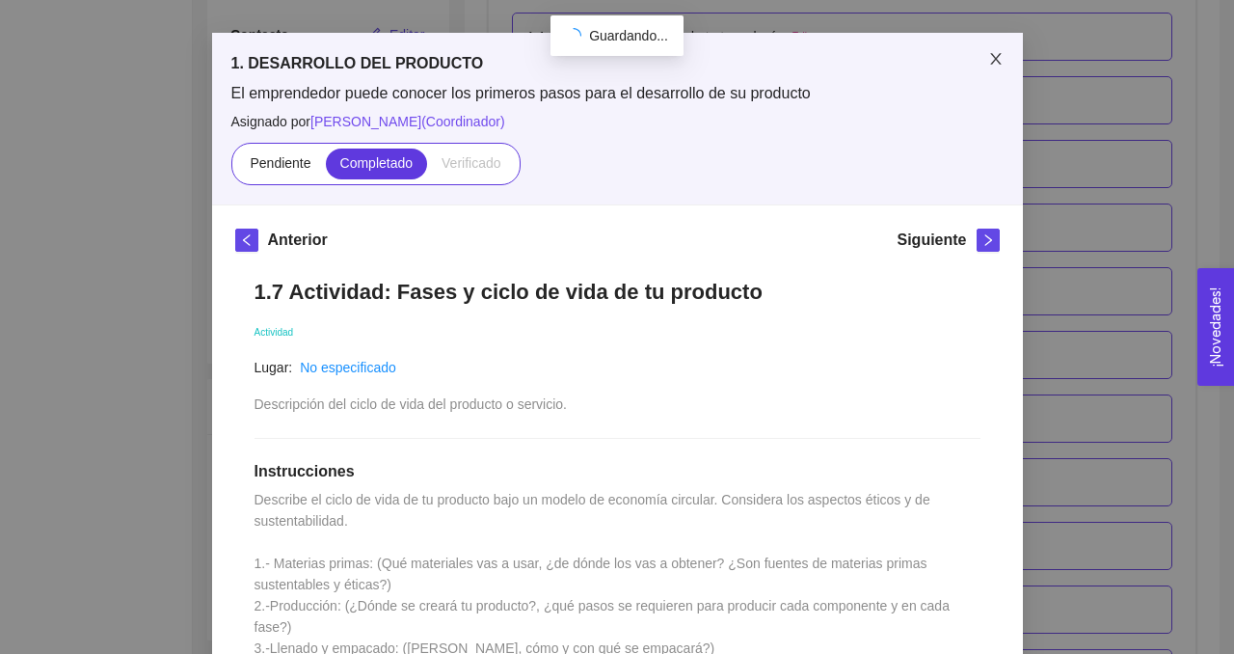
click at [998, 58] on icon "close" at bounding box center [995, 58] width 15 height 15
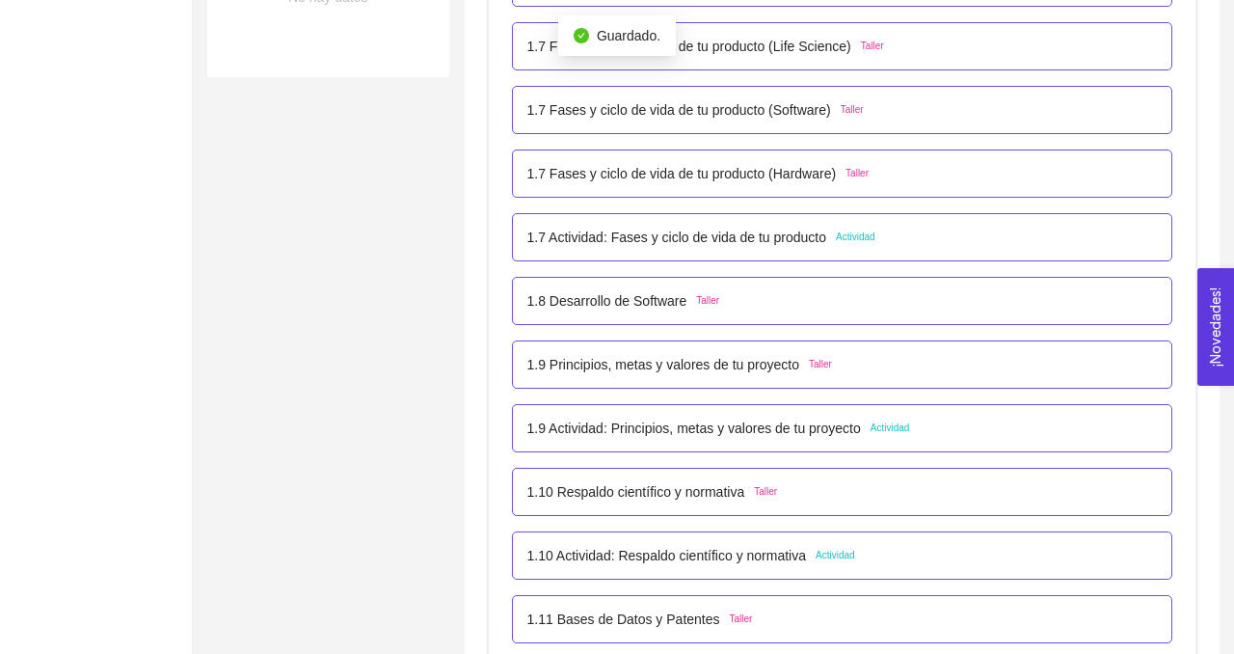
scroll to position [976, 0]
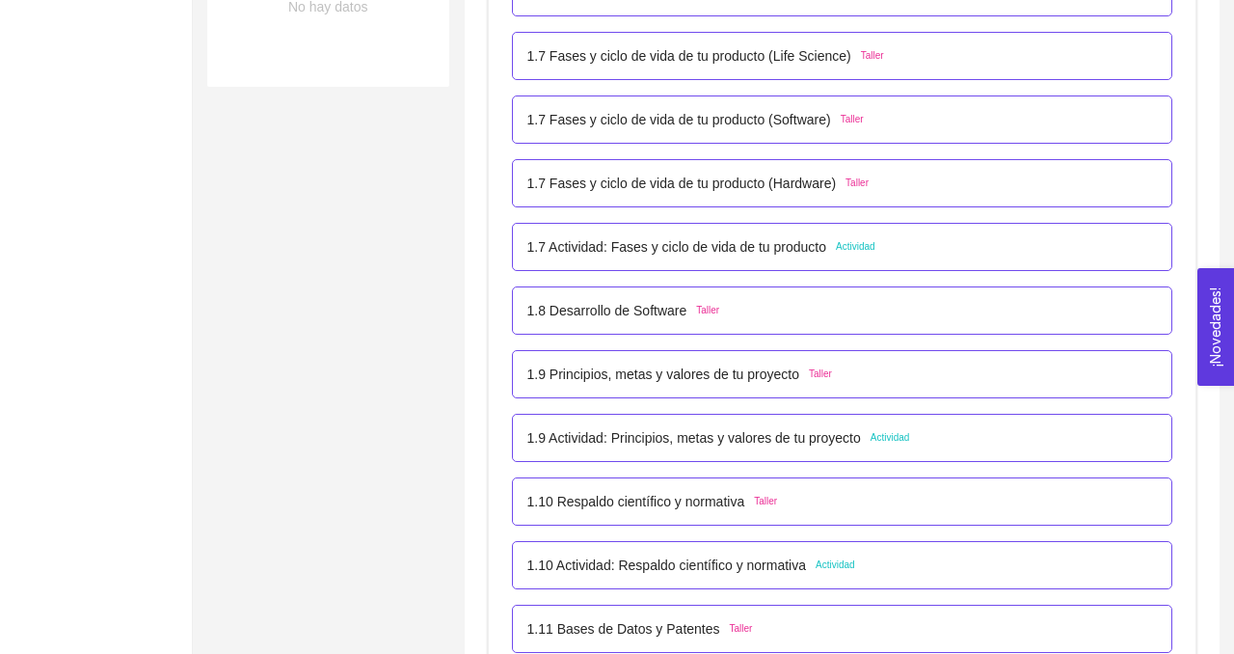
click at [654, 310] on p "1.8 Desarrollo de Software" at bounding box center [607, 310] width 160 height 21
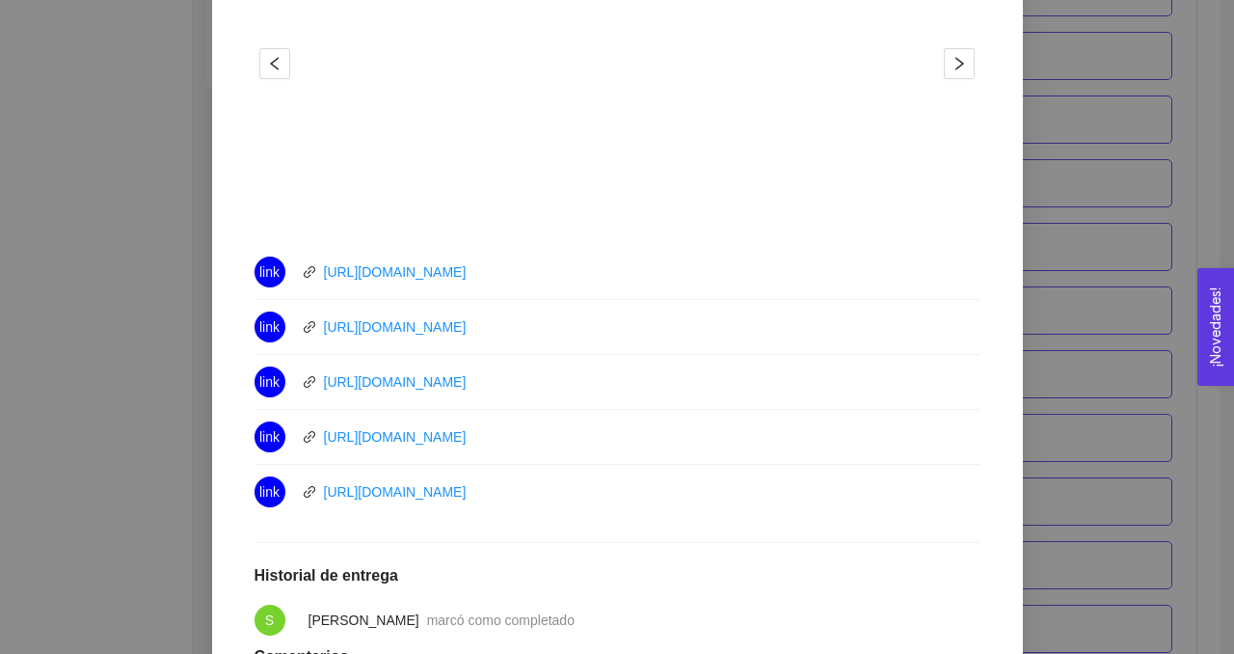
scroll to position [881, 0]
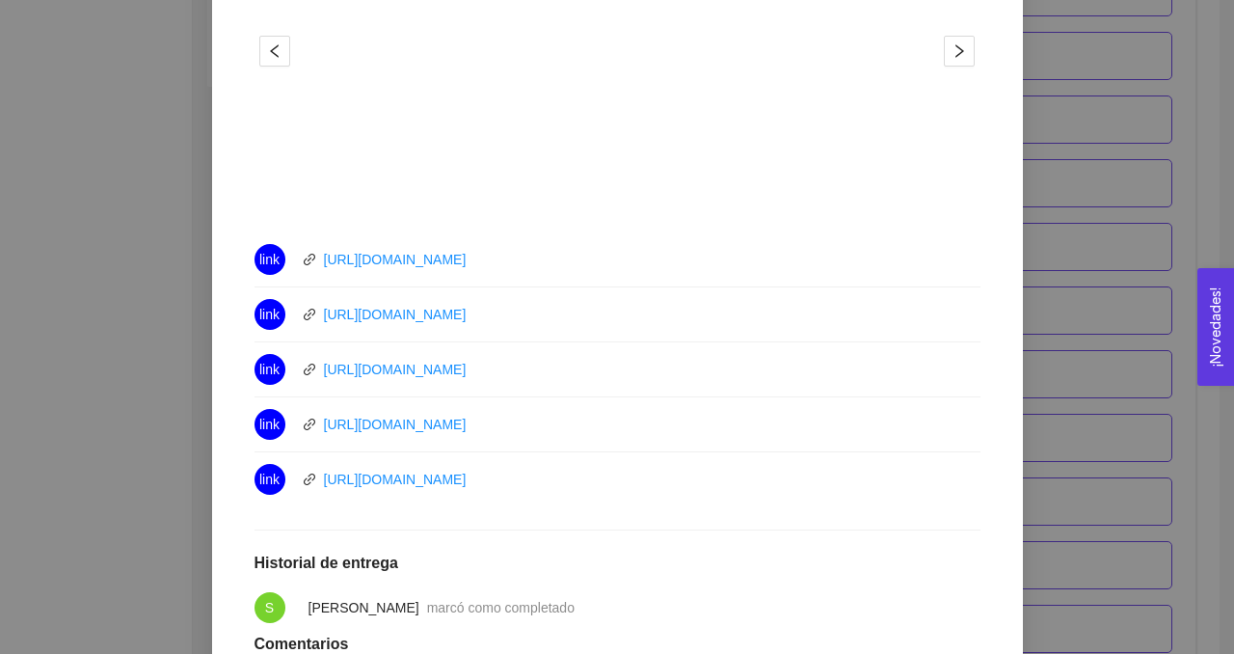
drag, startPoint x: 522, startPoint y: 253, endPoint x: 316, endPoint y: 259, distance: 205.4
click at [316, 259] on div "link [URL][DOMAIN_NAME]" at bounding box center [471, 259] width 434 height 31
copy link "[URL][DOMAIN_NAME]"
drag, startPoint x: 523, startPoint y: 313, endPoint x: 312, endPoint y: 312, distance: 211.1
click at [312, 312] on div "link [URL][DOMAIN_NAME]" at bounding box center [471, 314] width 434 height 31
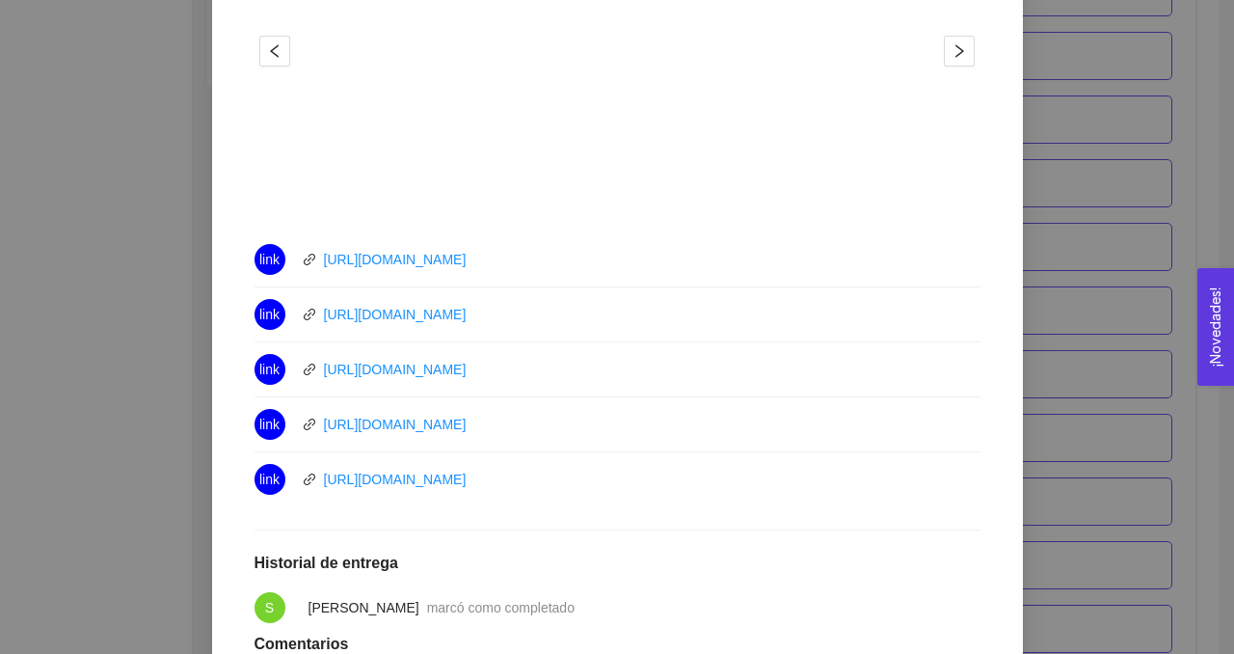
copy link "[URL][DOMAIN_NAME]"
drag, startPoint x: 512, startPoint y: 370, endPoint x: 324, endPoint y: 377, distance: 188.1
click at [324, 377] on div "link [URL][DOMAIN_NAME]" at bounding box center [471, 369] width 434 height 31
drag, startPoint x: 524, startPoint y: 426, endPoint x: 317, endPoint y: 426, distance: 207.3
click at [317, 426] on div "link [URL][DOMAIN_NAME]" at bounding box center [471, 424] width 434 height 31
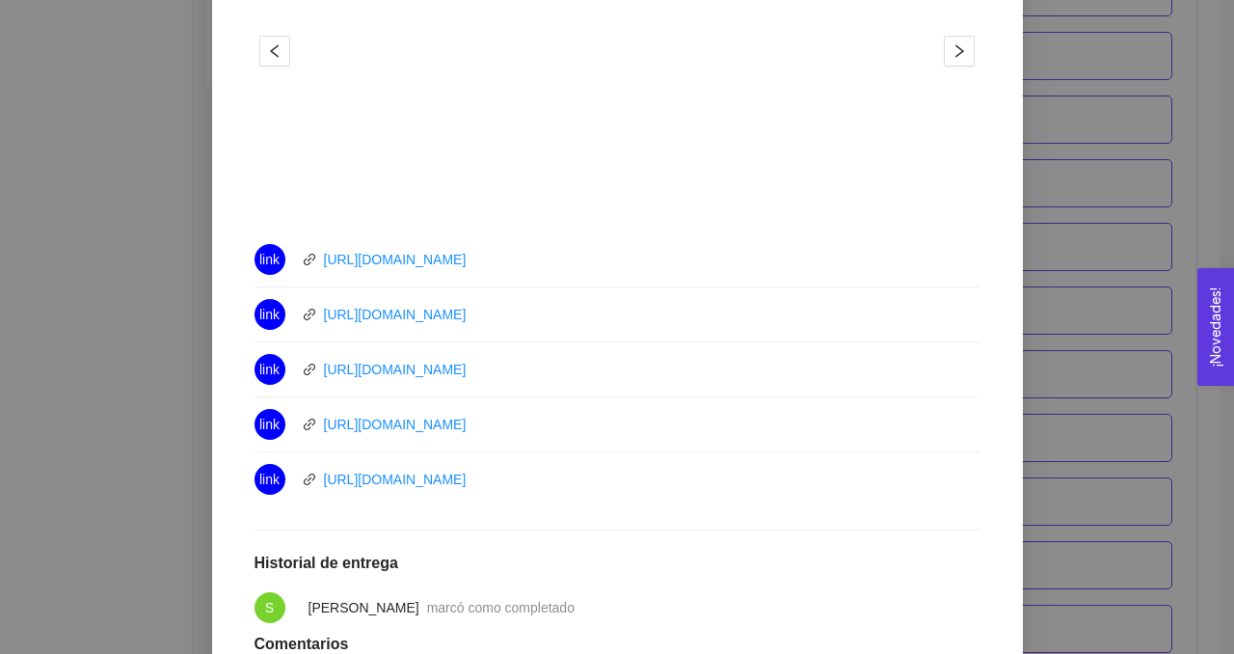
drag, startPoint x: 522, startPoint y: 483, endPoint x: 282, endPoint y: 473, distance: 239.3
click at [282, 473] on div "link [URL][DOMAIN_NAME]" at bounding box center [471, 479] width 434 height 31
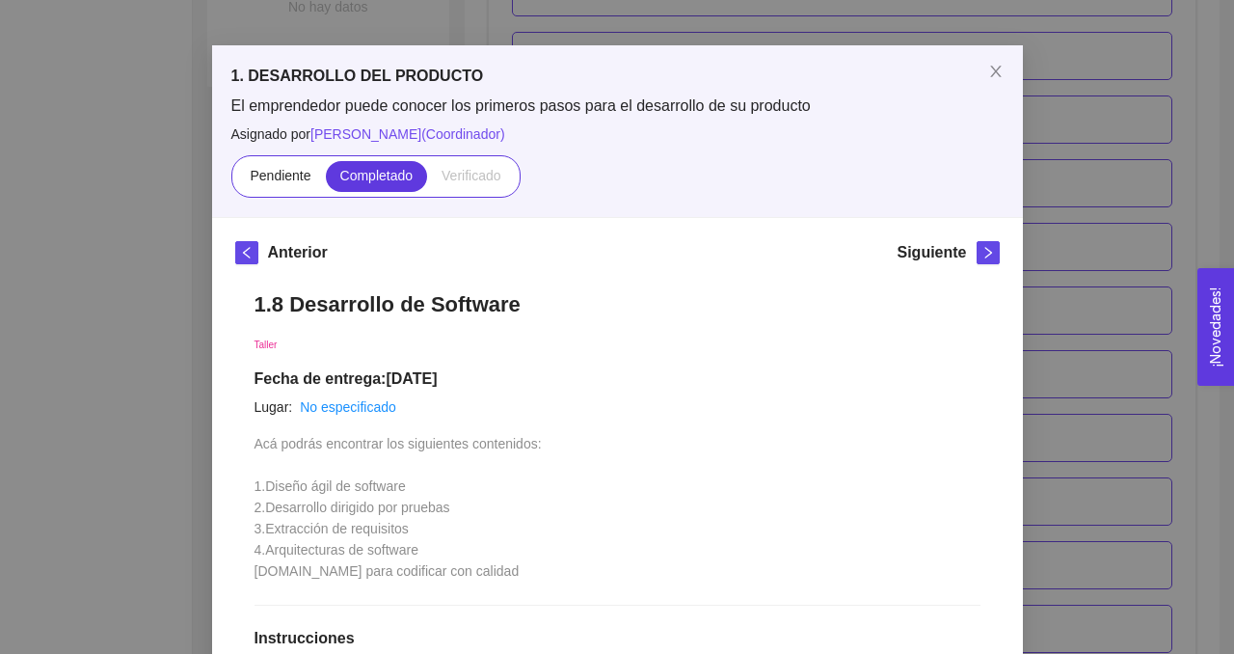
scroll to position [0, 0]
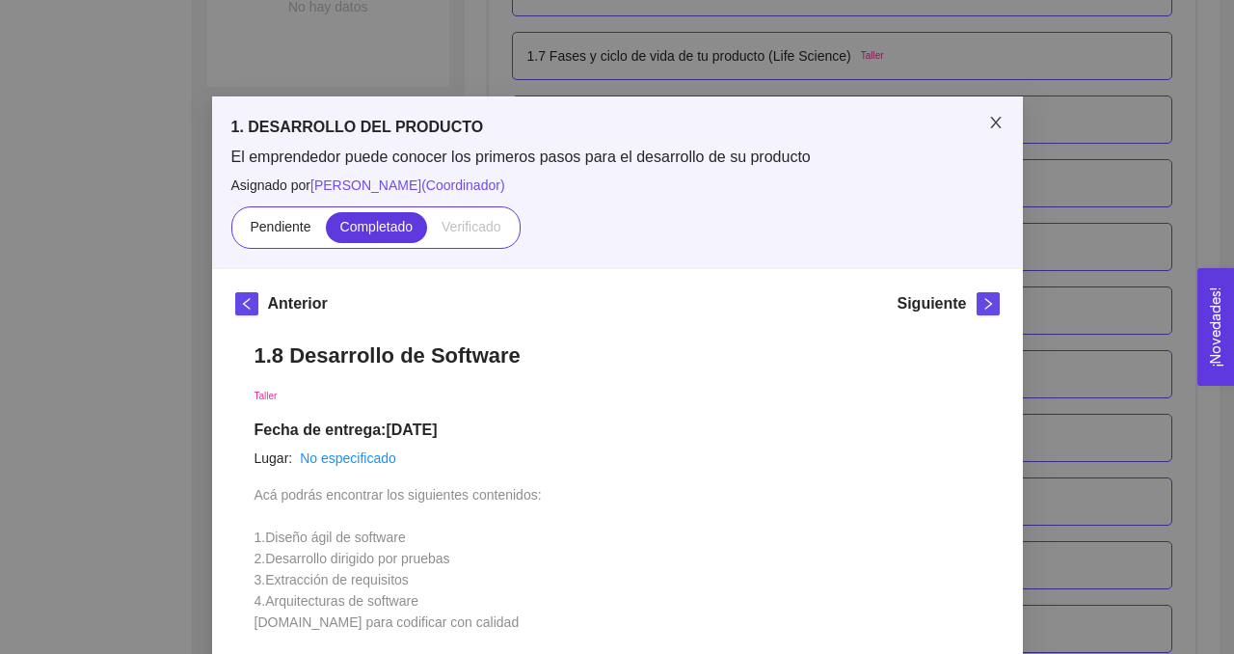
click at [996, 115] on icon "close" at bounding box center [995, 122] width 15 height 15
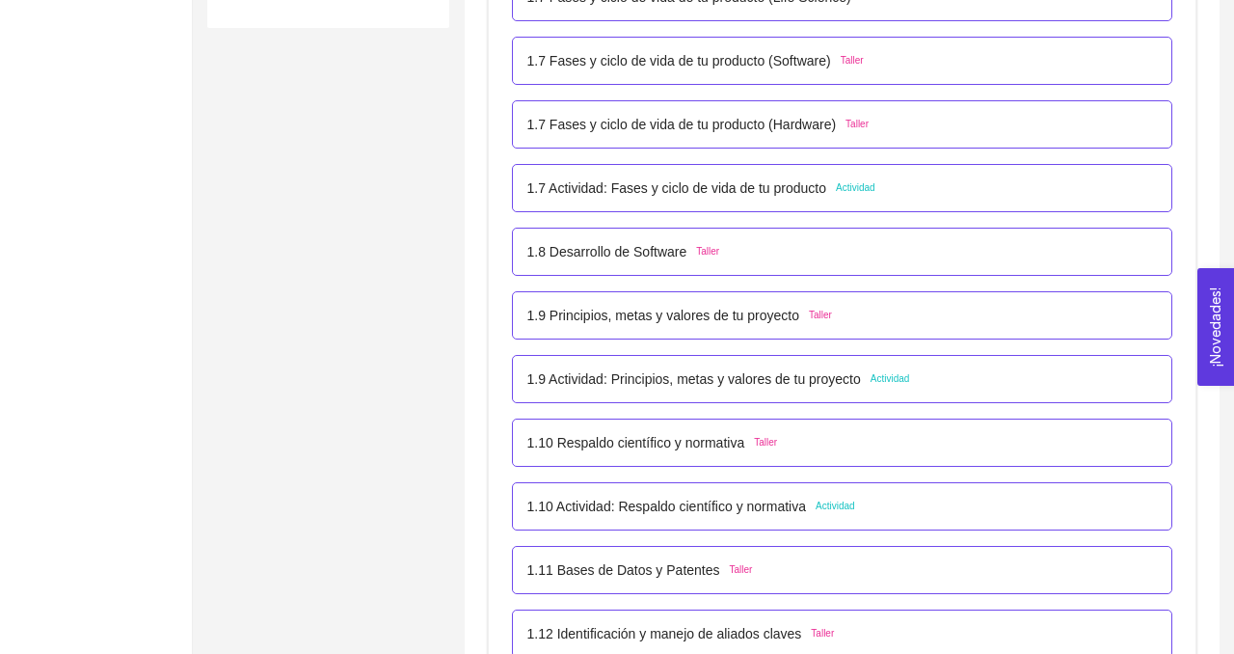
scroll to position [1038, 0]
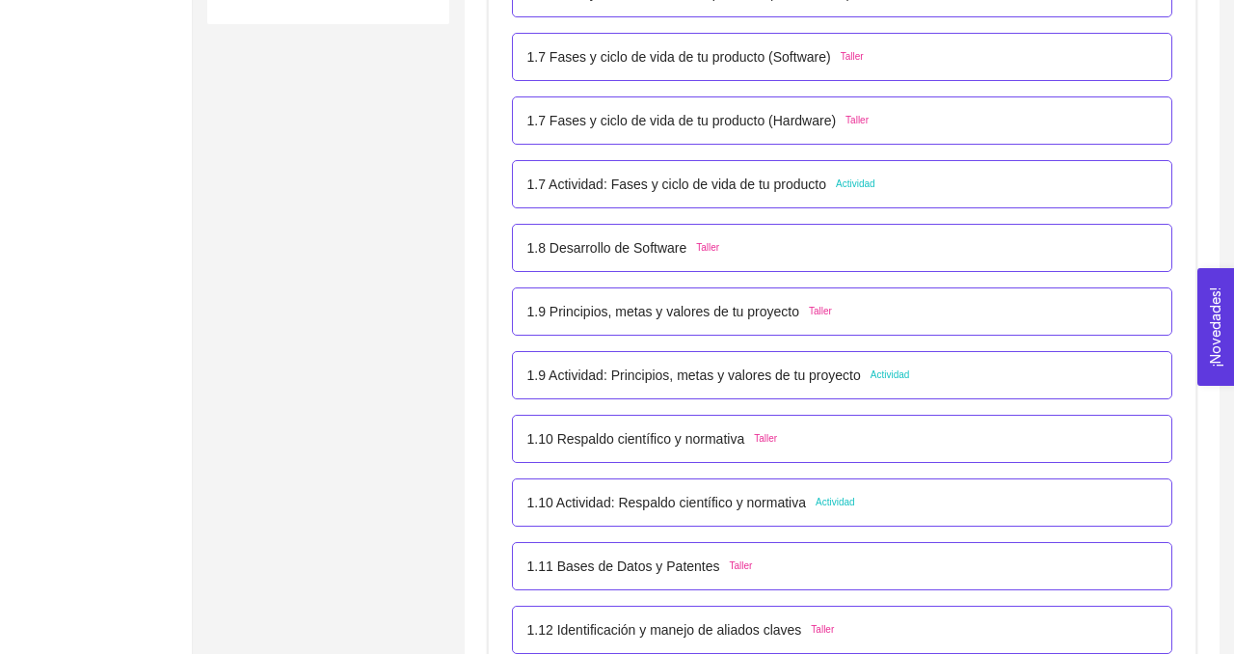
click at [637, 313] on p "1.9 Principios, metas y valores de tu proyecto" at bounding box center [663, 311] width 272 height 21
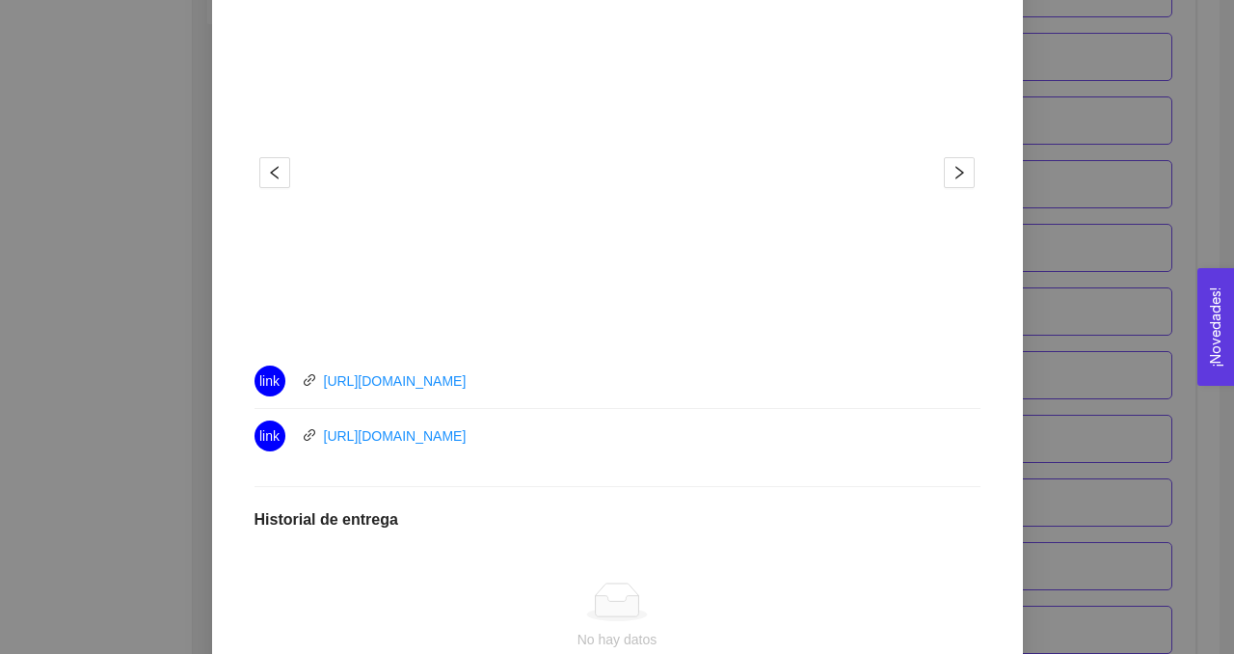
scroll to position [778, 0]
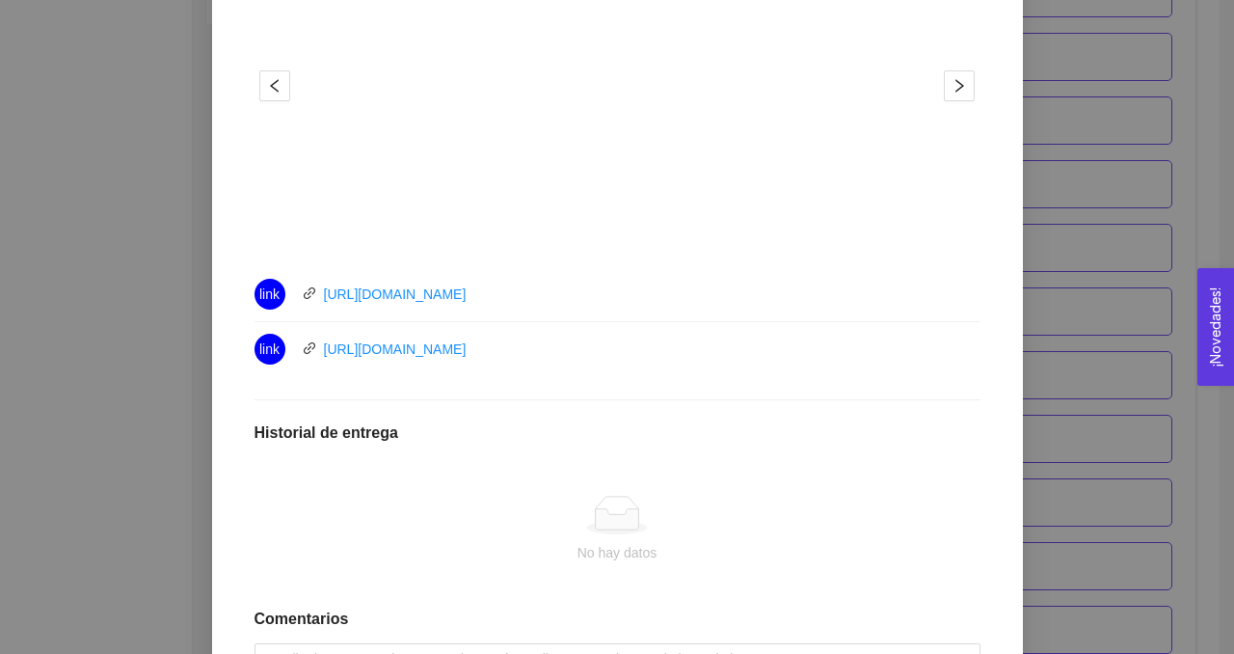
drag, startPoint x: 530, startPoint y: 290, endPoint x: 306, endPoint y: 289, distance: 224.6
click at [306, 289] on div "link [URL][DOMAIN_NAME]" at bounding box center [471, 294] width 434 height 31
drag, startPoint x: 504, startPoint y: 343, endPoint x: 323, endPoint y: 340, distance: 181.3
click at [323, 340] on div "link [URL][DOMAIN_NAME]" at bounding box center [471, 349] width 434 height 31
click at [548, 300] on div "link [URL][DOMAIN_NAME]" at bounding box center [471, 294] width 434 height 31
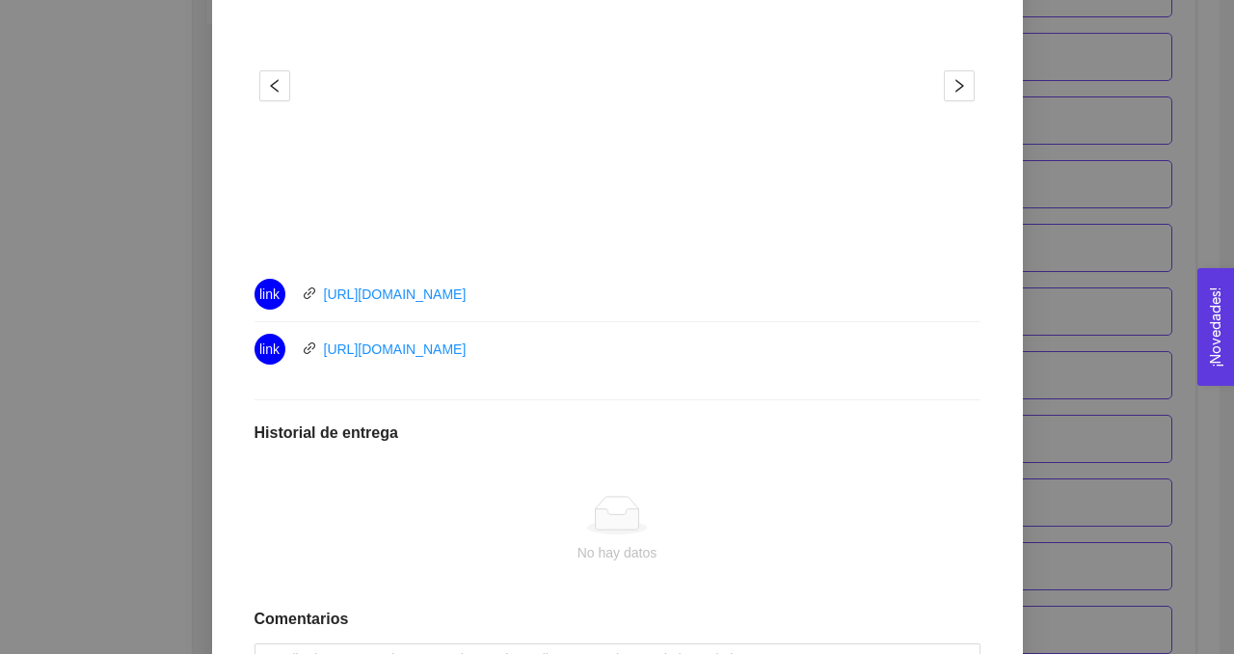
drag, startPoint x: 551, startPoint y: 293, endPoint x: 304, endPoint y: 295, distance: 247.8
click at [304, 295] on div "link [URL][DOMAIN_NAME]" at bounding box center [471, 294] width 434 height 31
drag, startPoint x: 527, startPoint y: 348, endPoint x: 302, endPoint y: 348, distance: 225.6
click at [302, 348] on div "link [URL][DOMAIN_NAME]" at bounding box center [471, 349] width 434 height 31
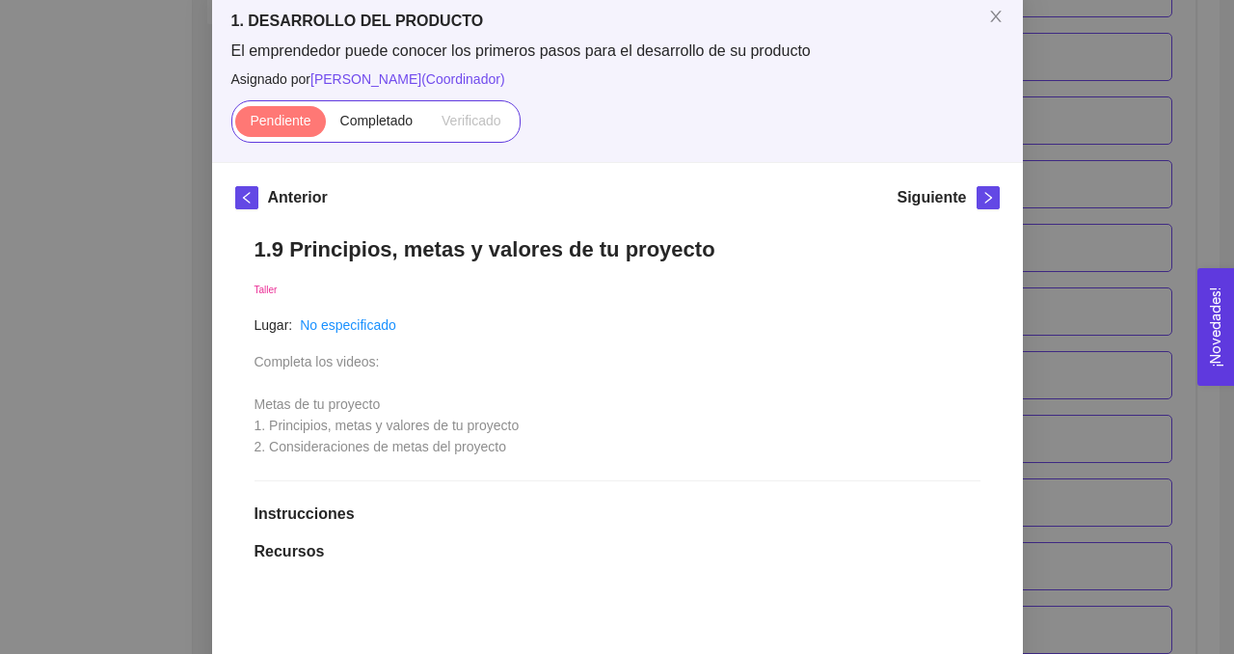
scroll to position [64, 0]
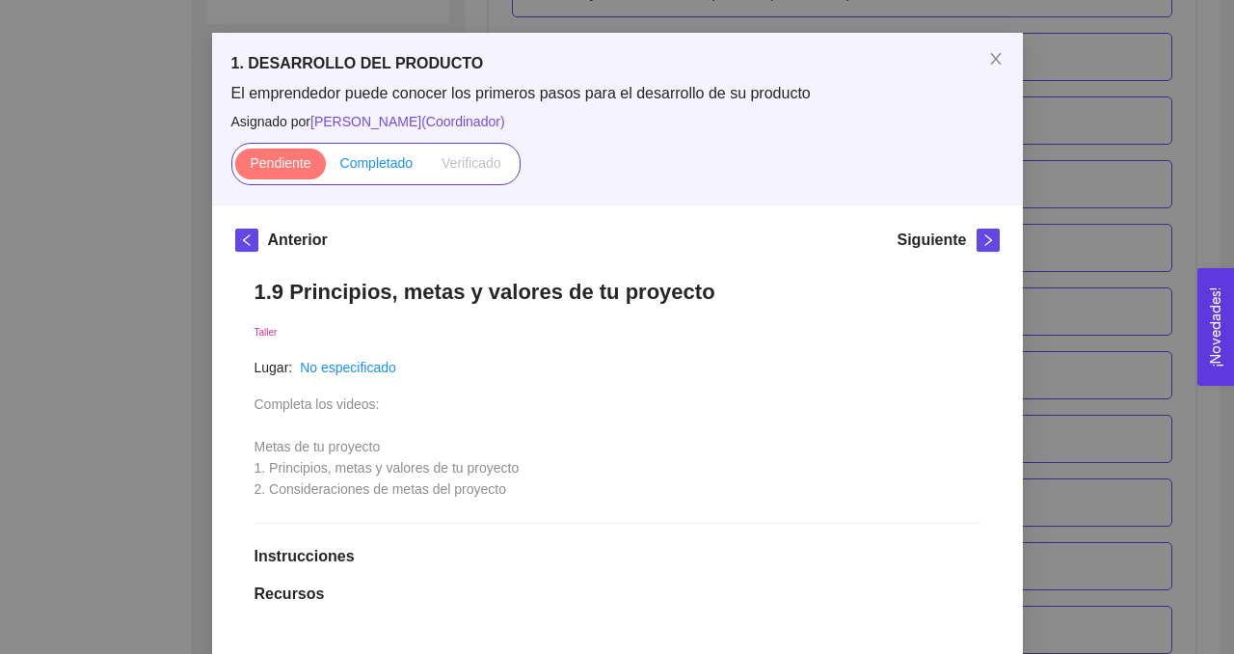
click at [370, 163] on span "Completado" at bounding box center [376, 162] width 73 height 15
click at [326, 168] on input "Completado" at bounding box center [326, 168] width 0 height 0
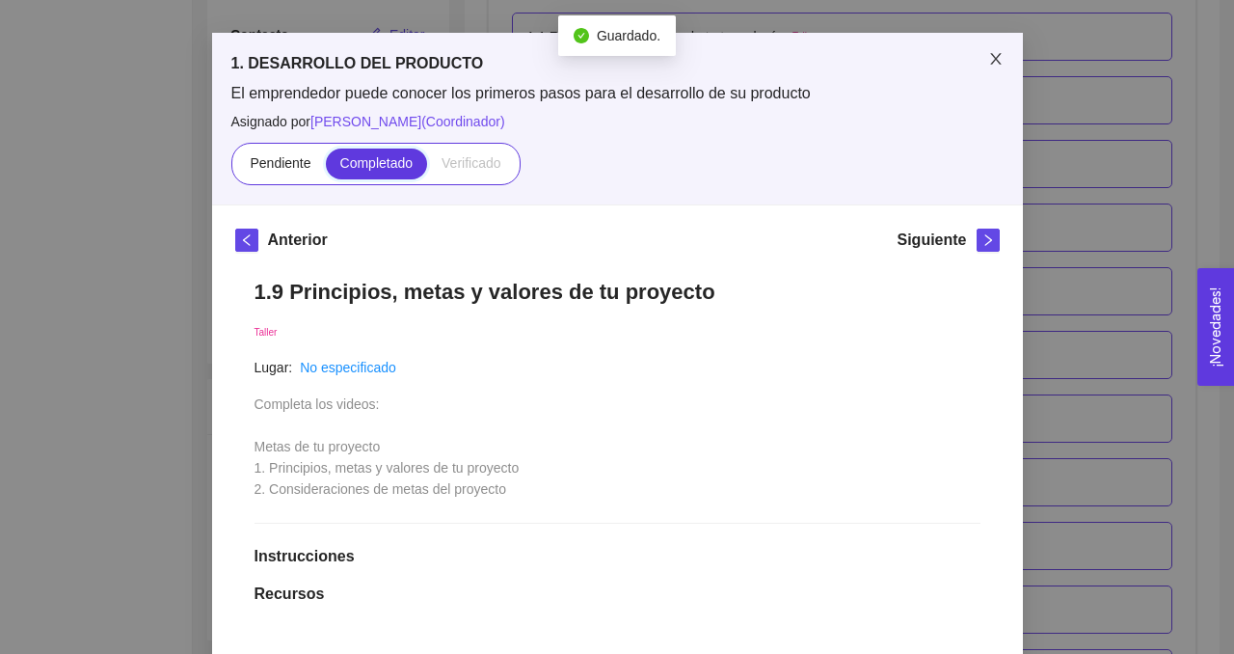
scroll to position [1038, 0]
click at [997, 54] on icon "close" at bounding box center [995, 58] width 15 height 15
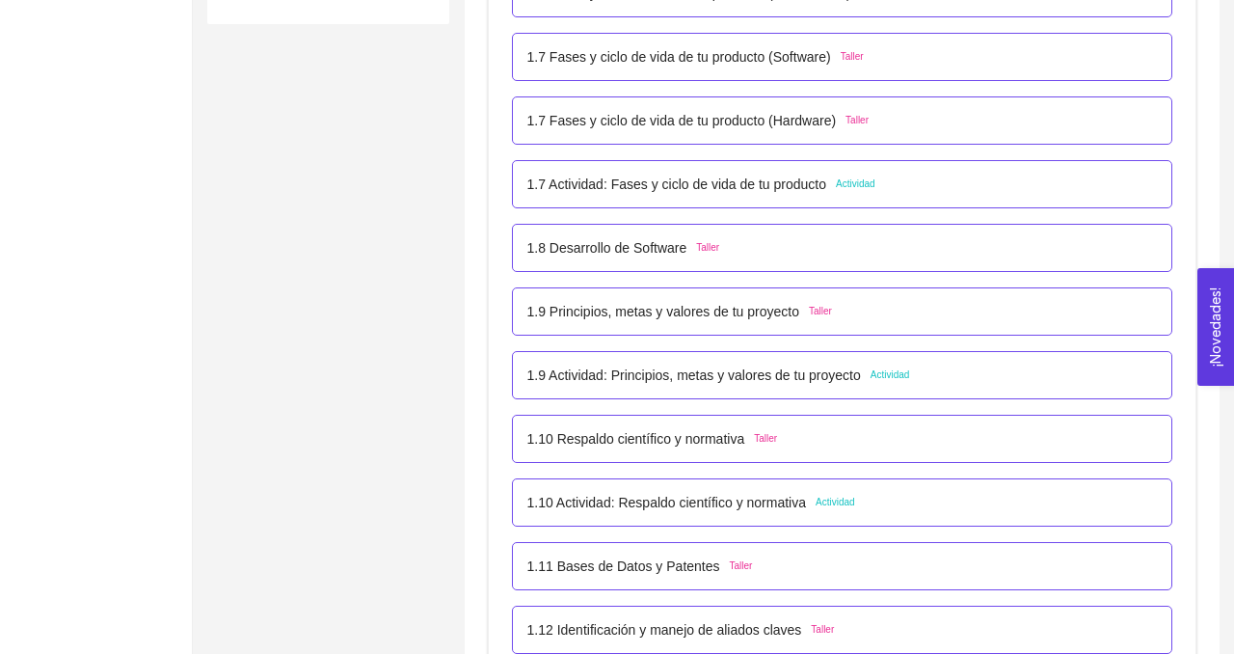
click at [609, 379] on p "1.9 Actividad: Principios, metas y valores de tu proyecto" at bounding box center [694, 374] width 334 height 21
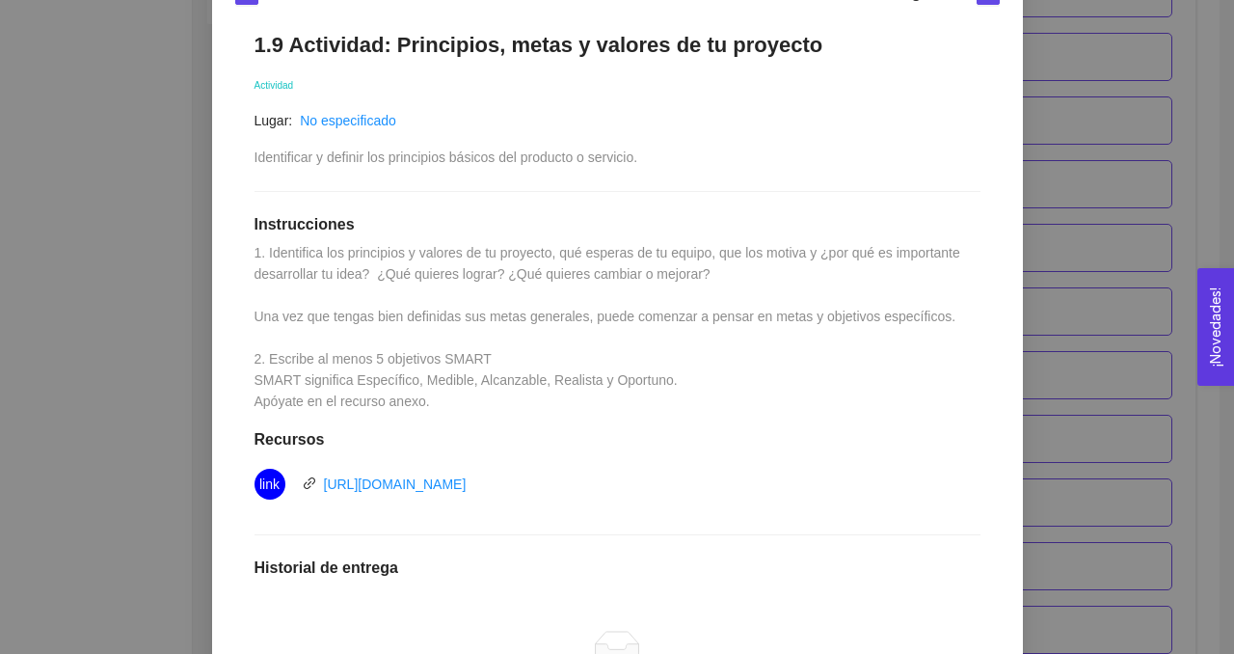
scroll to position [359, 0]
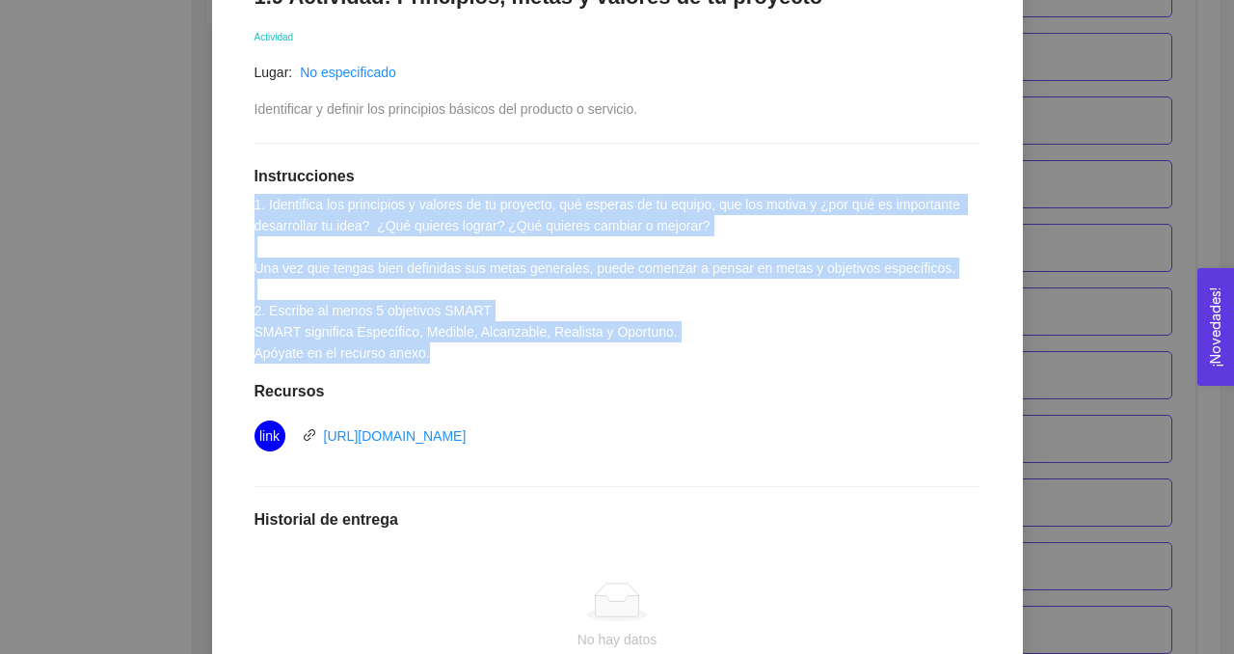
drag, startPoint x: 254, startPoint y: 203, endPoint x: 540, endPoint y: 356, distance: 323.4
click at [540, 356] on div "1.9 Actividad: Principios, metas y valores de tu proyecto Actividad Lugar: No e…" at bounding box center [617, 405] width 764 height 882
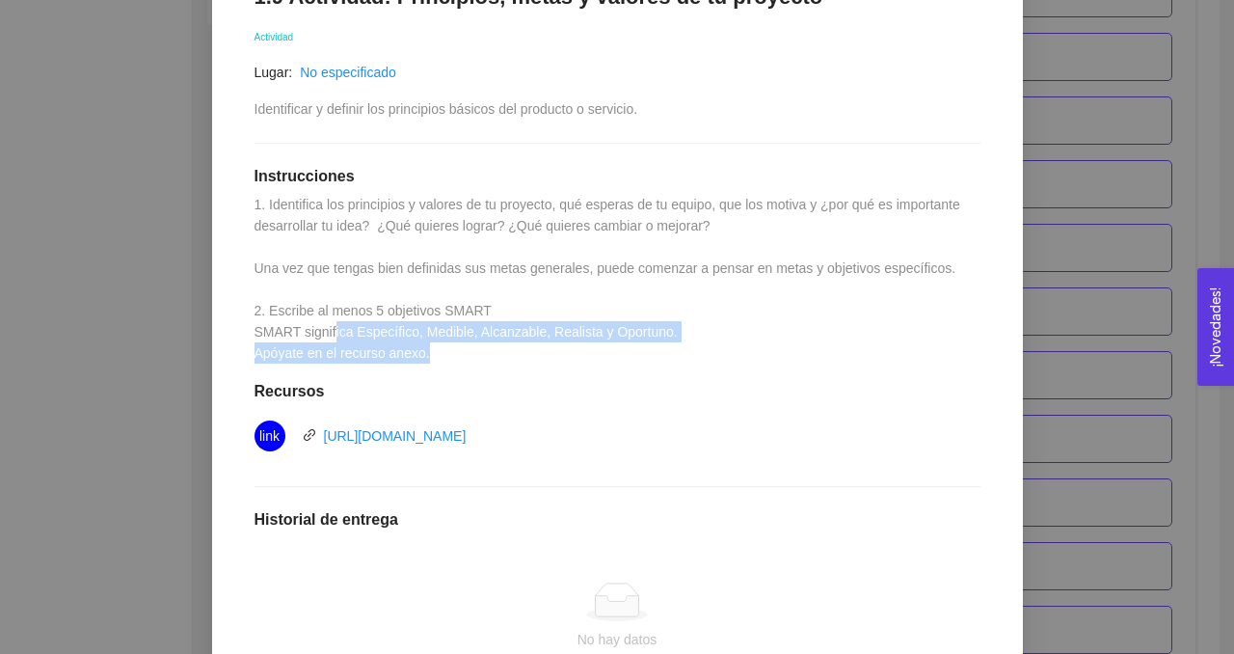
drag, startPoint x: 437, startPoint y: 356, endPoint x: 338, endPoint y: 321, distance: 104.3
click at [338, 321] on div "1.9 Actividad: Principios, metas y valores de tu proyecto Actividad Lugar: No e…" at bounding box center [617, 405] width 764 height 882
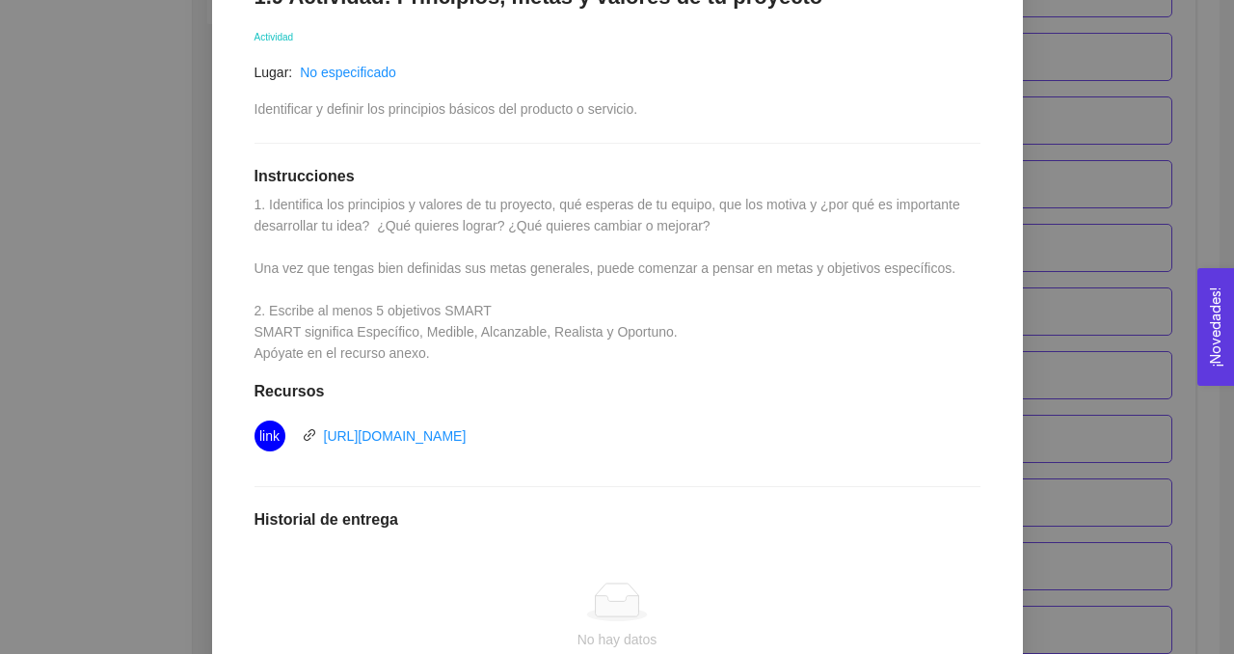
click at [297, 277] on div "1.9 Actividad: Principios, metas y valores de tu proyecto Actividad Lugar: No e…" at bounding box center [617, 405] width 764 height 882
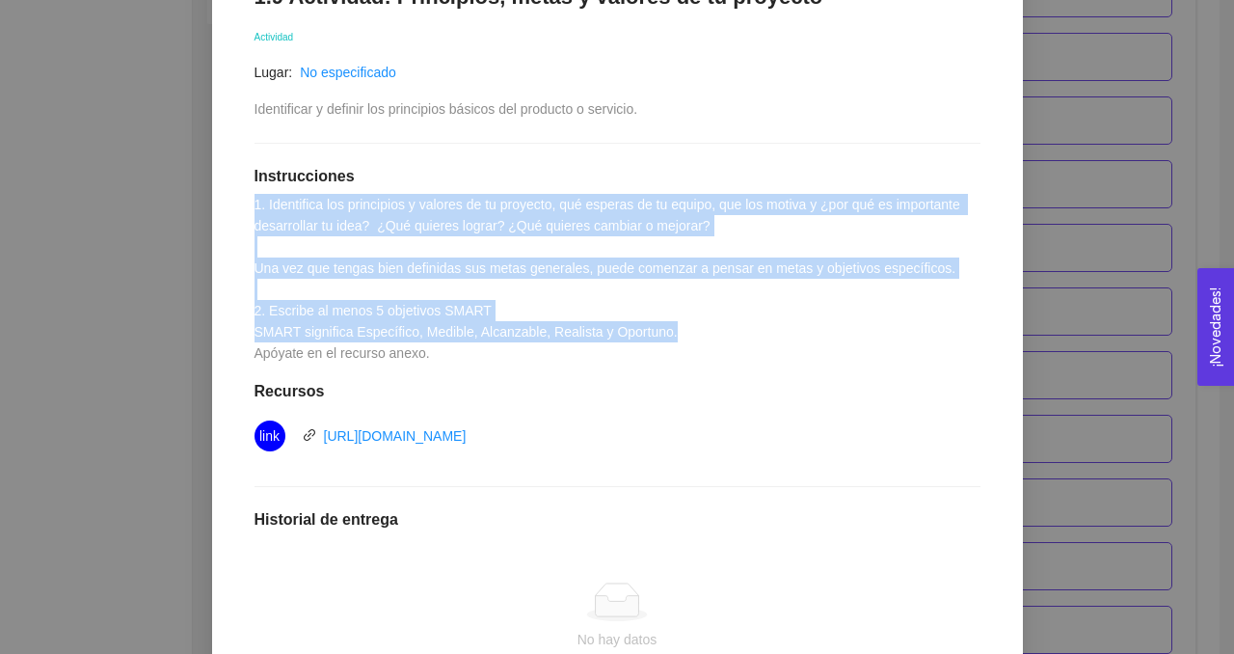
drag, startPoint x: 252, startPoint y: 203, endPoint x: 697, endPoint y: 333, distance: 463.7
click at [697, 333] on div "1.9 Actividad: Principios, metas y valores de tu proyecto Actividad Lugar: No e…" at bounding box center [617, 405] width 764 height 882
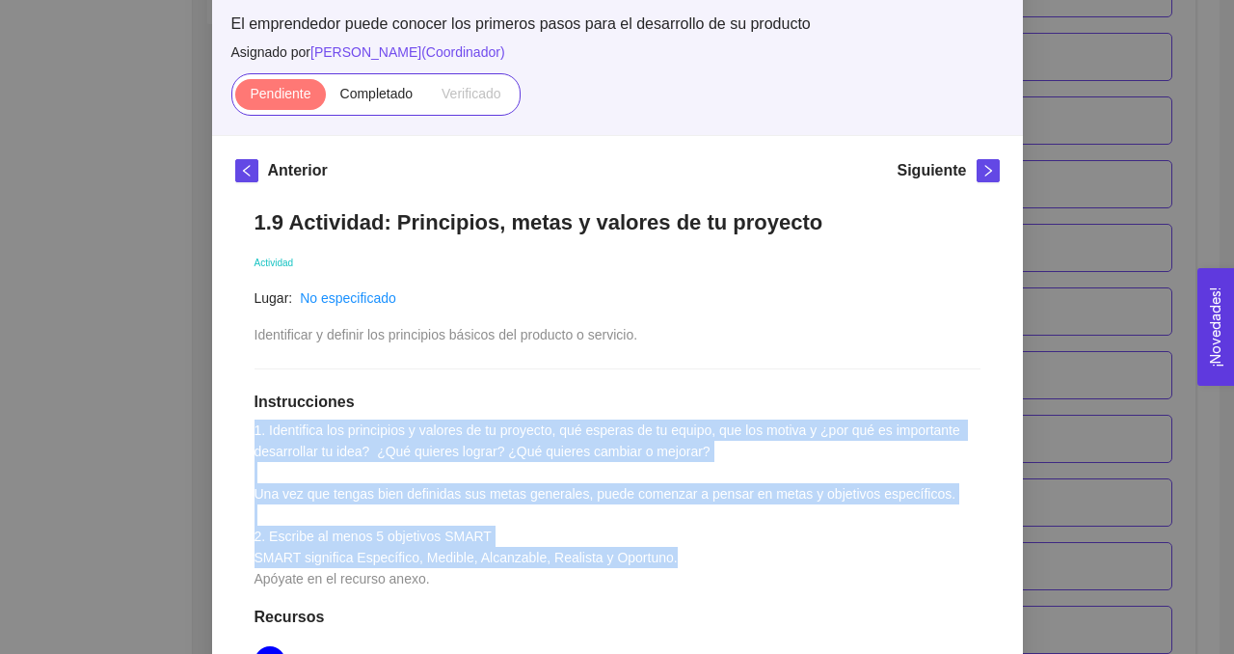
scroll to position [0, 0]
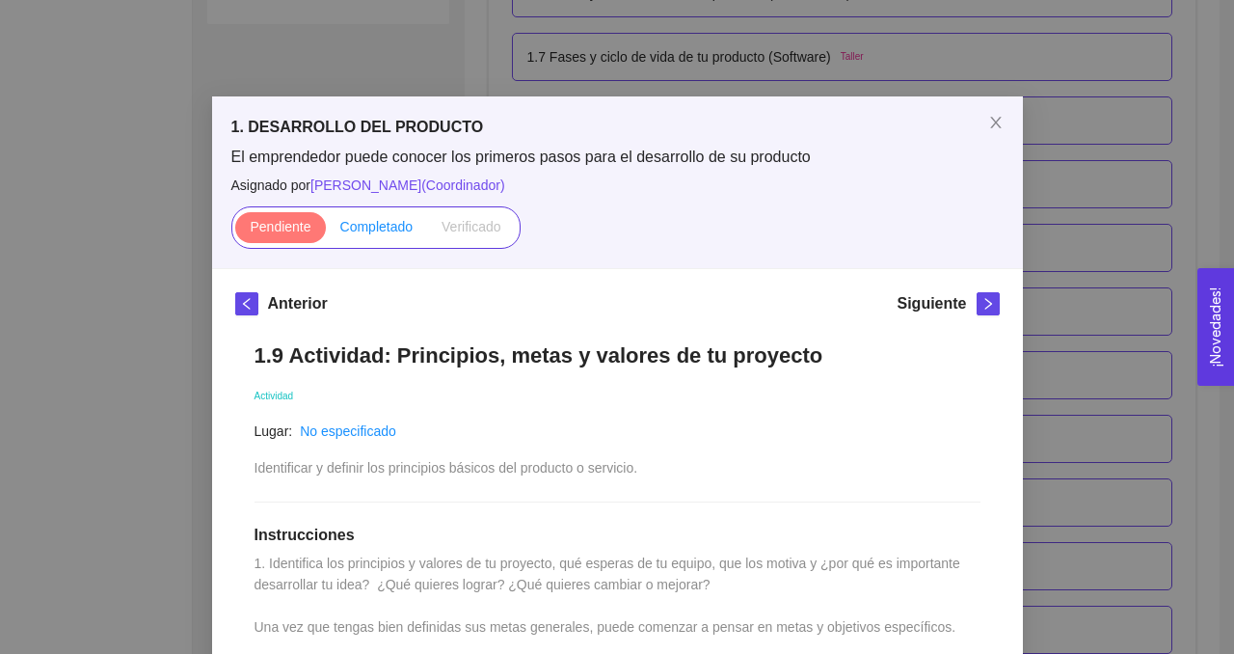
click at [393, 224] on span "Completado" at bounding box center [376, 226] width 73 height 15
click at [326, 231] on input "Completado" at bounding box center [326, 231] width 0 height 0
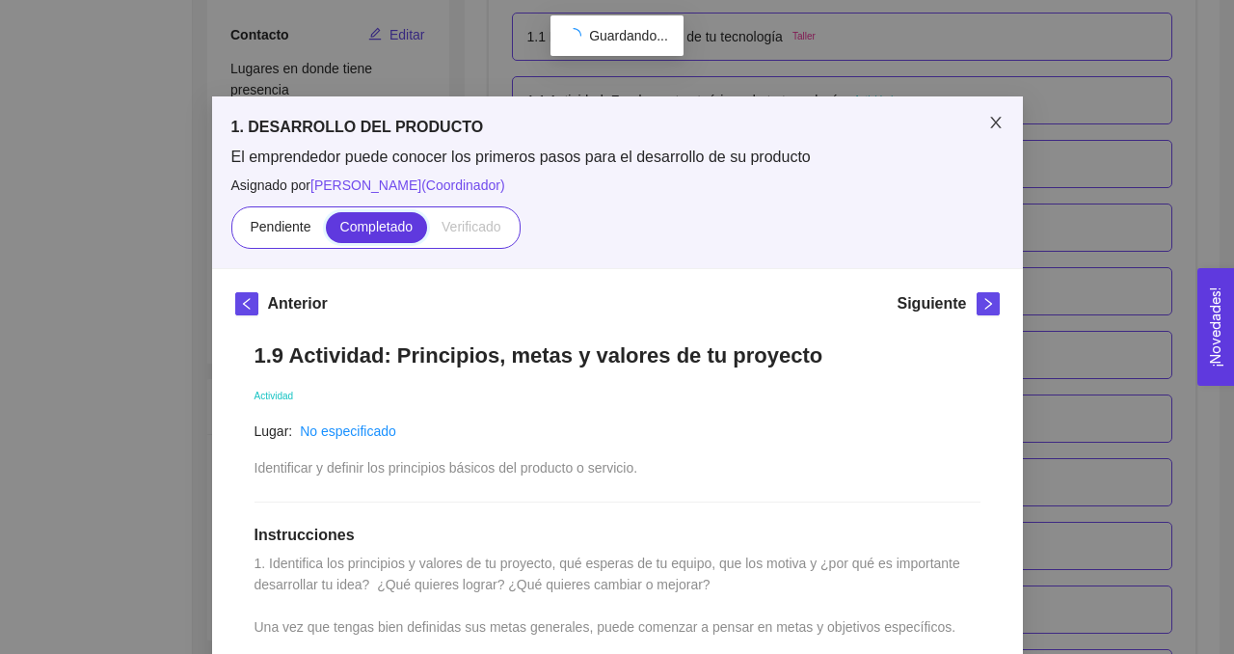
scroll to position [1038, 0]
click at [998, 123] on icon "close" at bounding box center [995, 122] width 15 height 15
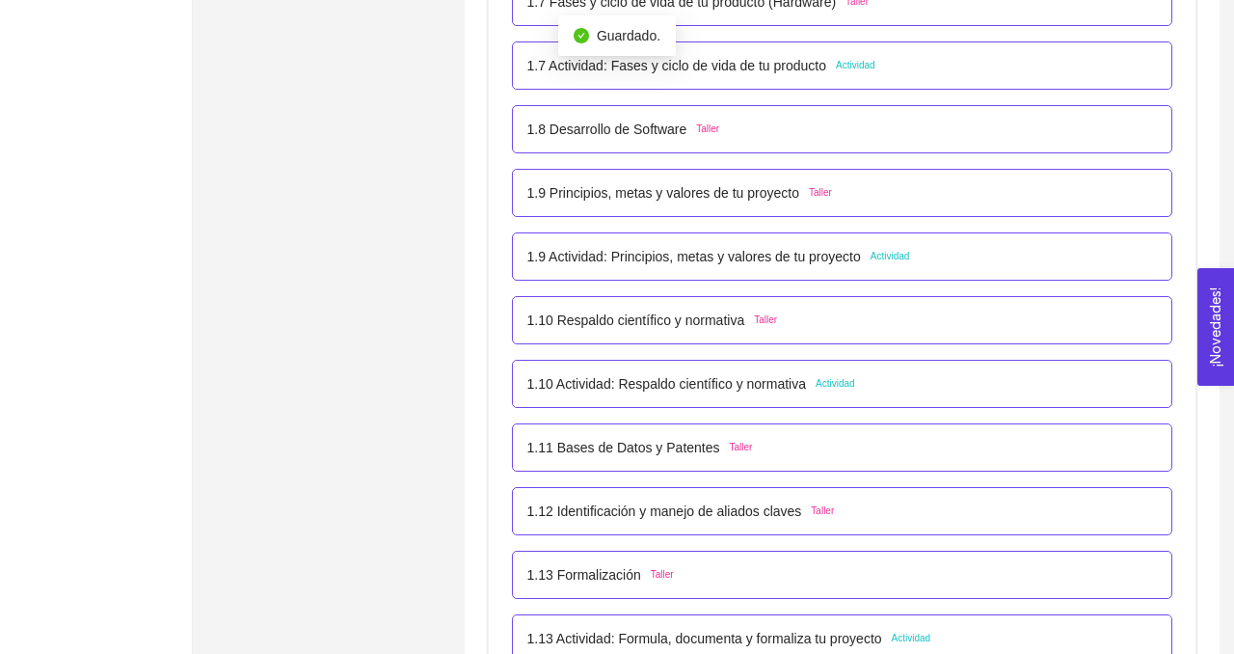
scroll to position [1165, 0]
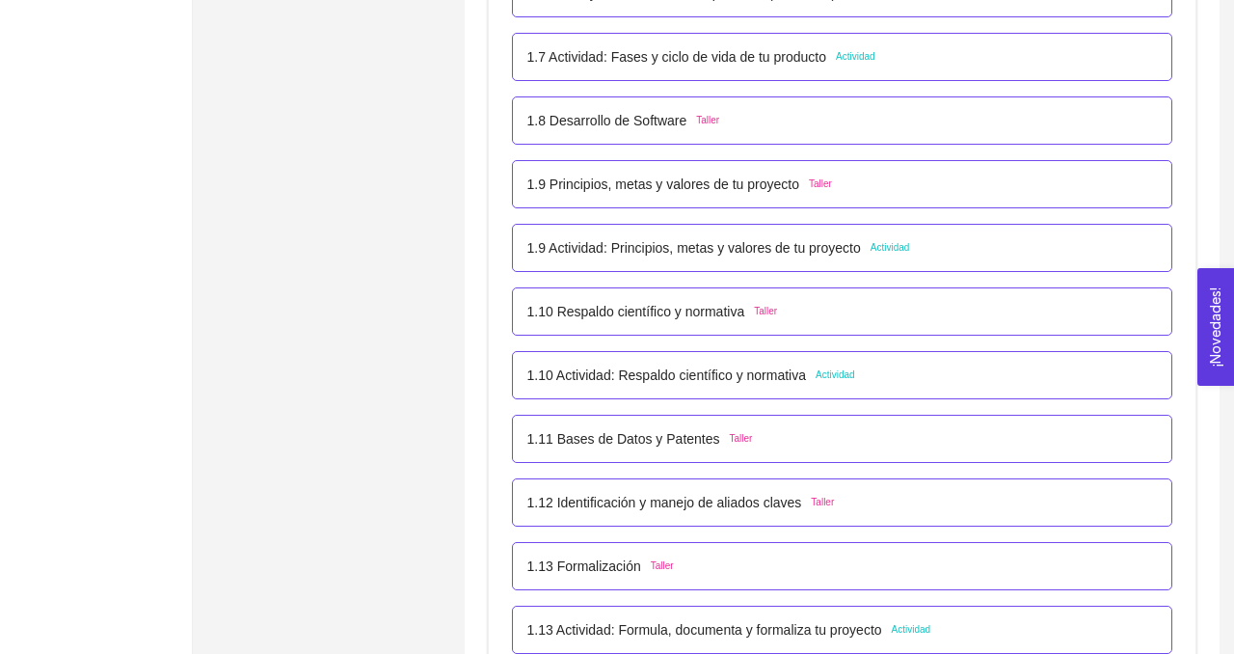
click at [659, 310] on p "1.10 Respaldo científico y normativa" at bounding box center [636, 311] width 218 height 21
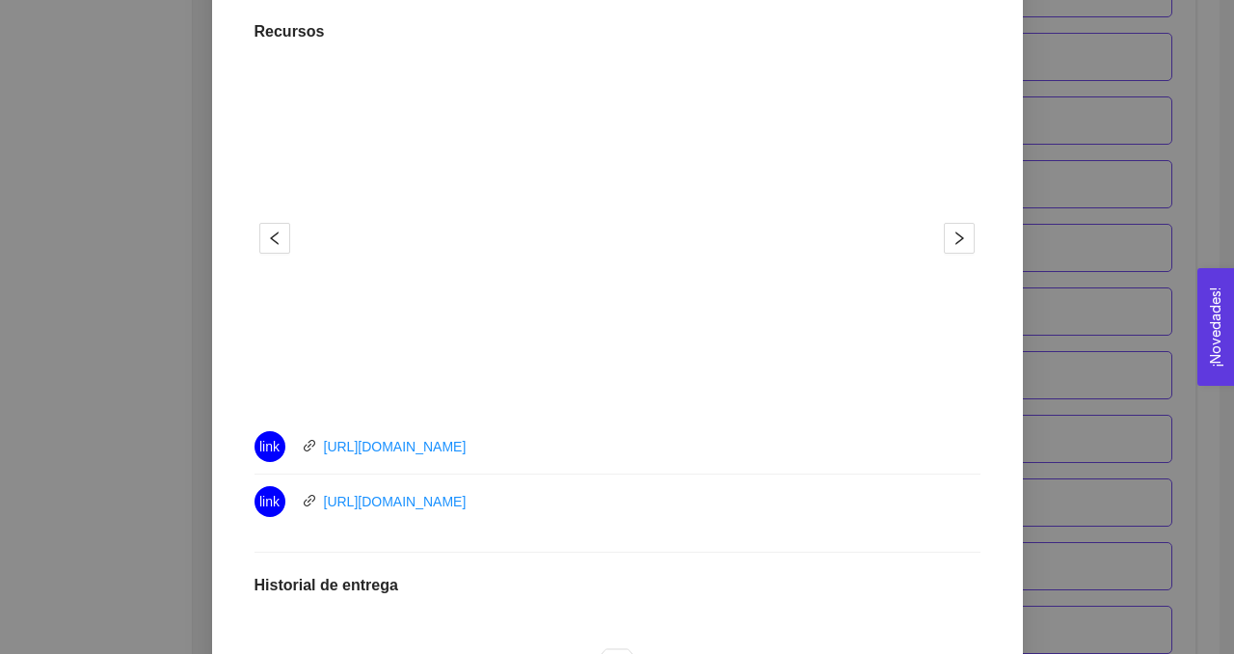
scroll to position [614, 0]
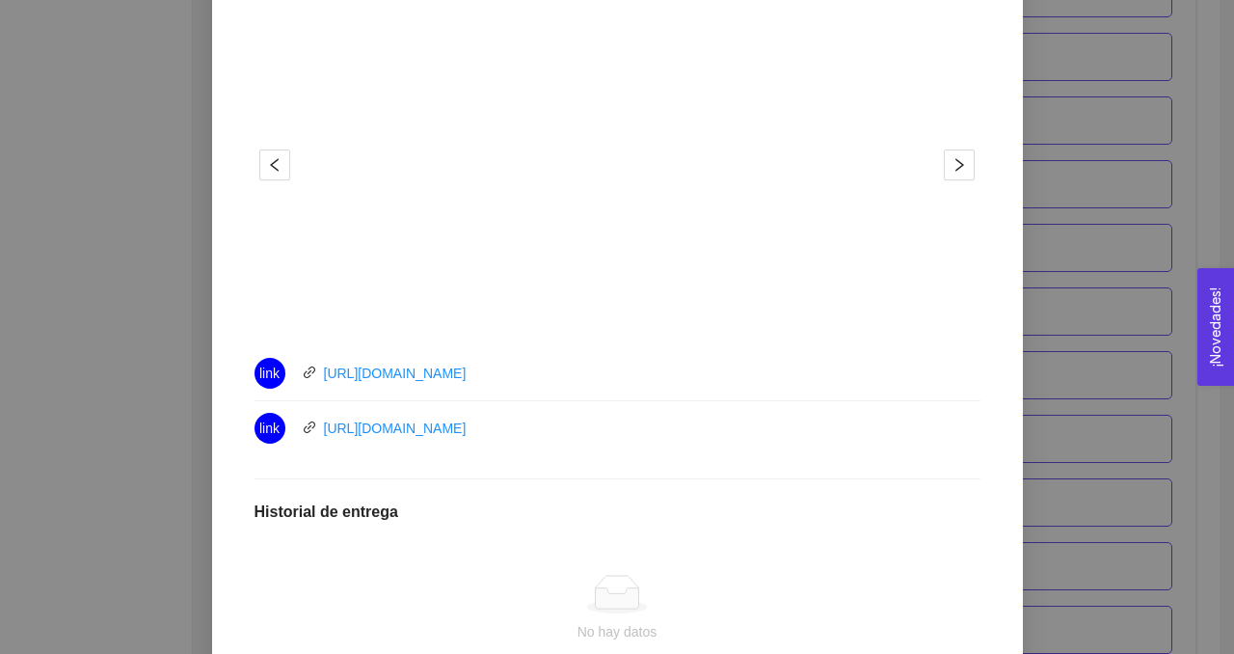
drag, startPoint x: 535, startPoint y: 376, endPoint x: 303, endPoint y: 372, distance: 232.4
click at [303, 372] on div "link [URL][DOMAIN_NAME]" at bounding box center [471, 373] width 434 height 31
click at [311, 375] on icon "link" at bounding box center [309, 371] width 13 height 13
click at [310, 374] on icon "link" at bounding box center [309, 371] width 13 height 13
drag, startPoint x: 537, startPoint y: 375, endPoint x: 314, endPoint y: 373, distance: 222.7
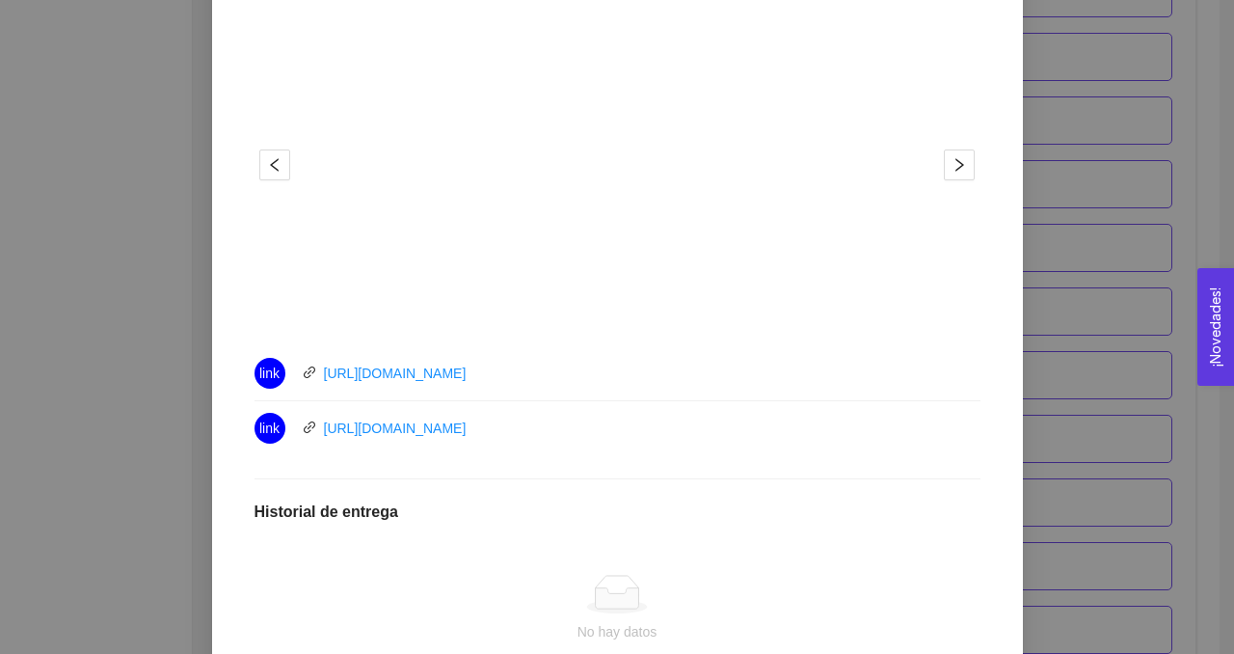
click at [314, 373] on div "link [URL][DOMAIN_NAME]" at bounding box center [471, 373] width 434 height 31
drag, startPoint x: 531, startPoint y: 430, endPoint x: 303, endPoint y: 429, distance: 228.5
click at [303, 429] on div "link [URL][DOMAIN_NAME]" at bounding box center [471, 428] width 434 height 31
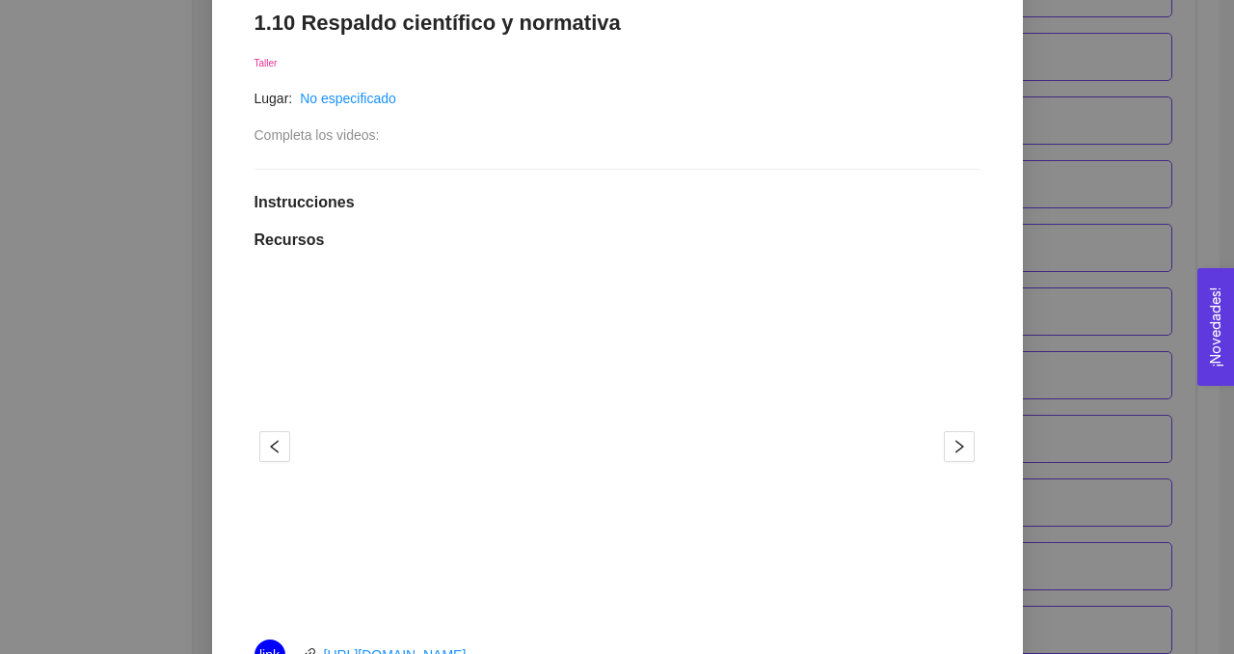
scroll to position [201, 0]
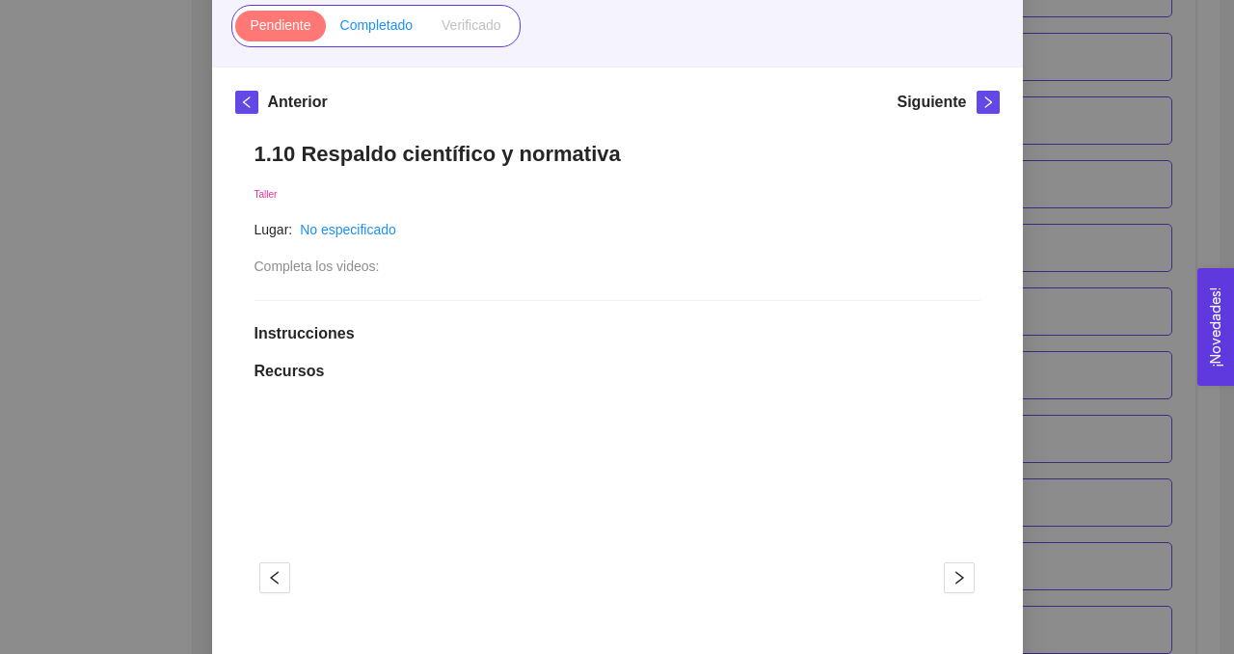
click at [367, 31] on span "Completado" at bounding box center [376, 24] width 73 height 15
click at [326, 30] on input "Completado" at bounding box center [326, 30] width 0 height 0
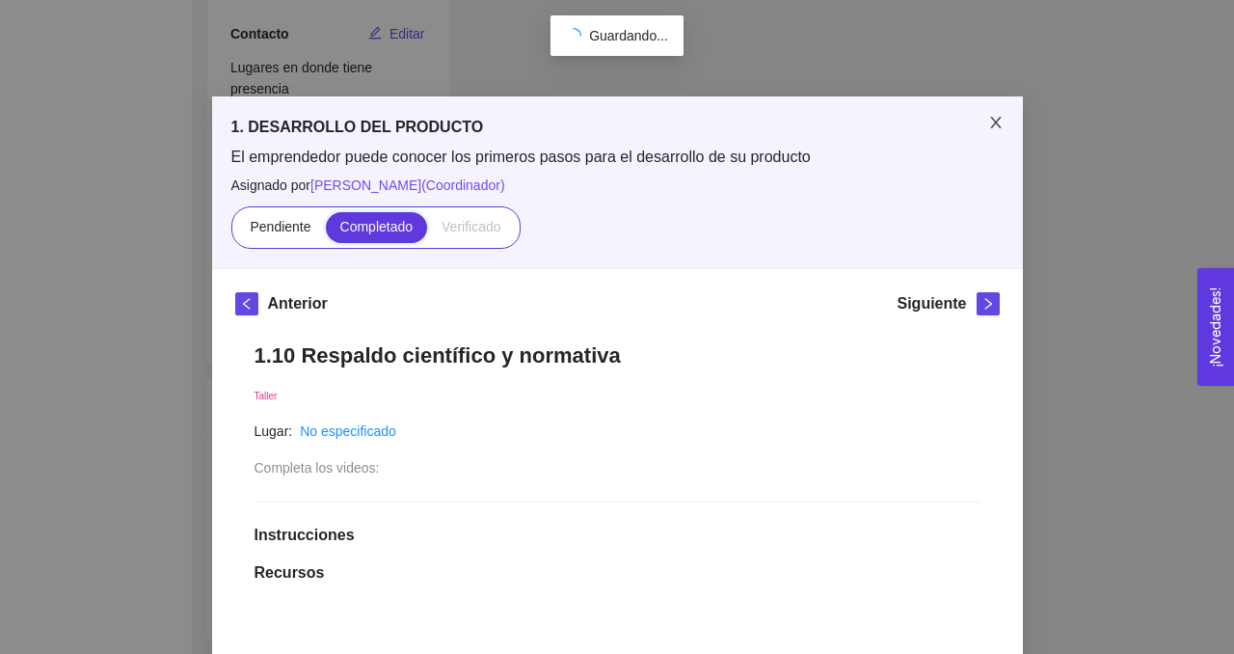
scroll to position [422, 0]
click at [993, 121] on icon "close" at bounding box center [995, 123] width 11 height 12
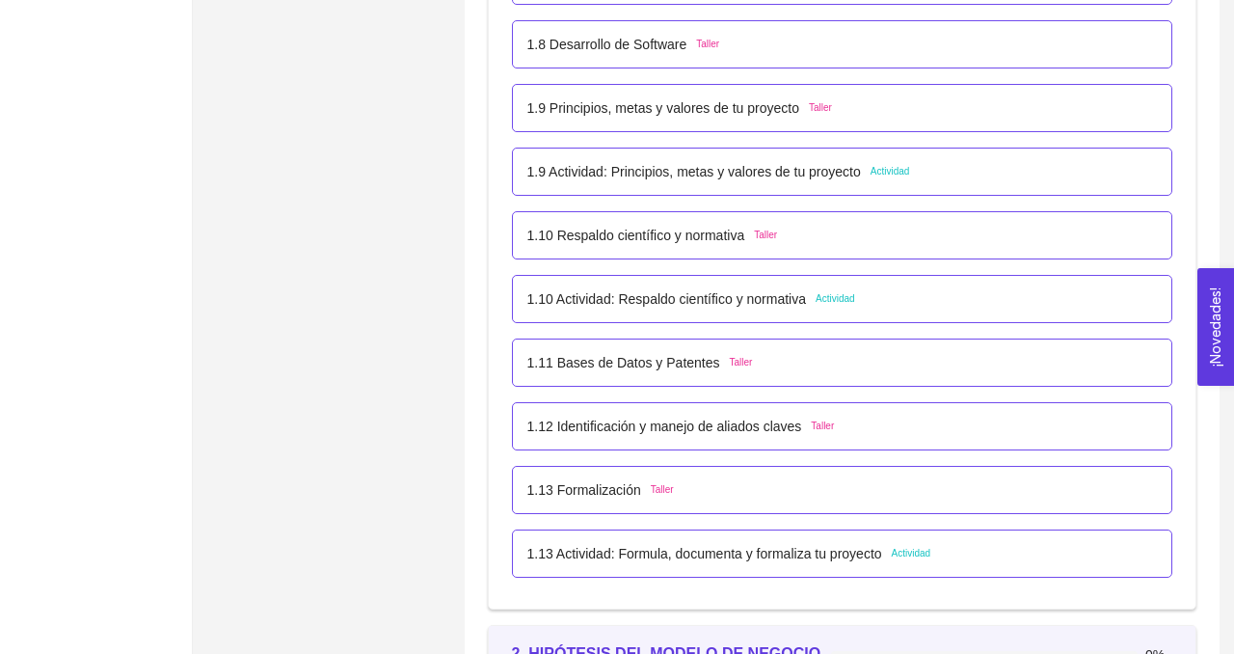
scroll to position [1243, 0]
click at [687, 298] on p "1.10 Actividad: Respaldo científico y normativa" at bounding box center [667, 297] width 280 height 21
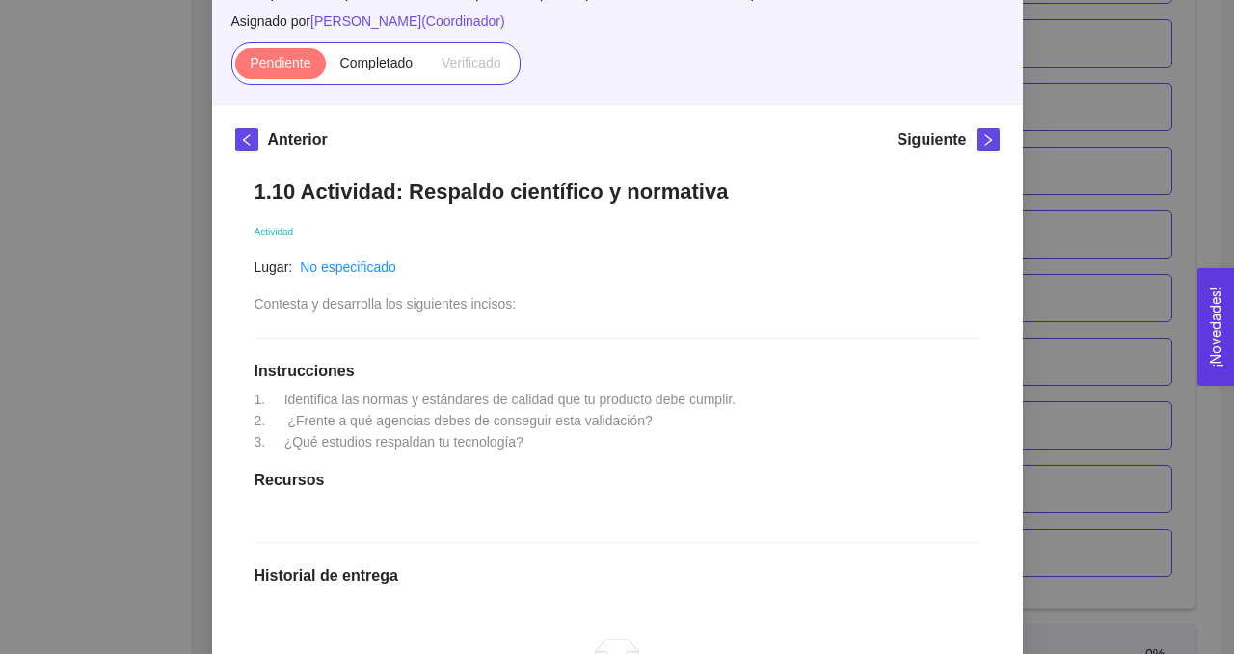
scroll to position [208, 0]
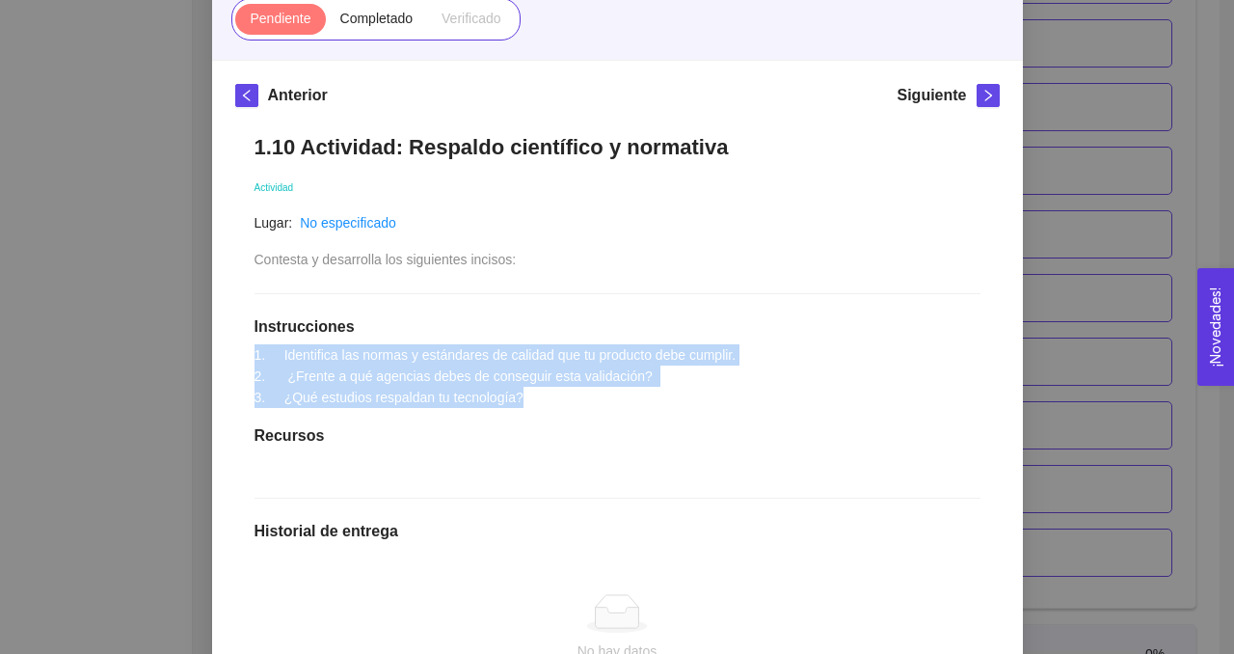
drag, startPoint x: 543, startPoint y: 402, endPoint x: 250, endPoint y: 344, distance: 298.7
click at [250, 344] on div "1.10 Actividad: Respaldo científico y normativa Actividad Lugar: No especificad…" at bounding box center [617, 486] width 764 height 743
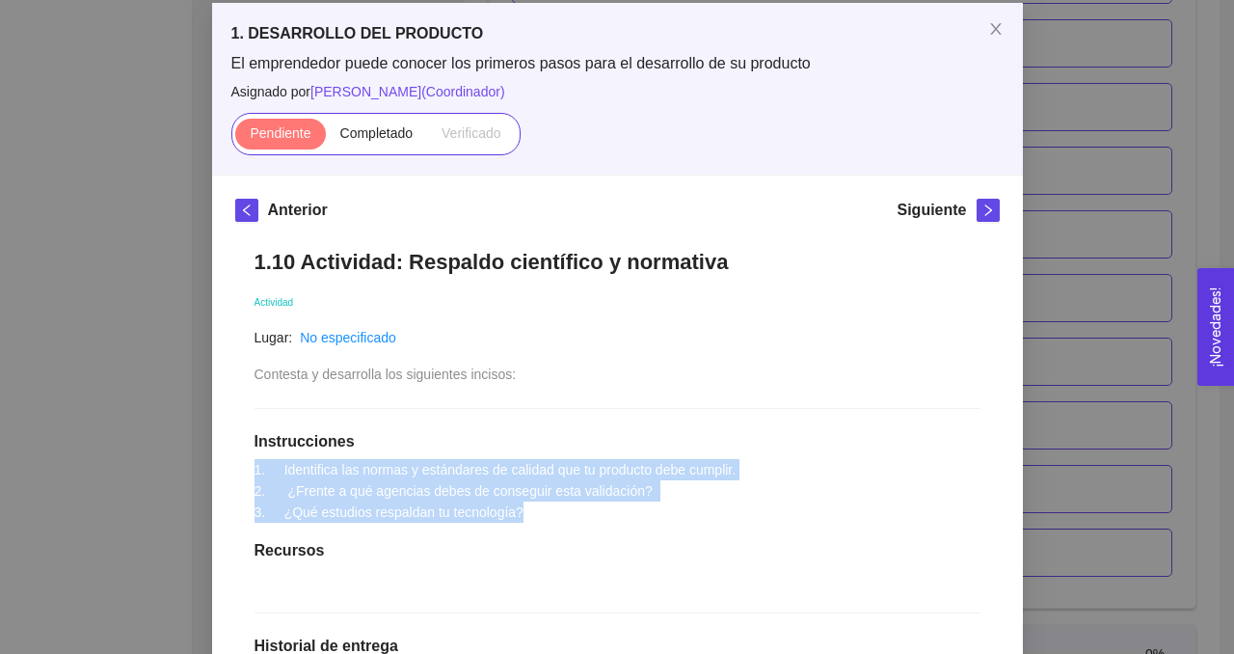
scroll to position [70, 0]
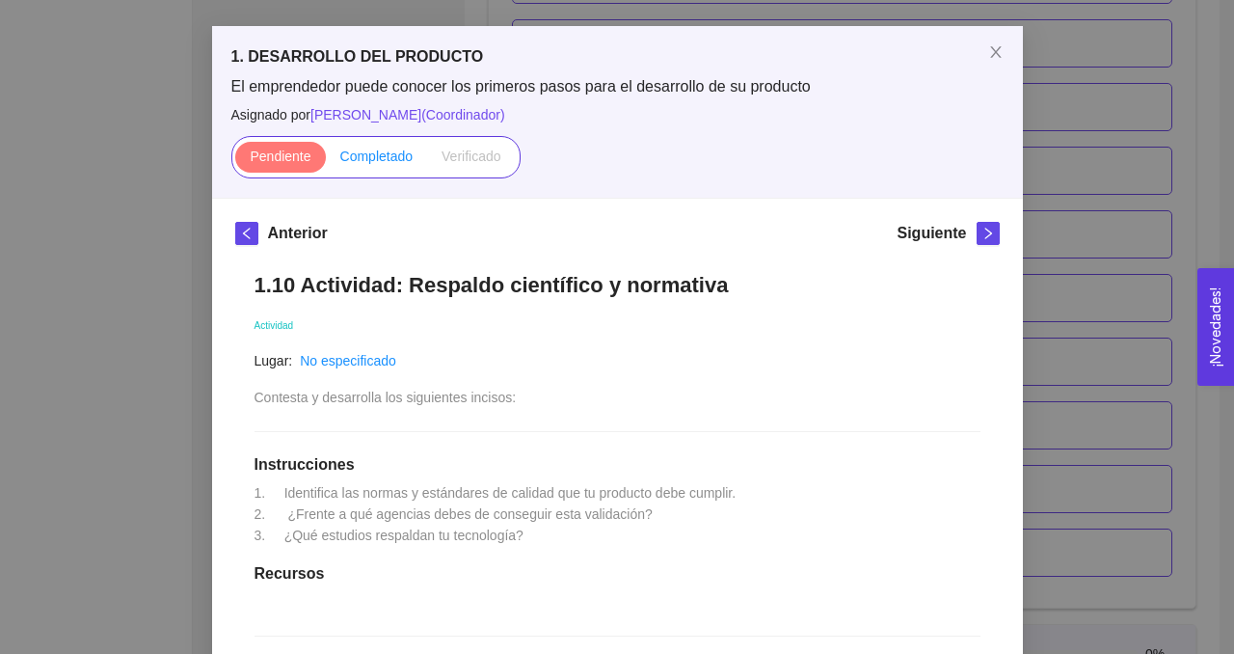
click at [370, 150] on span "Completado" at bounding box center [376, 155] width 73 height 15
click at [326, 161] on input "Completado" at bounding box center [326, 161] width 0 height 0
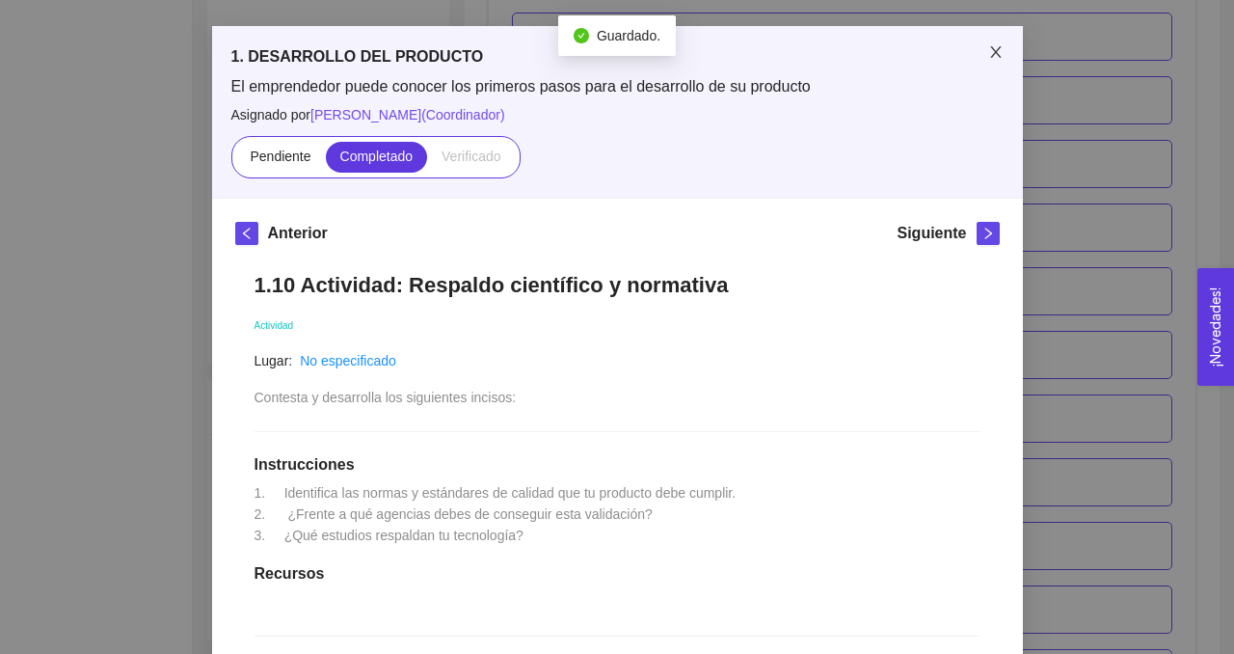
click at [997, 54] on icon "close" at bounding box center [995, 51] width 15 height 15
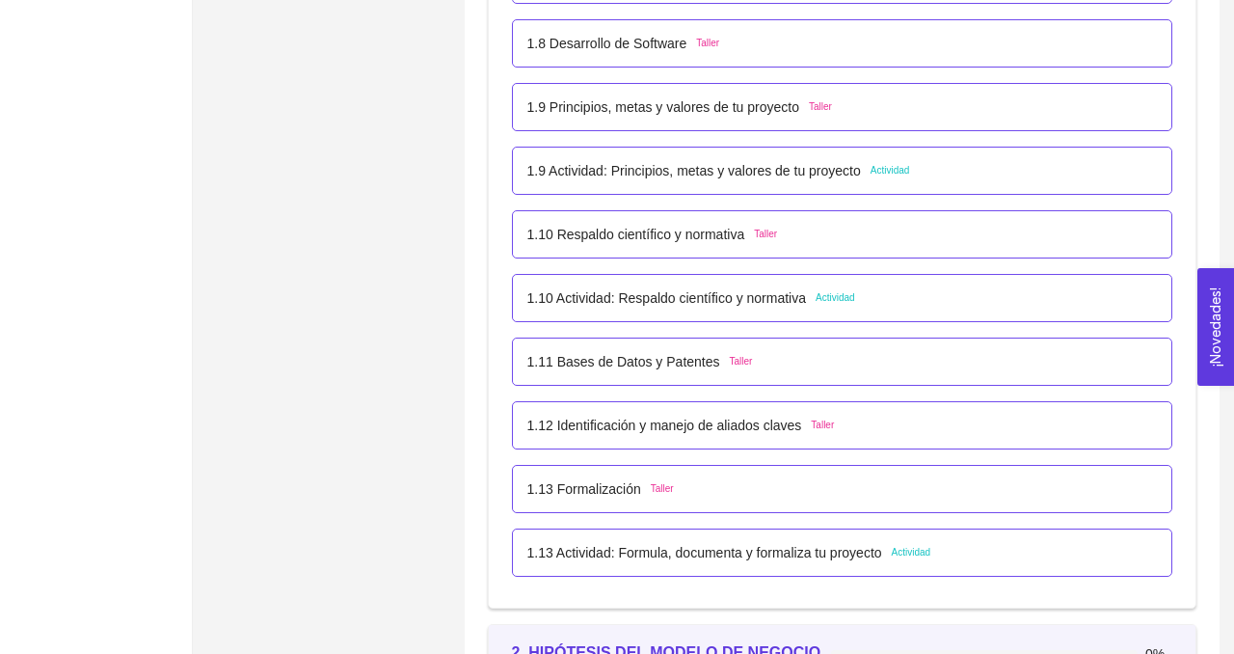
click at [682, 361] on p "1.11 Bases de Datos y Patentes" at bounding box center [623, 361] width 193 height 21
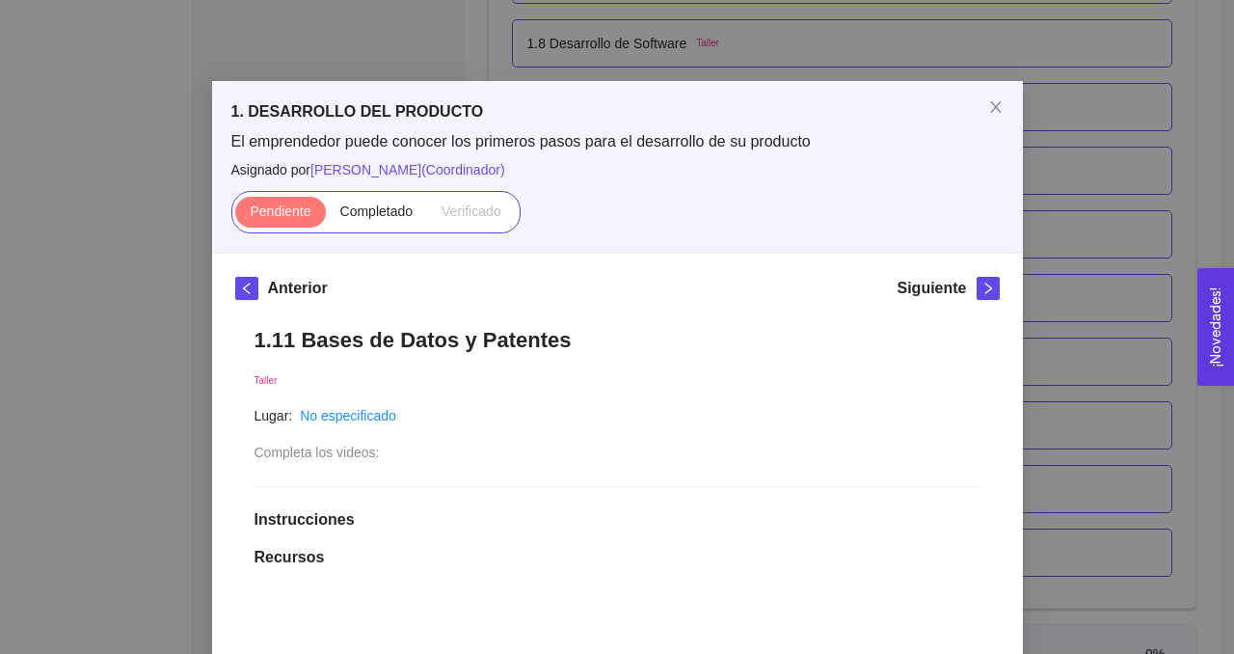
scroll to position [636, 0]
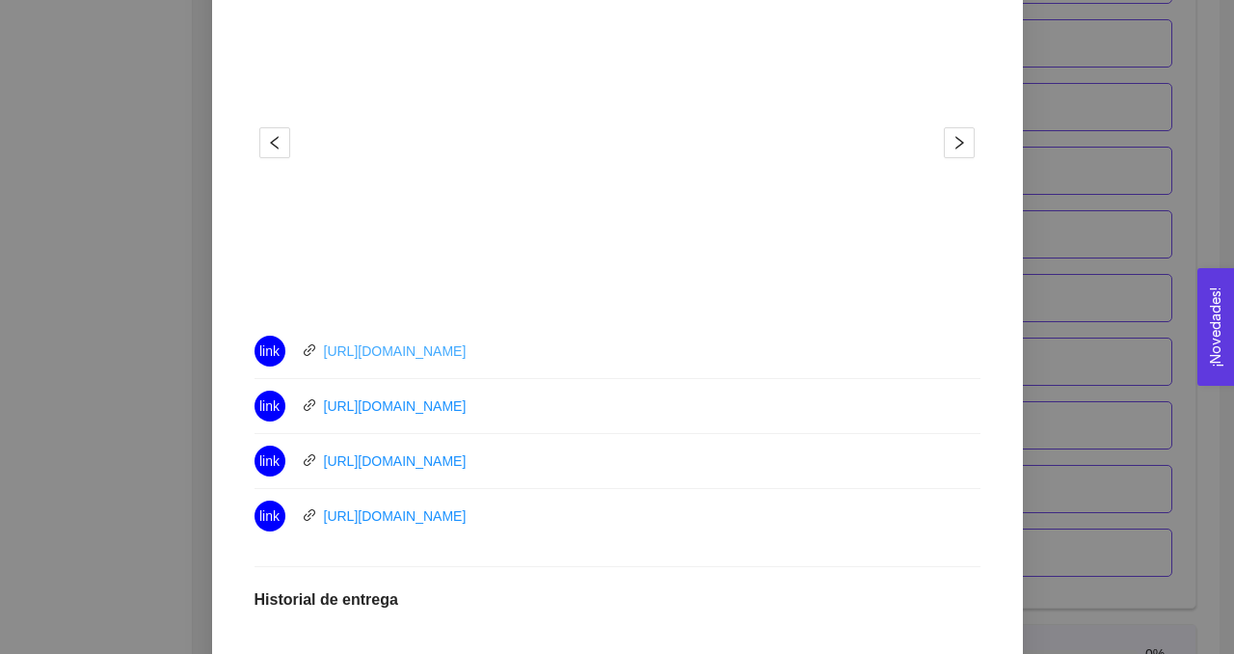
drag, startPoint x: 552, startPoint y: 350, endPoint x: 380, endPoint y: 350, distance: 172.6
click at [380, 350] on div "link [URL][DOMAIN_NAME]" at bounding box center [471, 350] width 434 height 31
drag, startPoint x: 515, startPoint y: 515, endPoint x: 268, endPoint y: 324, distance: 312.0
click at [268, 324] on ul "link [URL][DOMAIN_NAME] link [URL][DOMAIN_NAME] link [URL][DOMAIN_NAME] link [U…" at bounding box center [617, 433] width 726 height 219
click at [588, 495] on li "link [URL][DOMAIN_NAME]" at bounding box center [617, 516] width 726 height 54
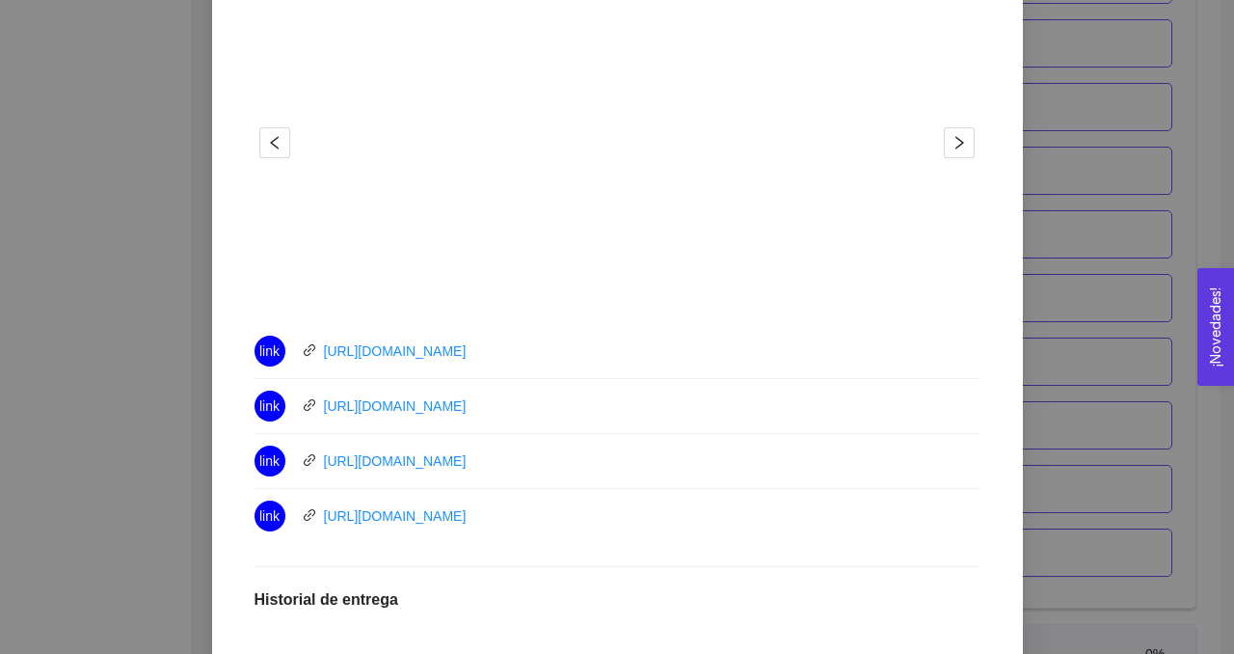
drag, startPoint x: 536, startPoint y: 521, endPoint x: 266, endPoint y: 322, distance: 335.1
click at [266, 322] on div "1 2 3 4 link [URL][DOMAIN_NAME] link [URL][DOMAIN_NAME] link [URL][DOMAIN_NAME]…" at bounding box center [617, 248] width 726 height 589
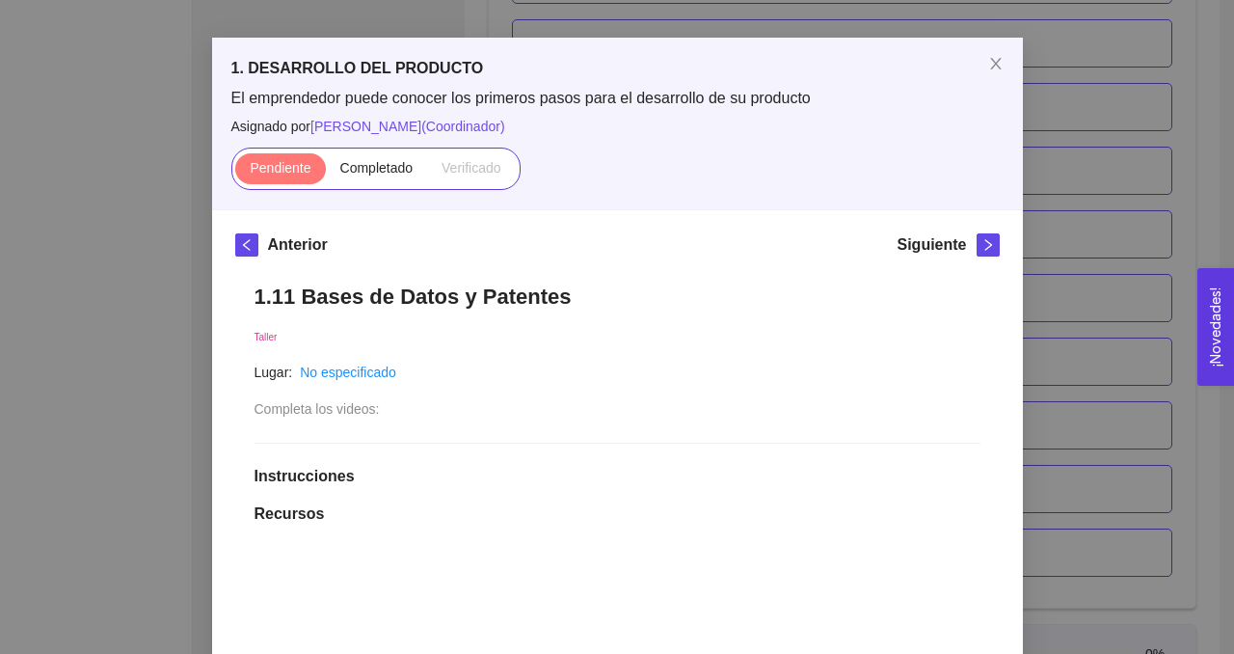
scroll to position [0, 0]
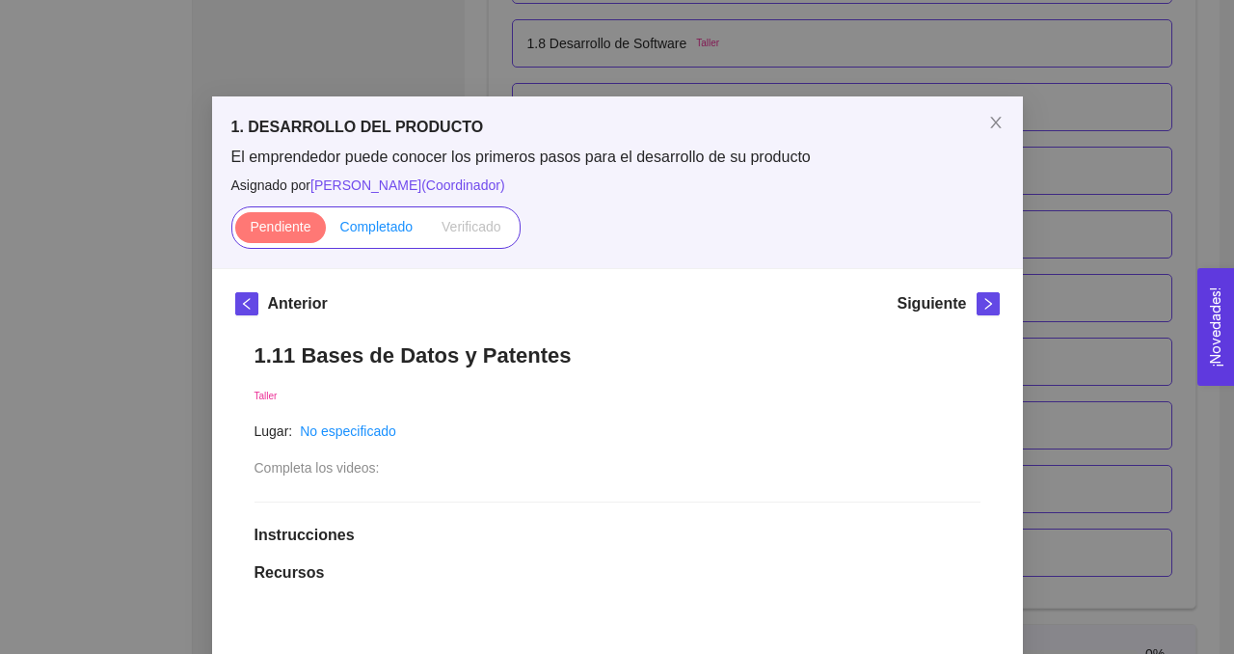
click at [377, 217] on label "Completado" at bounding box center [377, 227] width 102 height 31
click at [326, 231] on input "Completado" at bounding box center [326, 231] width 0 height 0
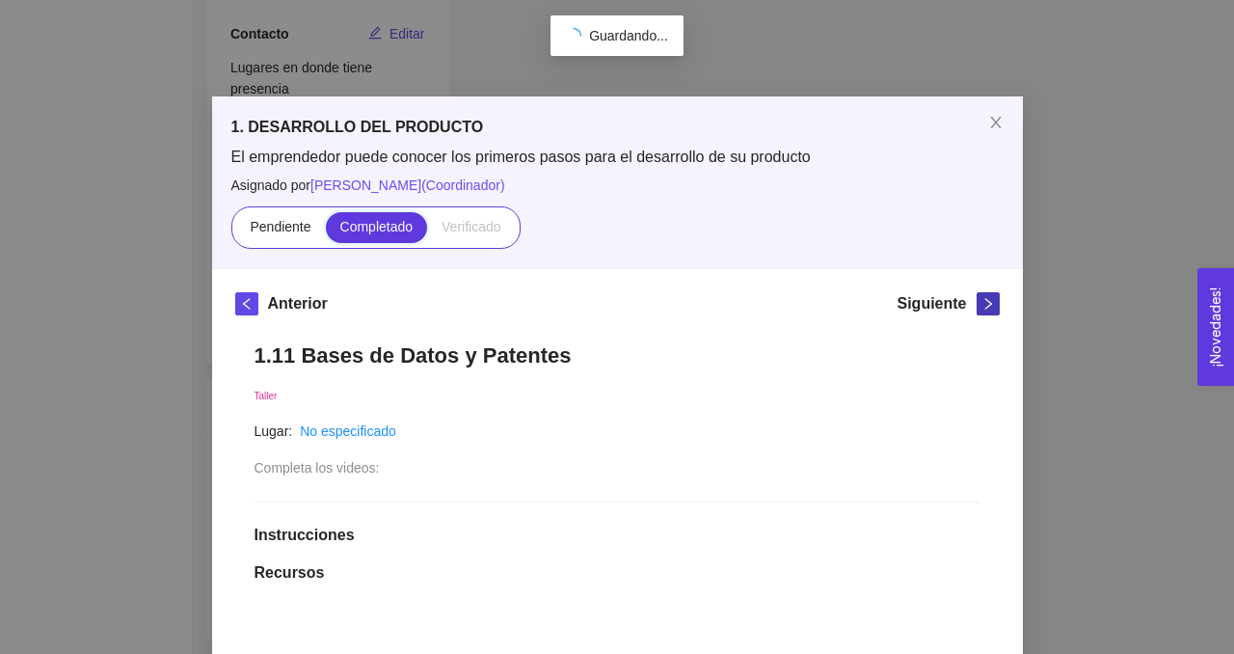
scroll to position [422, 0]
click at [985, 304] on icon "right" at bounding box center [987, 303] width 13 height 13
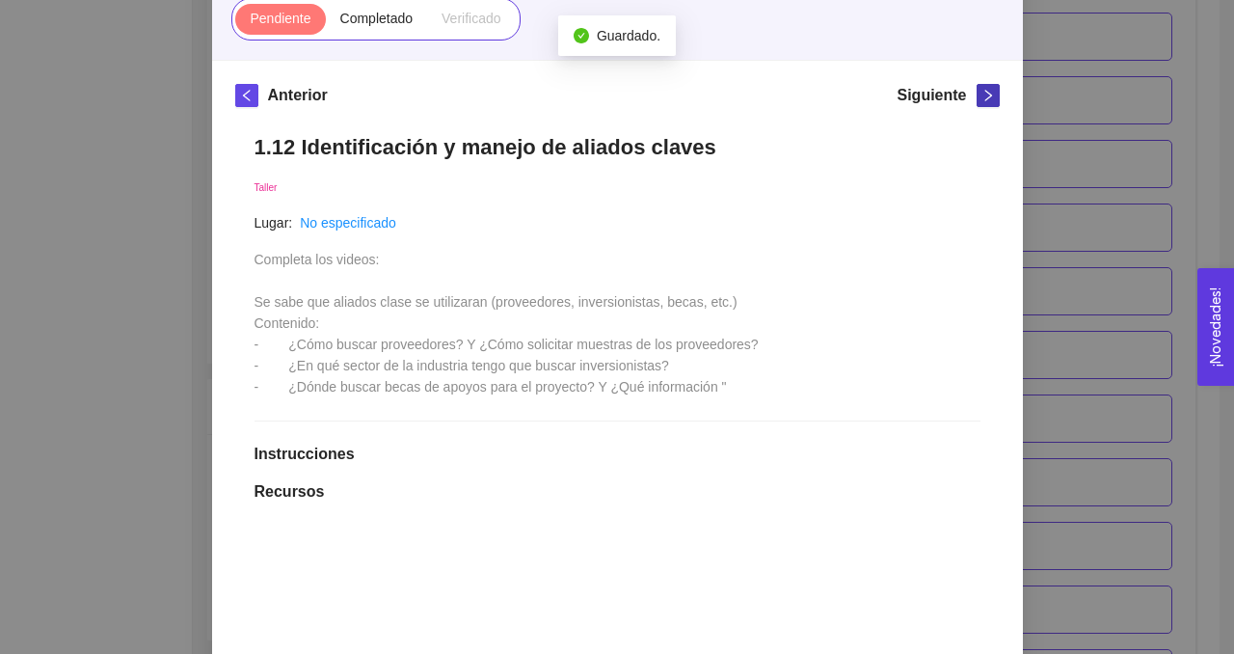
scroll to position [213, 0]
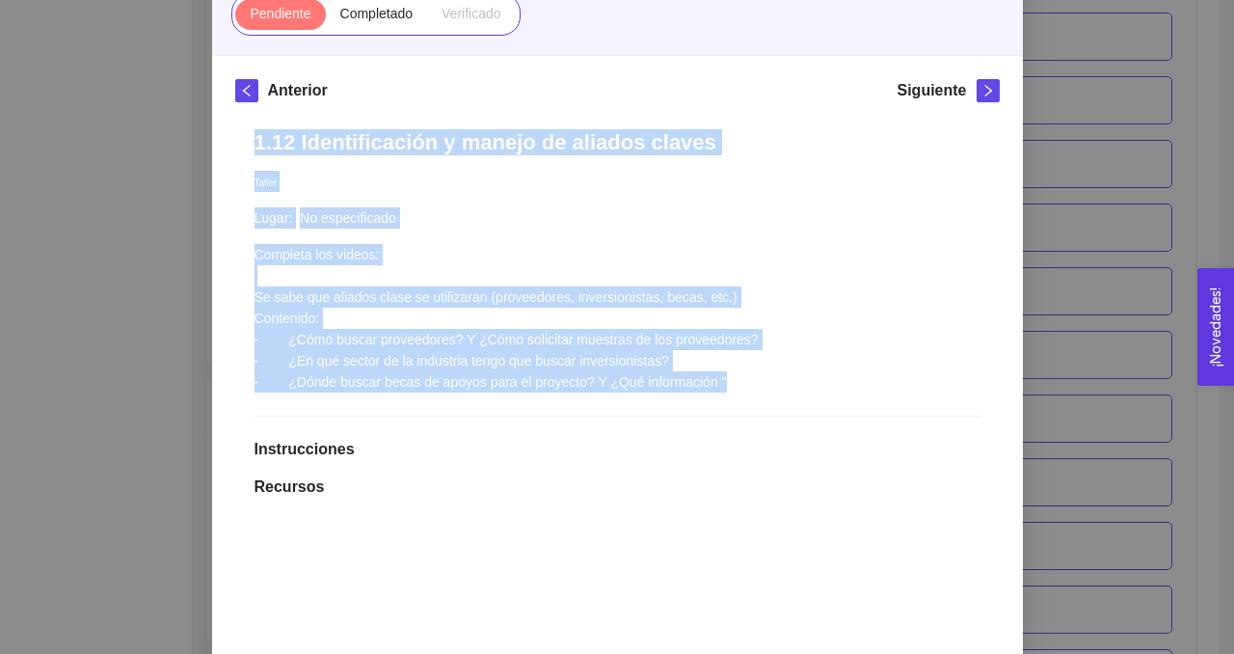
drag, startPoint x: 743, startPoint y: 382, endPoint x: 231, endPoint y: 143, distance: 564.9
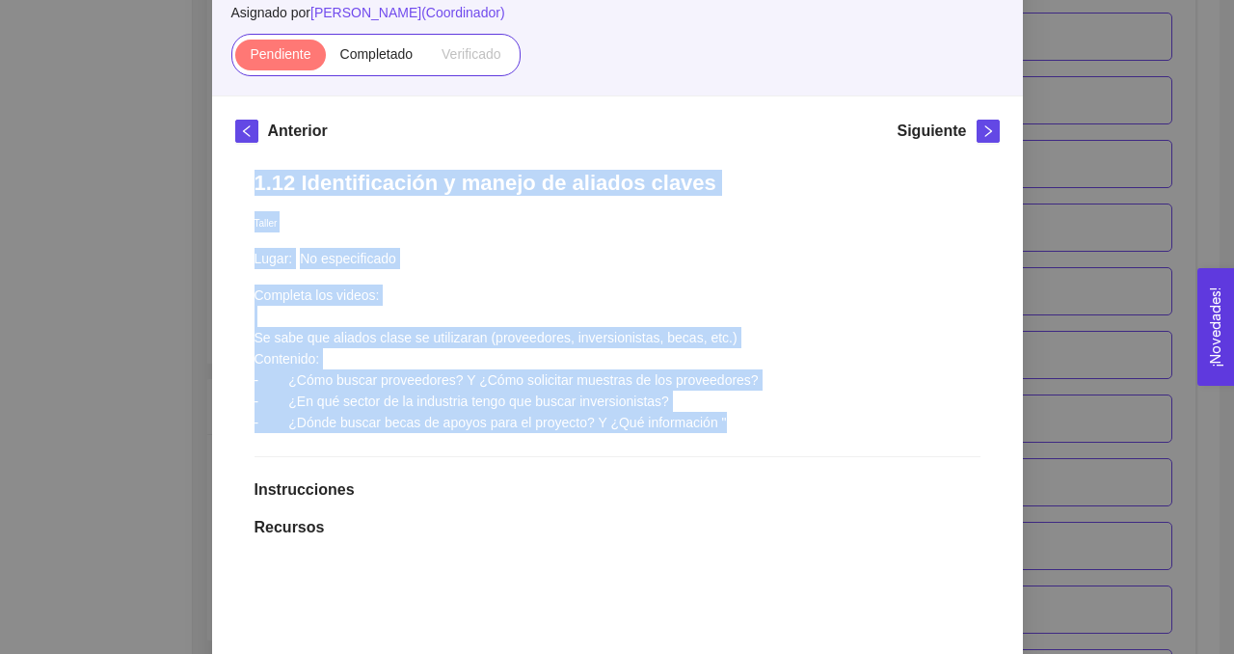
scroll to position [48, 0]
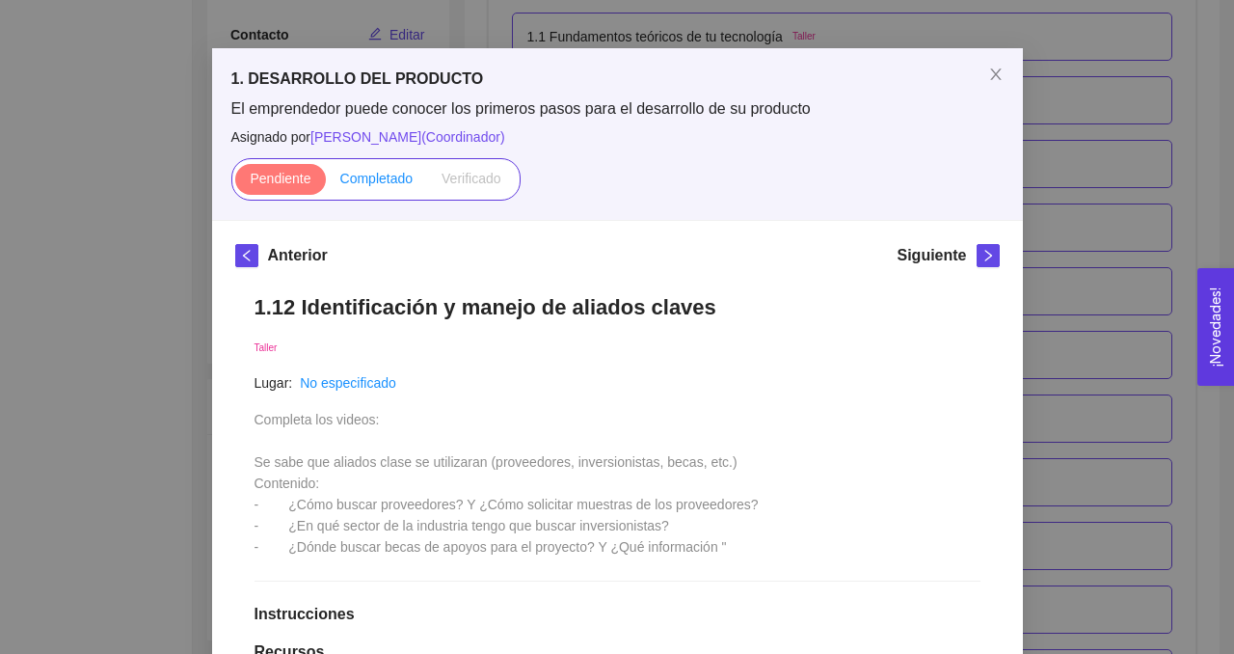
click at [385, 179] on span "Completado" at bounding box center [376, 178] width 73 height 15
click at [326, 183] on input "Completado" at bounding box center [326, 183] width 0 height 0
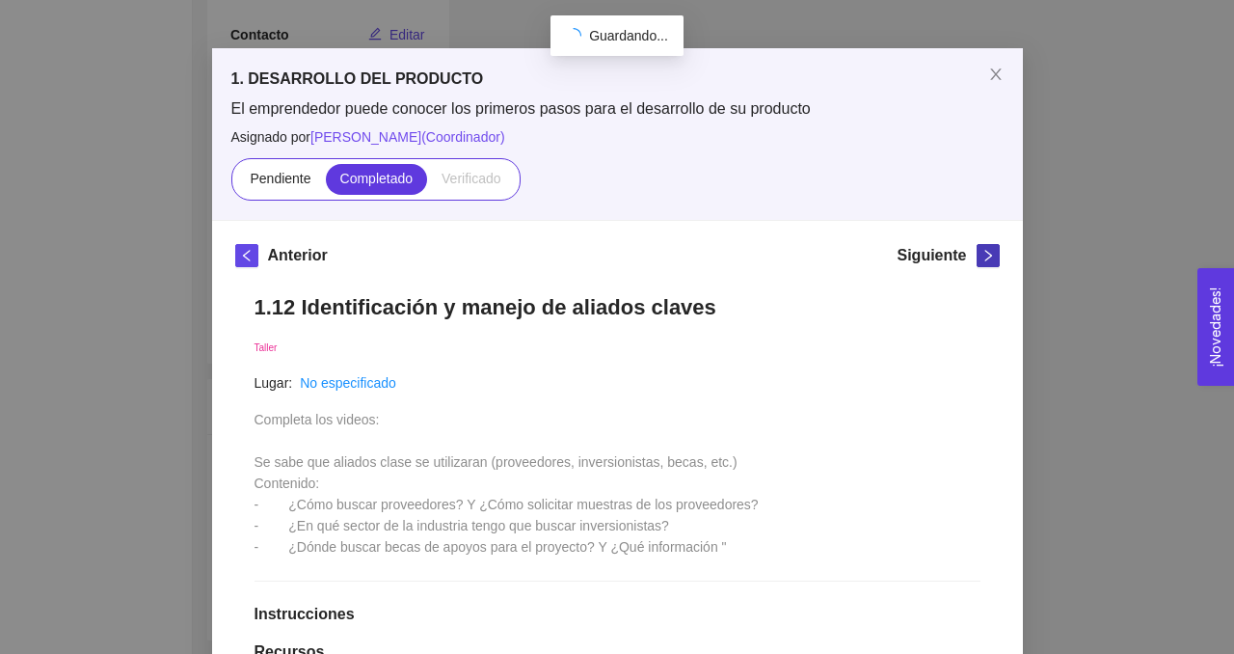
click at [984, 252] on icon "right" at bounding box center [987, 255] width 13 height 13
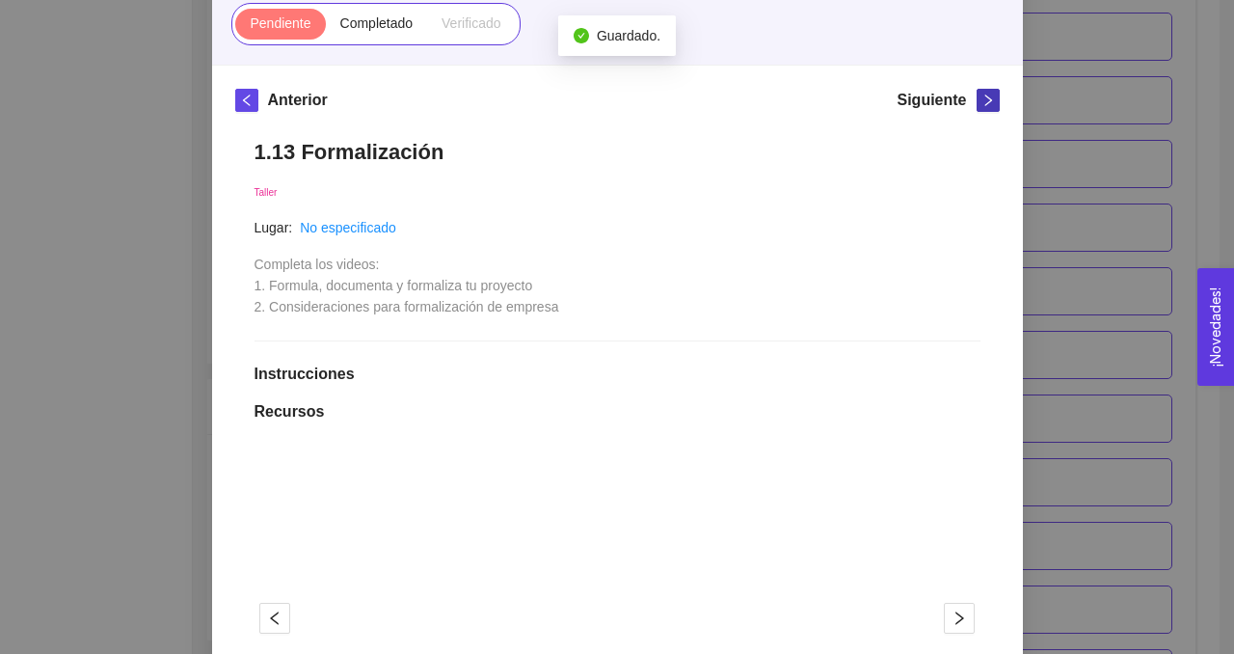
scroll to position [207, 0]
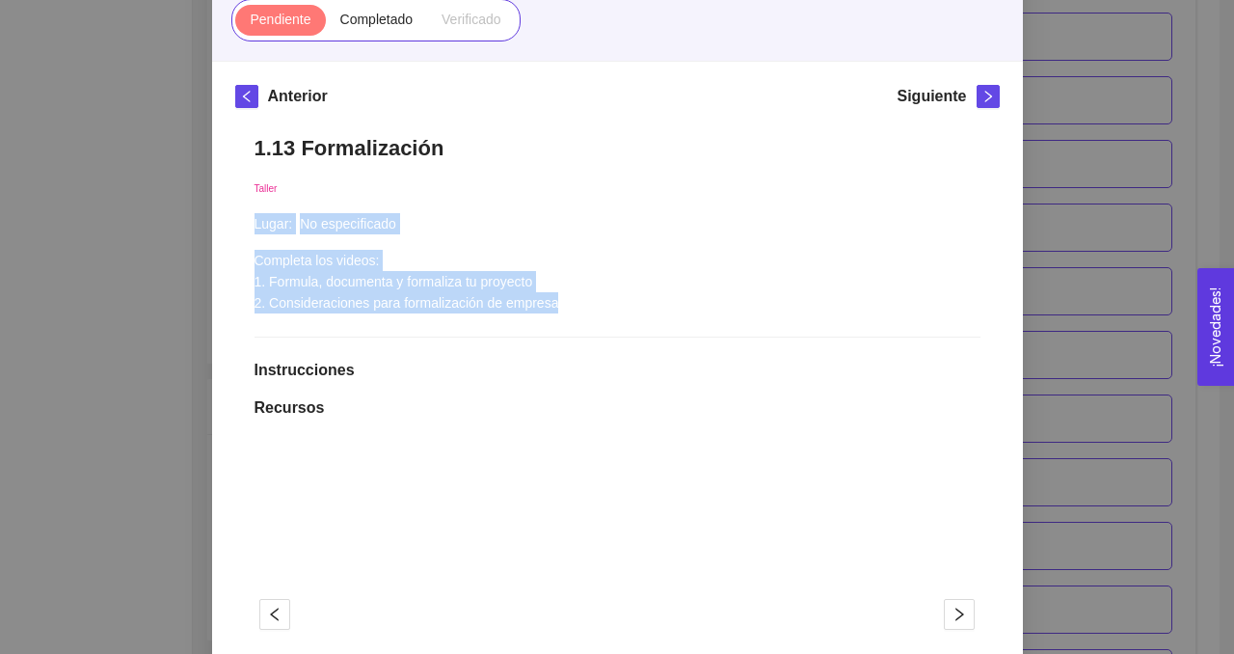
drag, startPoint x: 576, startPoint y: 305, endPoint x: 231, endPoint y: 253, distance: 349.0
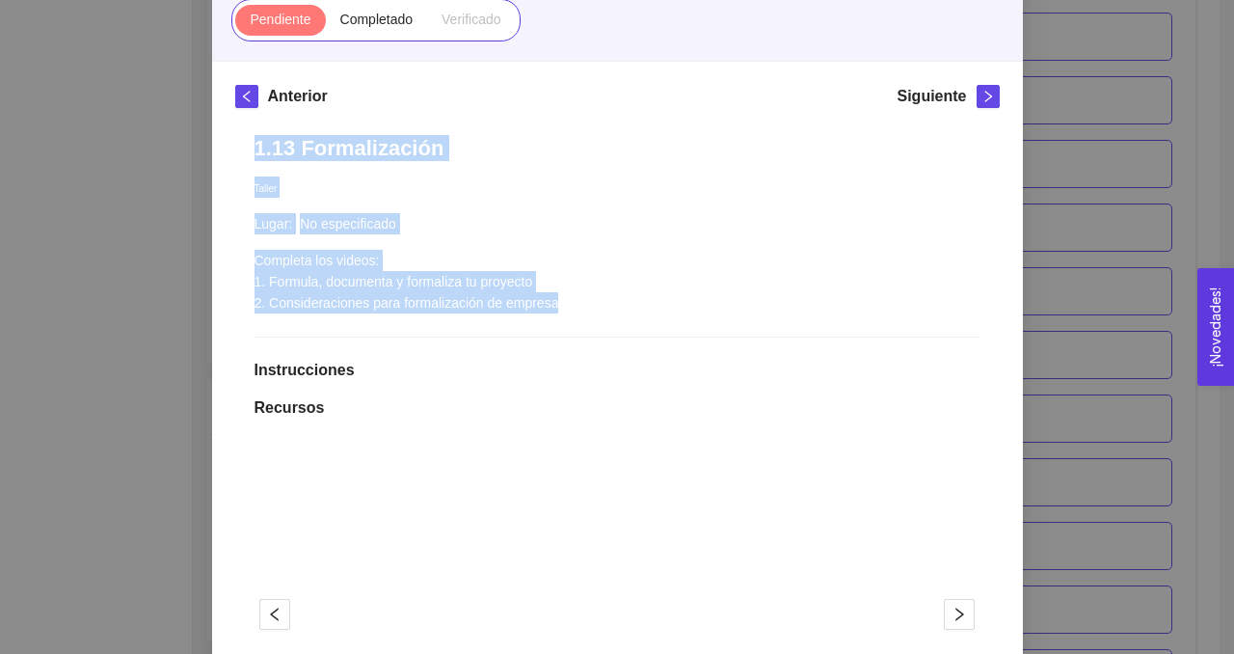
drag, startPoint x: 251, startPoint y: 150, endPoint x: 590, endPoint y: 300, distance: 370.8
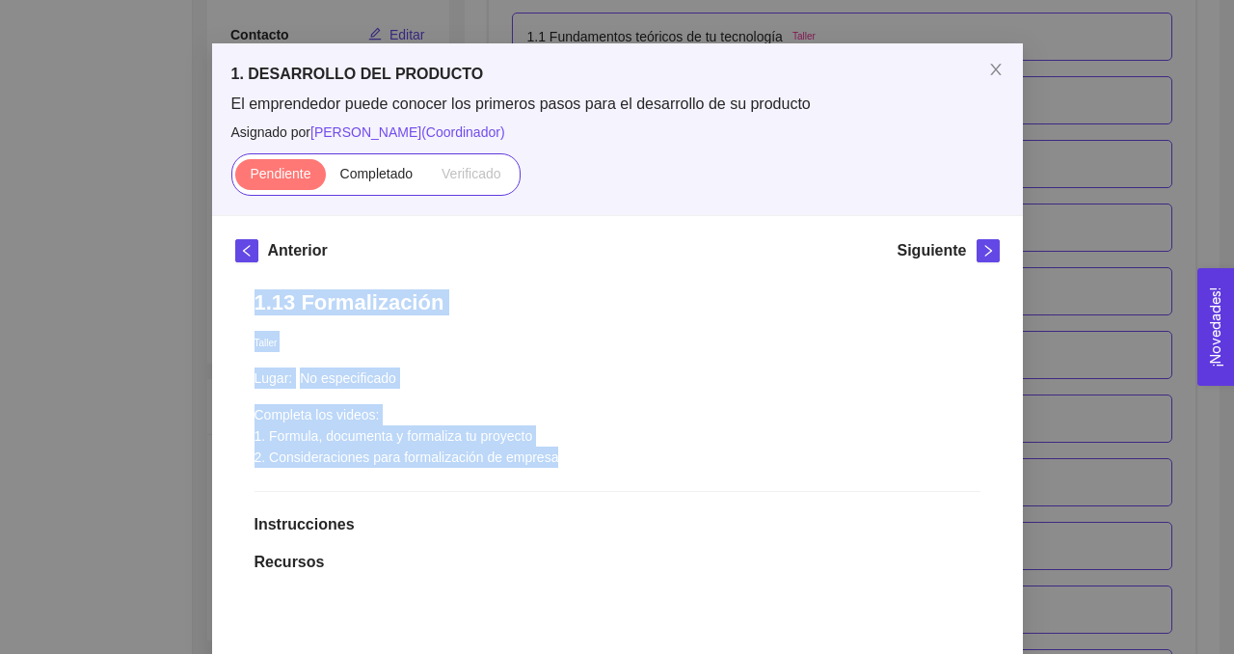
scroll to position [51, 0]
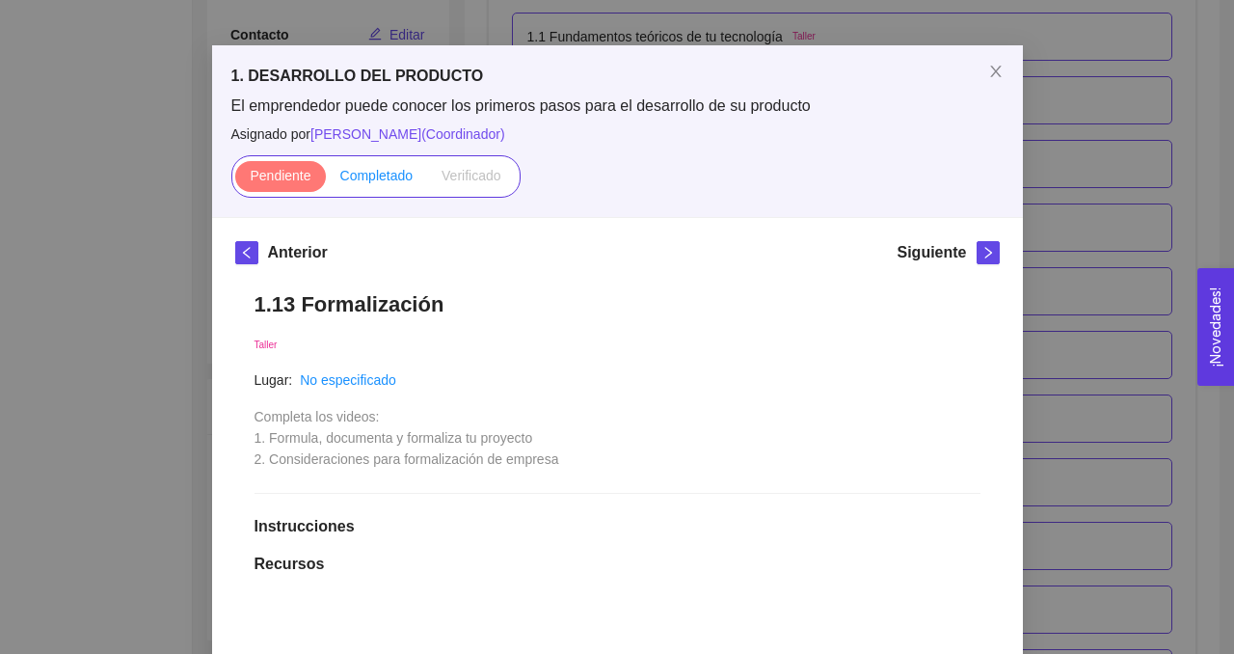
click at [387, 174] on span "Completado" at bounding box center [376, 175] width 73 height 15
click at [326, 180] on input "Completado" at bounding box center [326, 180] width 0 height 0
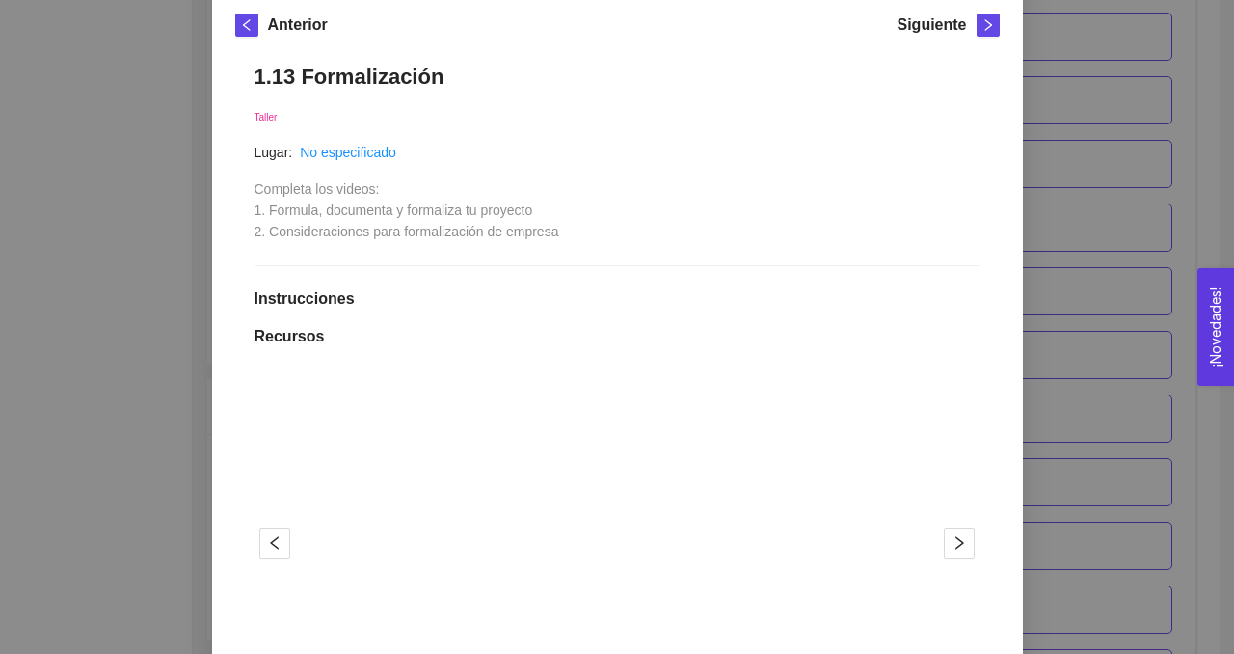
scroll to position [0, 0]
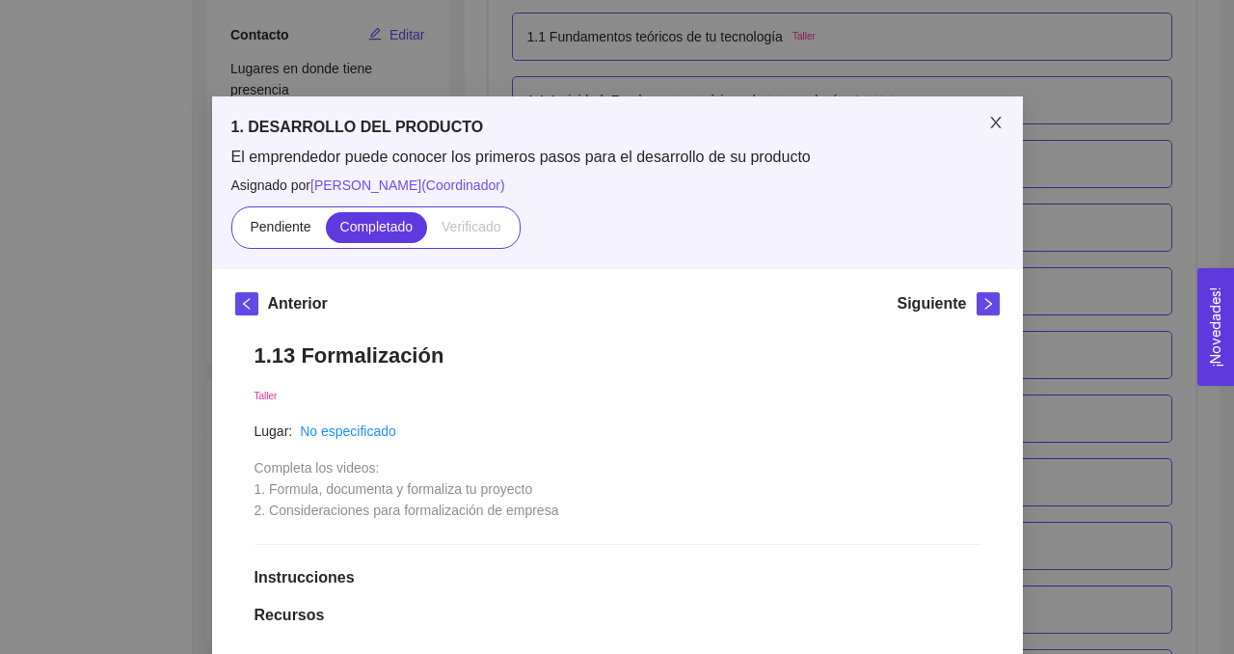
click at [999, 124] on icon "close" at bounding box center [995, 122] width 15 height 15
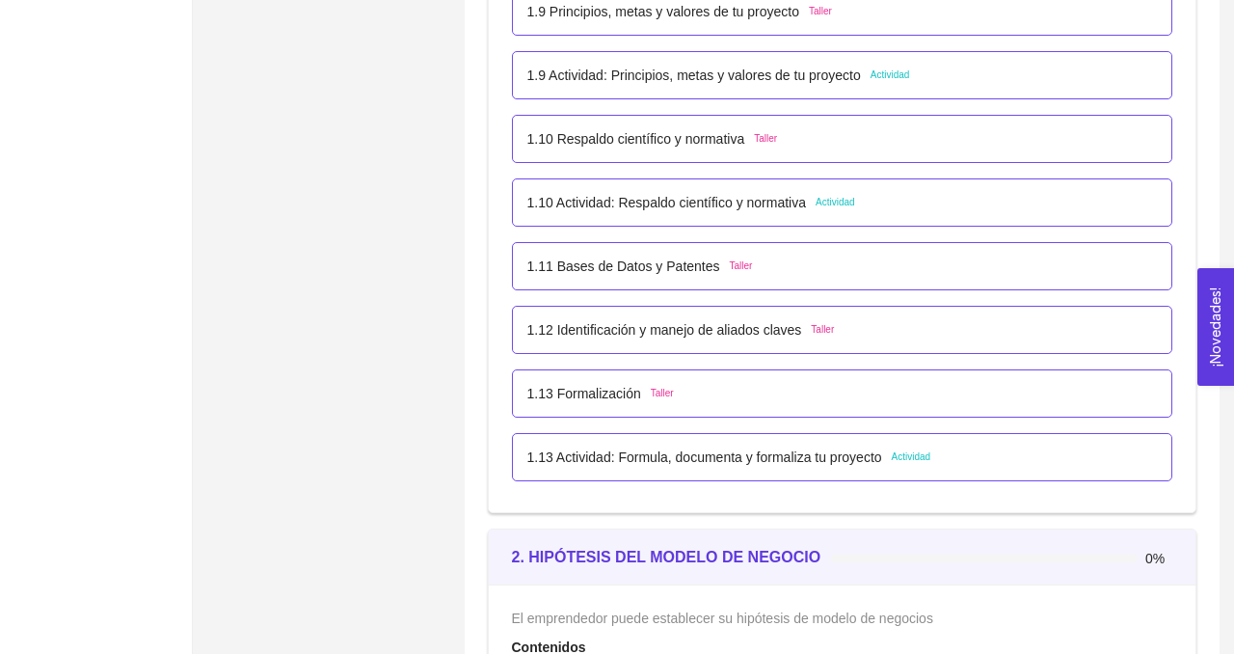
scroll to position [1339, 0]
click at [647, 202] on p "1.10 Actividad: Respaldo científico y normativa" at bounding box center [667, 201] width 280 height 21
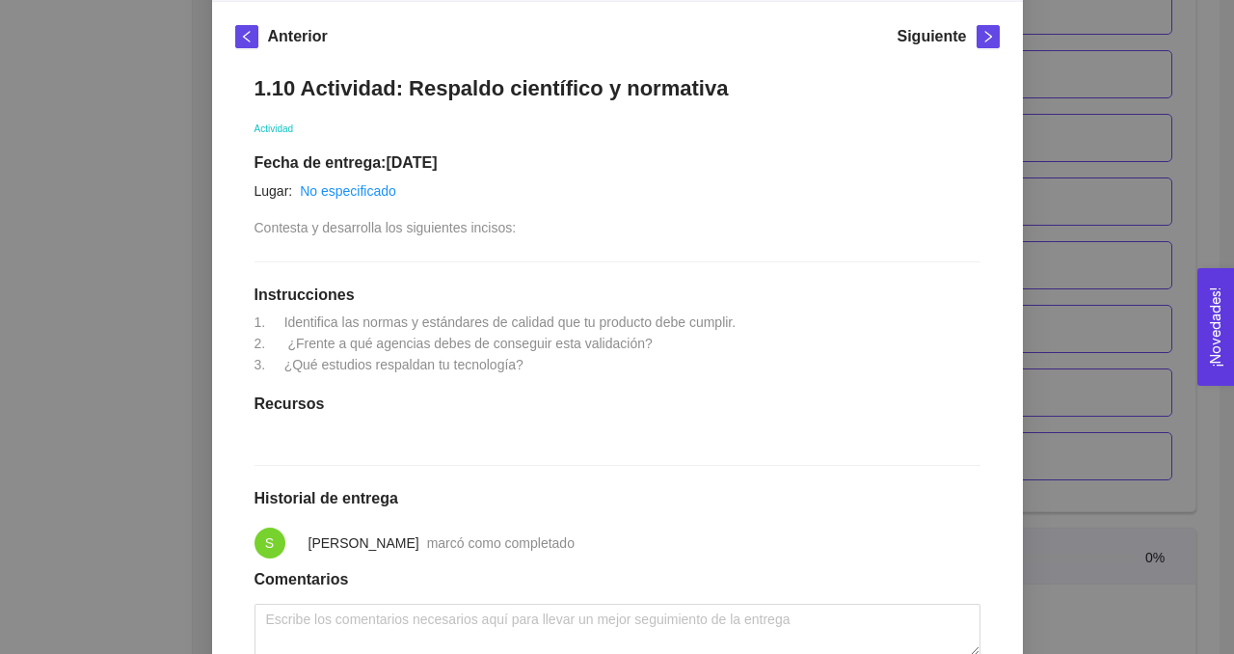
scroll to position [8, 0]
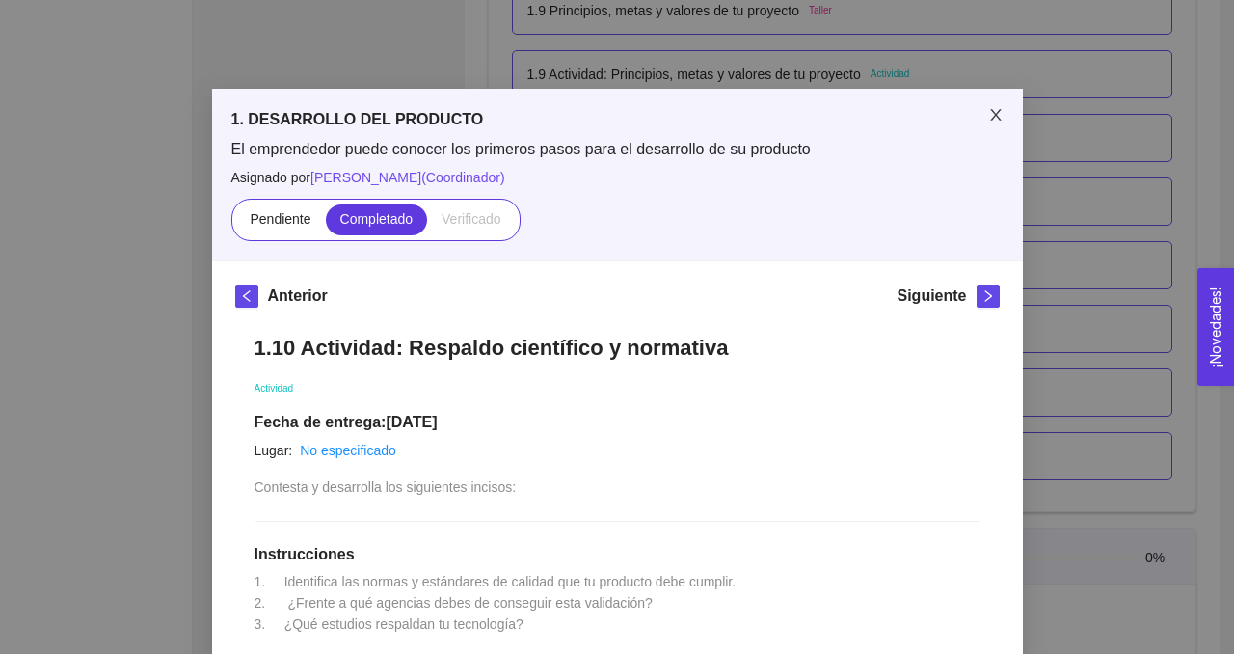
click at [992, 108] on icon "close" at bounding box center [995, 114] width 15 height 15
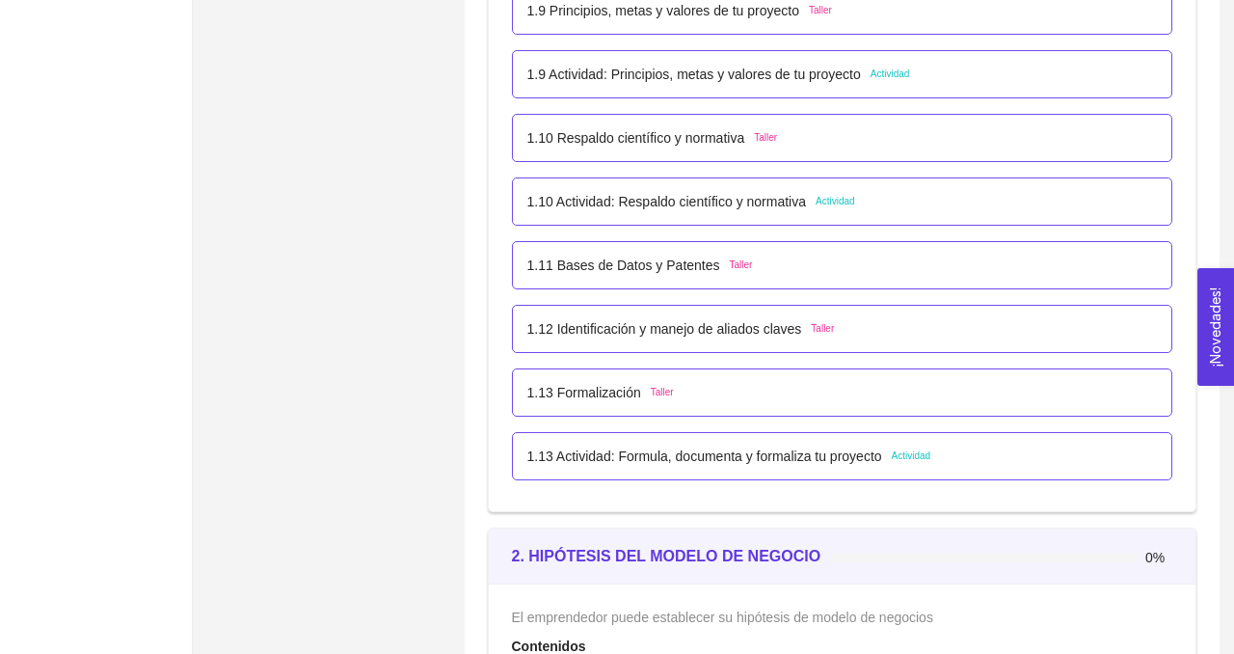
click at [651, 455] on p "1.13 Actividad: Formula, documenta y formaliza tu proyecto" at bounding box center [704, 455] width 355 height 21
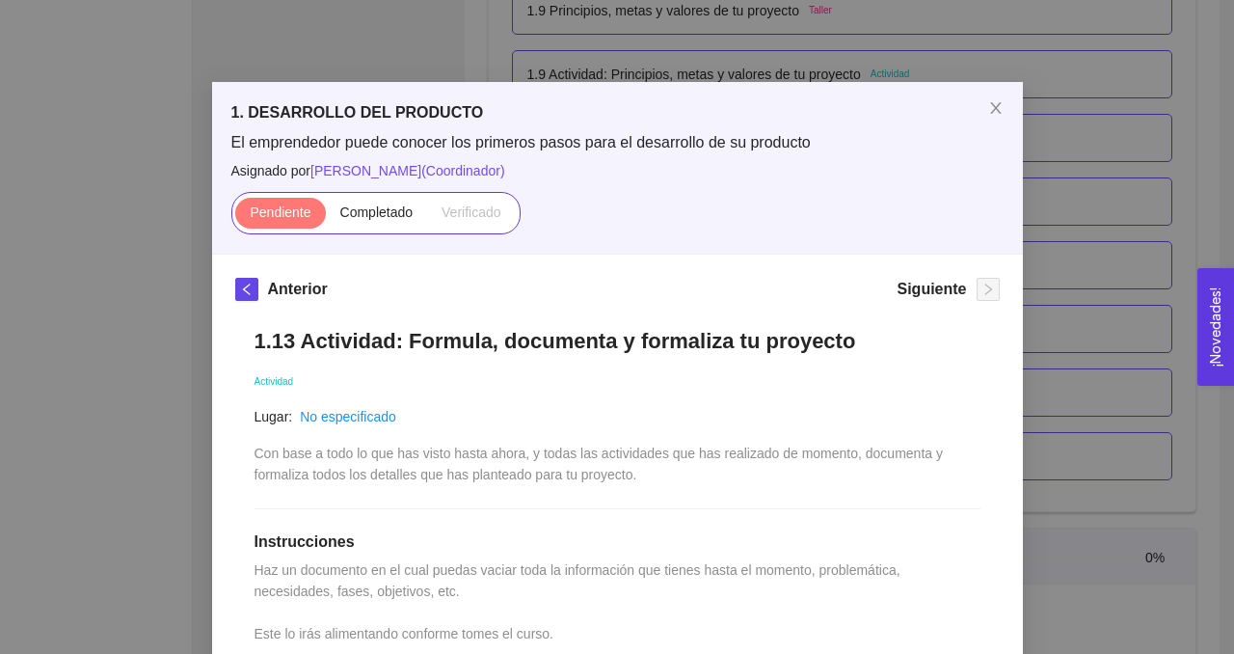
scroll to position [0, 0]
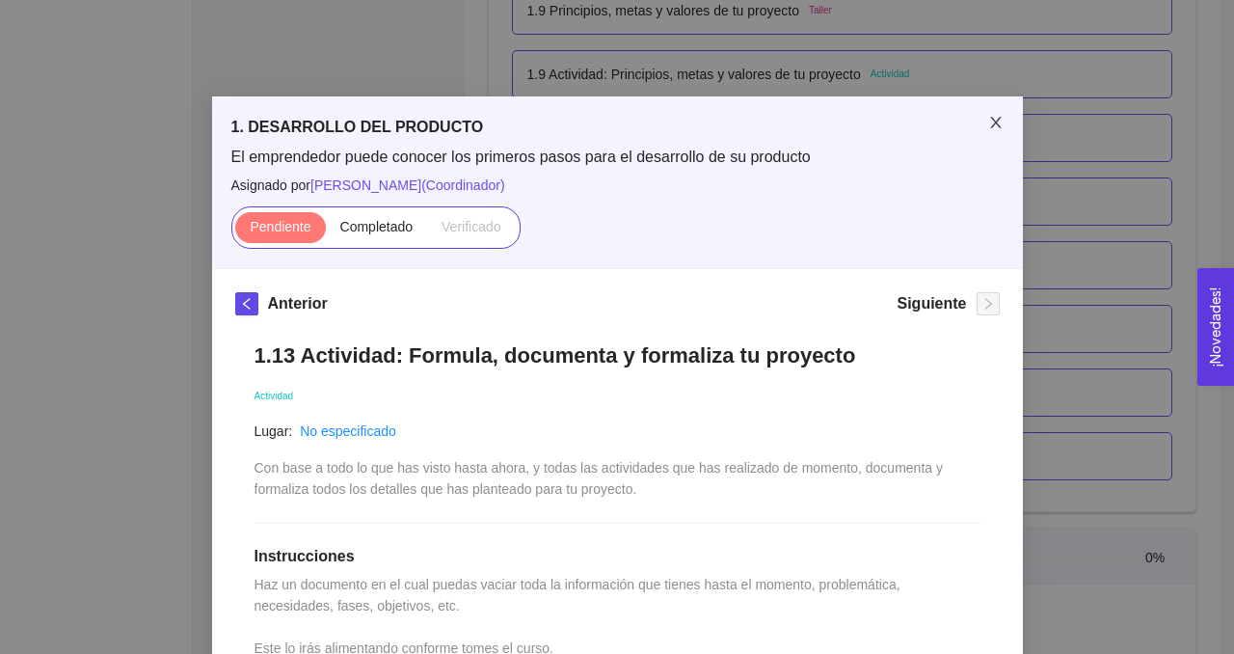
click at [996, 122] on icon "close" at bounding box center [995, 123] width 11 height 12
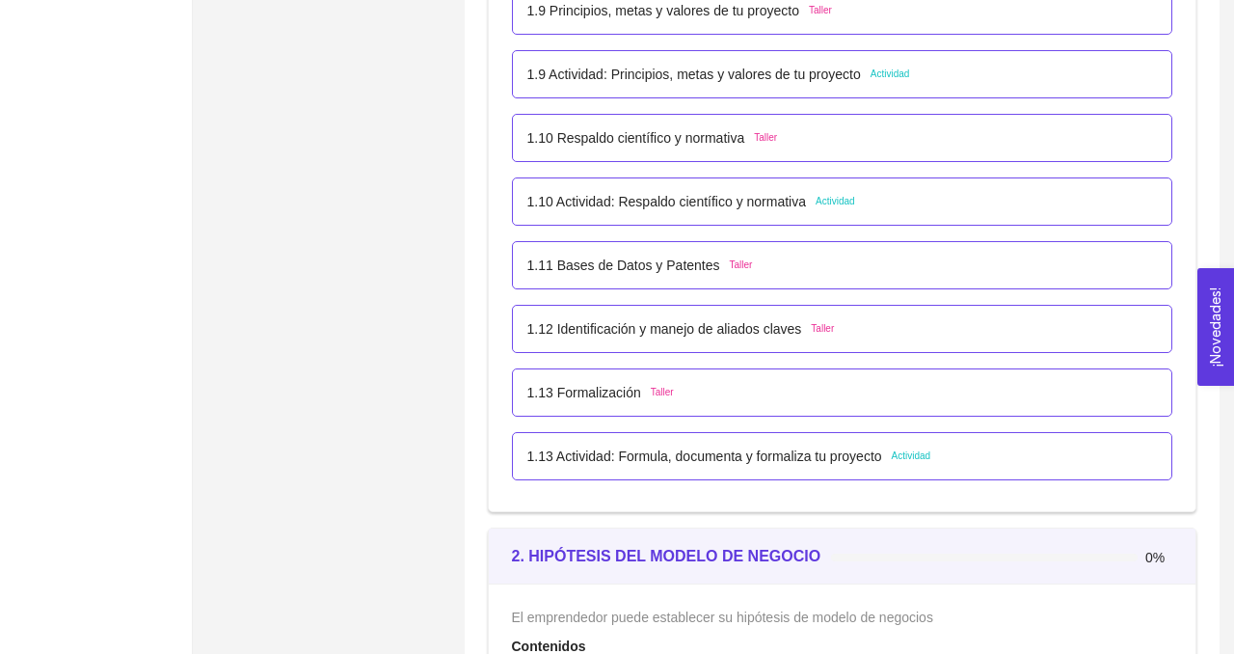
click at [619, 323] on p "1.12 Identificación y manejo de aliados claves" at bounding box center [664, 328] width 275 height 21
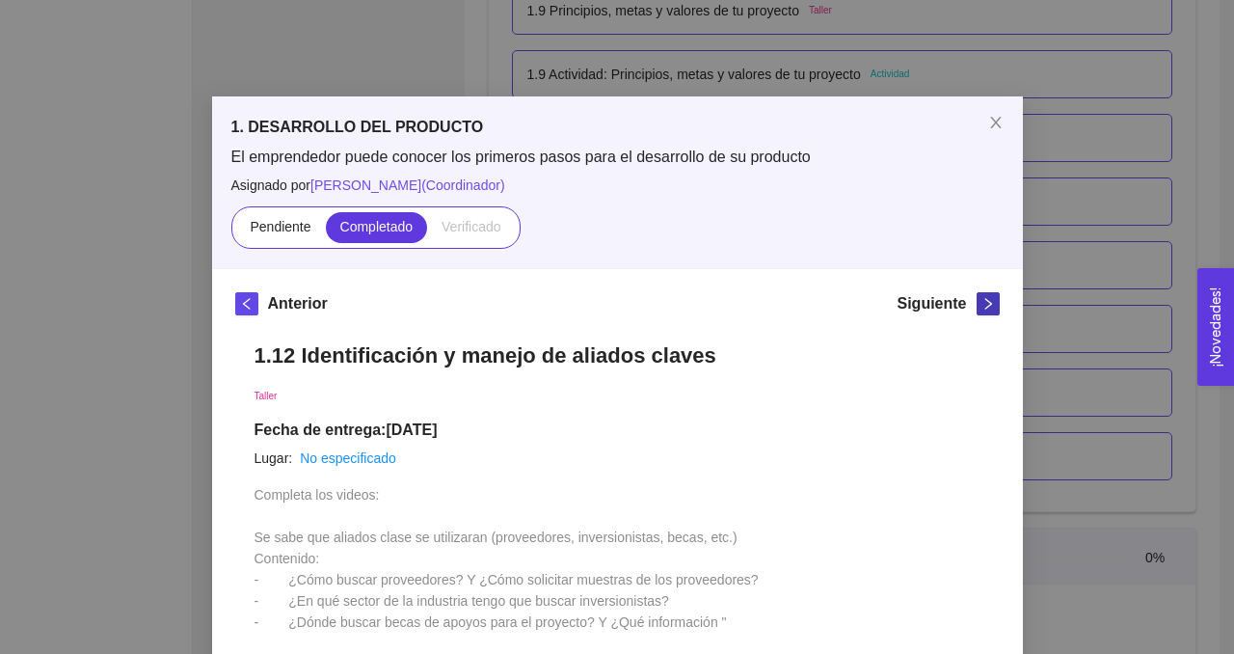
click at [982, 304] on icon "right" at bounding box center [987, 303] width 13 height 13
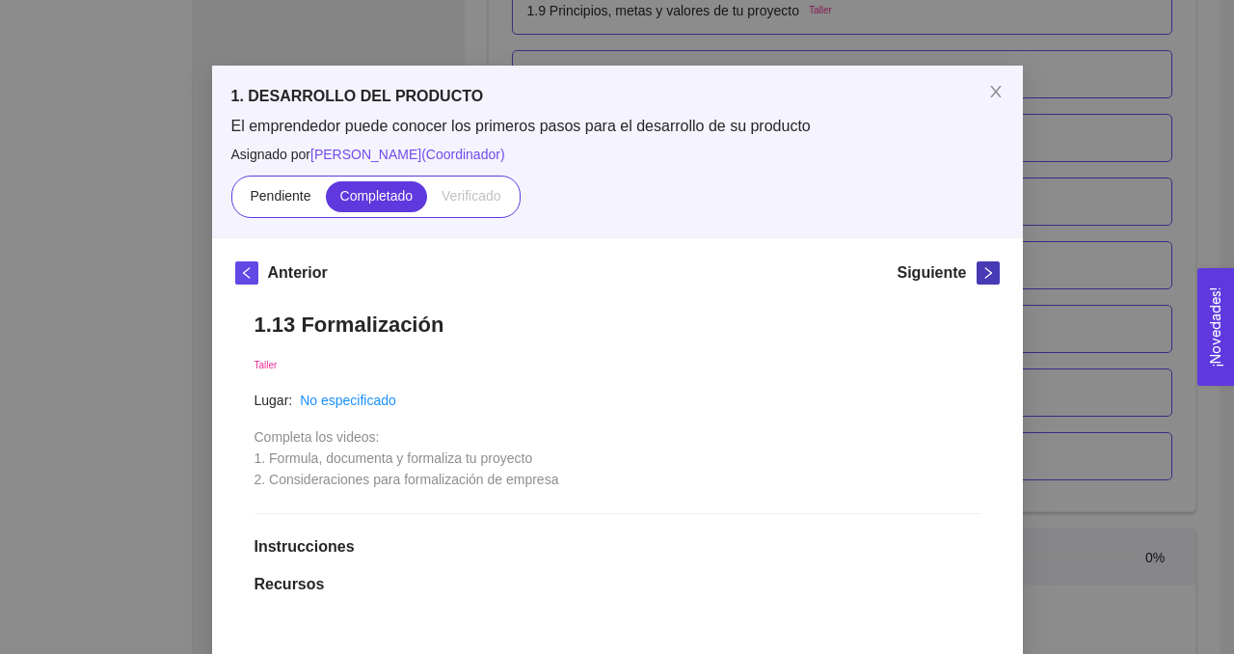
scroll to position [29, 0]
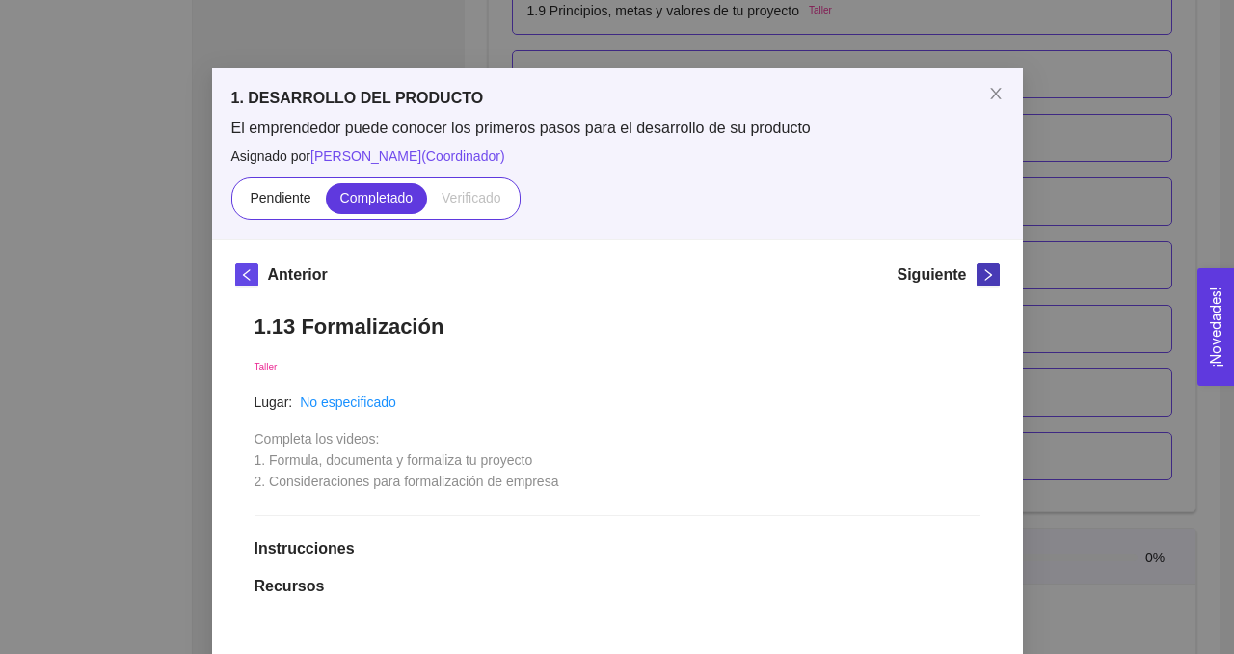
click at [986, 270] on icon "right" at bounding box center [987, 274] width 13 height 13
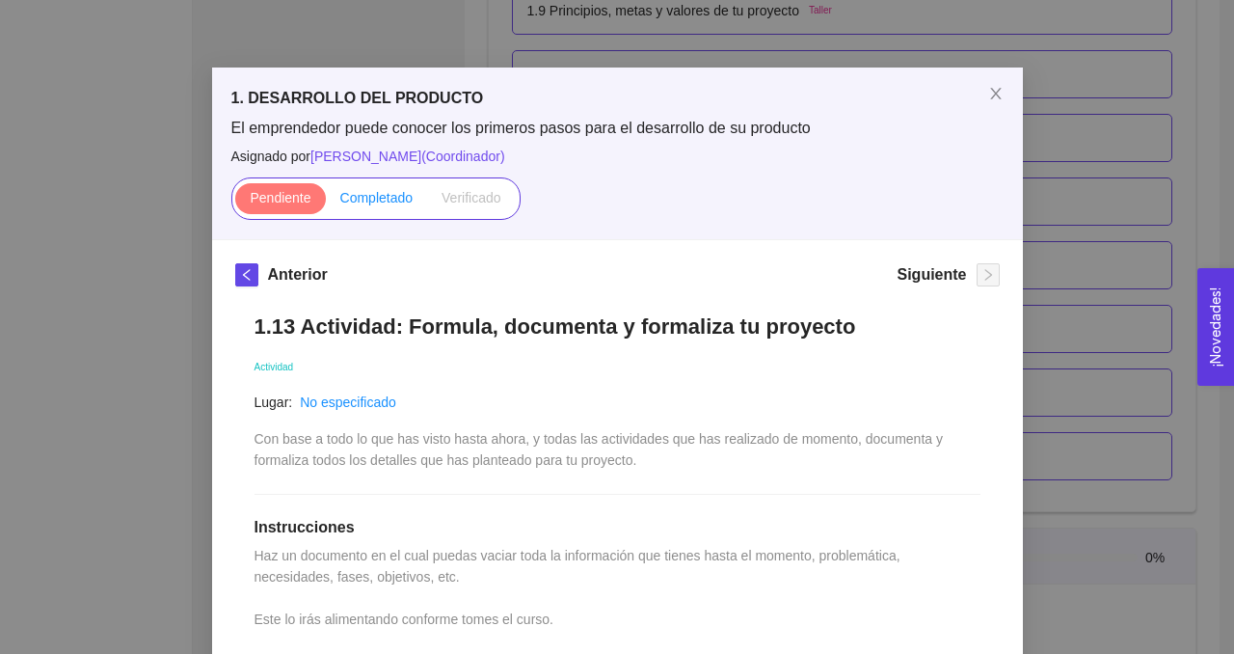
click at [381, 201] on span "Completado" at bounding box center [376, 197] width 73 height 15
click at [326, 202] on input "Completado" at bounding box center [326, 202] width 0 height 0
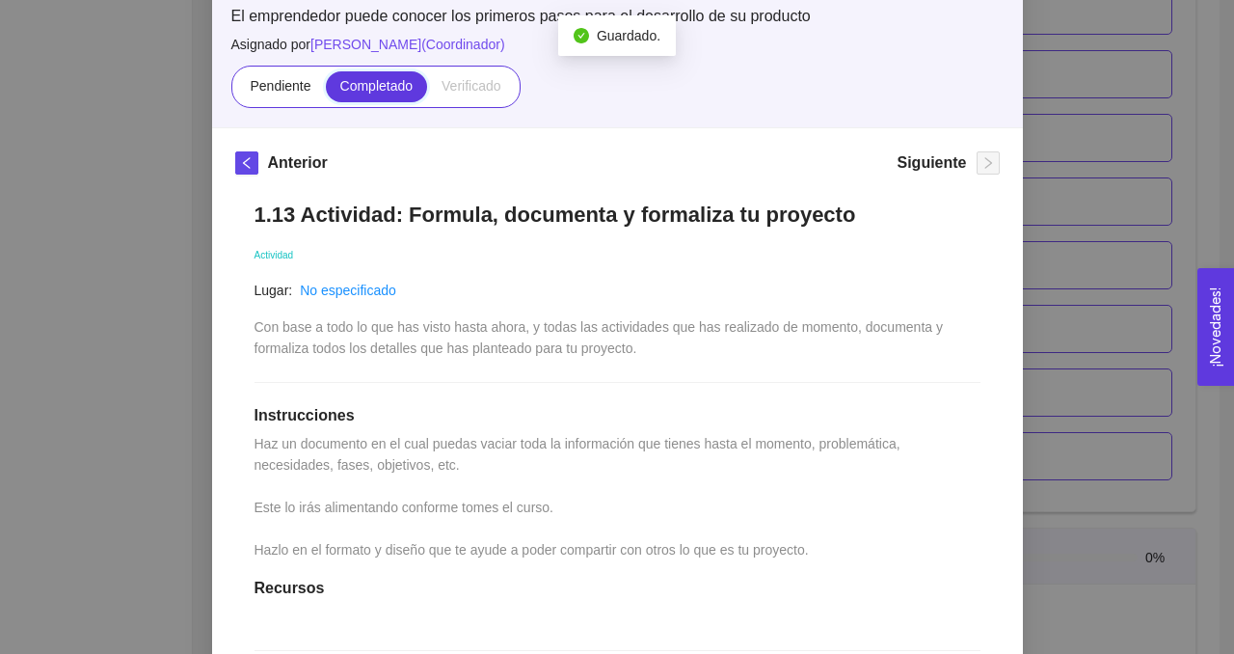
scroll to position [127, 0]
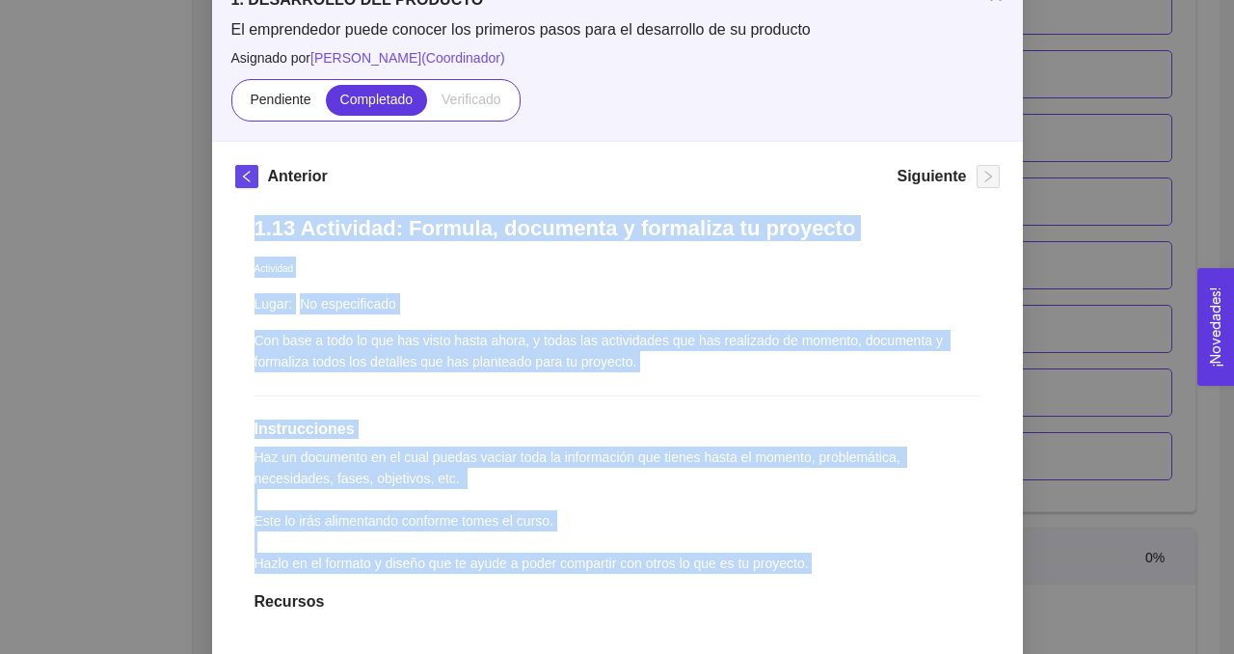
drag, startPoint x: 254, startPoint y: 231, endPoint x: 840, endPoint y: 583, distance: 683.6
click at [840, 583] on div "1.13 Actividad: Formula, documenta y formaliza tu proyecto Actividad Lugar: No …" at bounding box center [617, 557] width 764 height 722
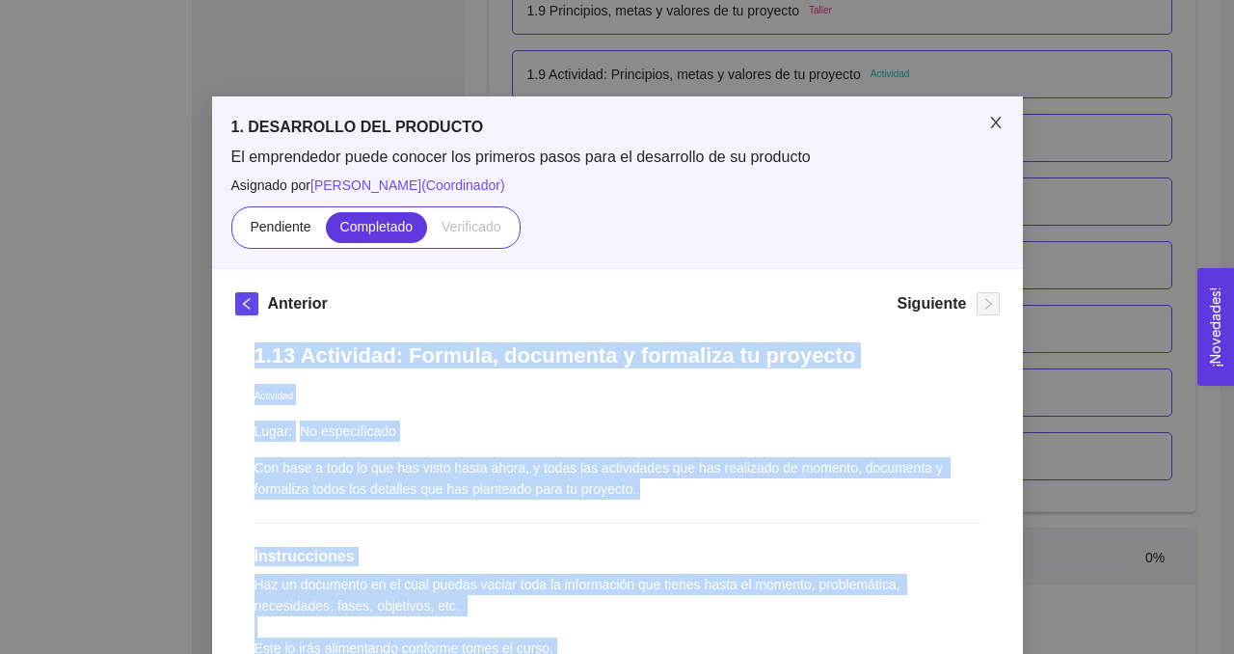
click at [992, 126] on icon "close" at bounding box center [995, 123] width 11 height 12
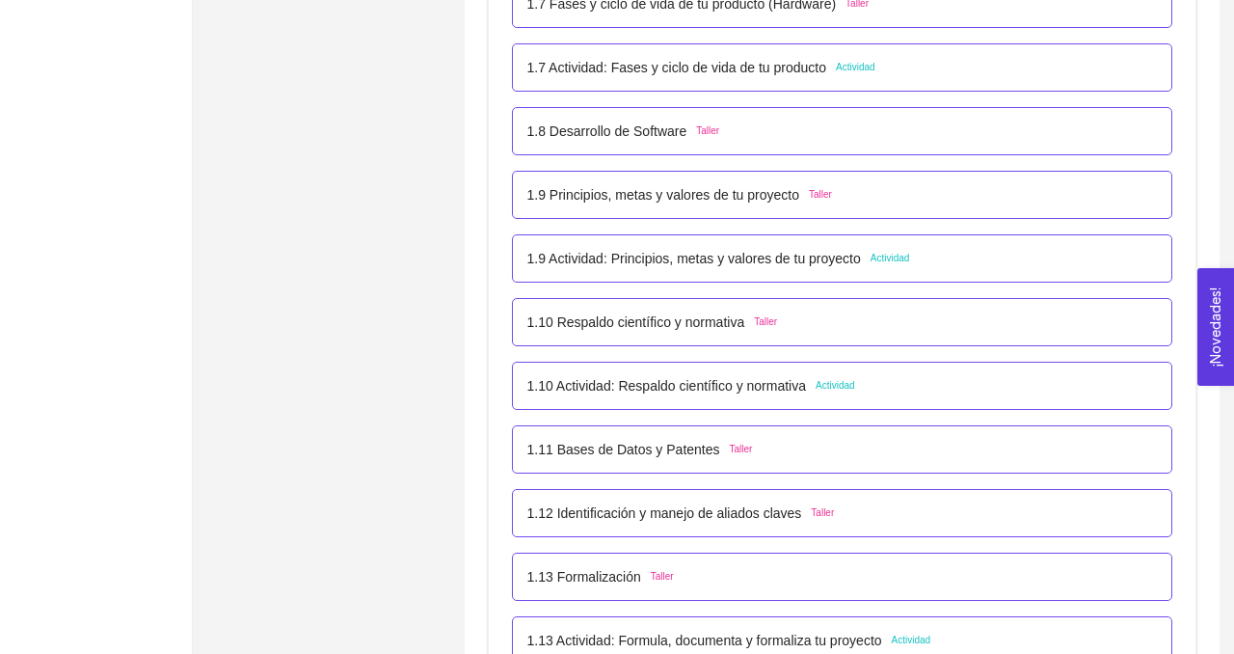
scroll to position [1150, 0]
